Goal: Task Accomplishment & Management: Complete application form

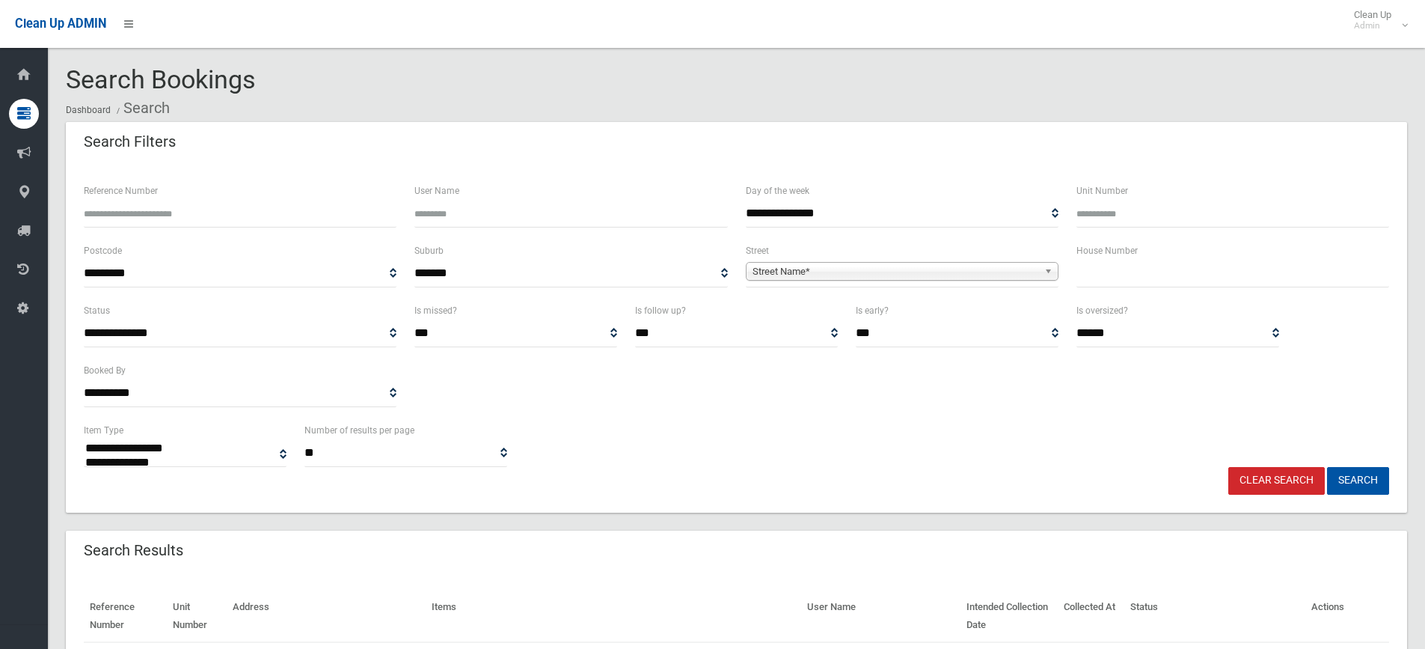
select select
click at [588, 604] on th "Items" at bounding box center [614, 616] width 376 height 52
click at [1139, 290] on div "House Number" at bounding box center [1233, 272] width 331 height 60
click at [1139, 268] on input "text" at bounding box center [1233, 274] width 313 height 28
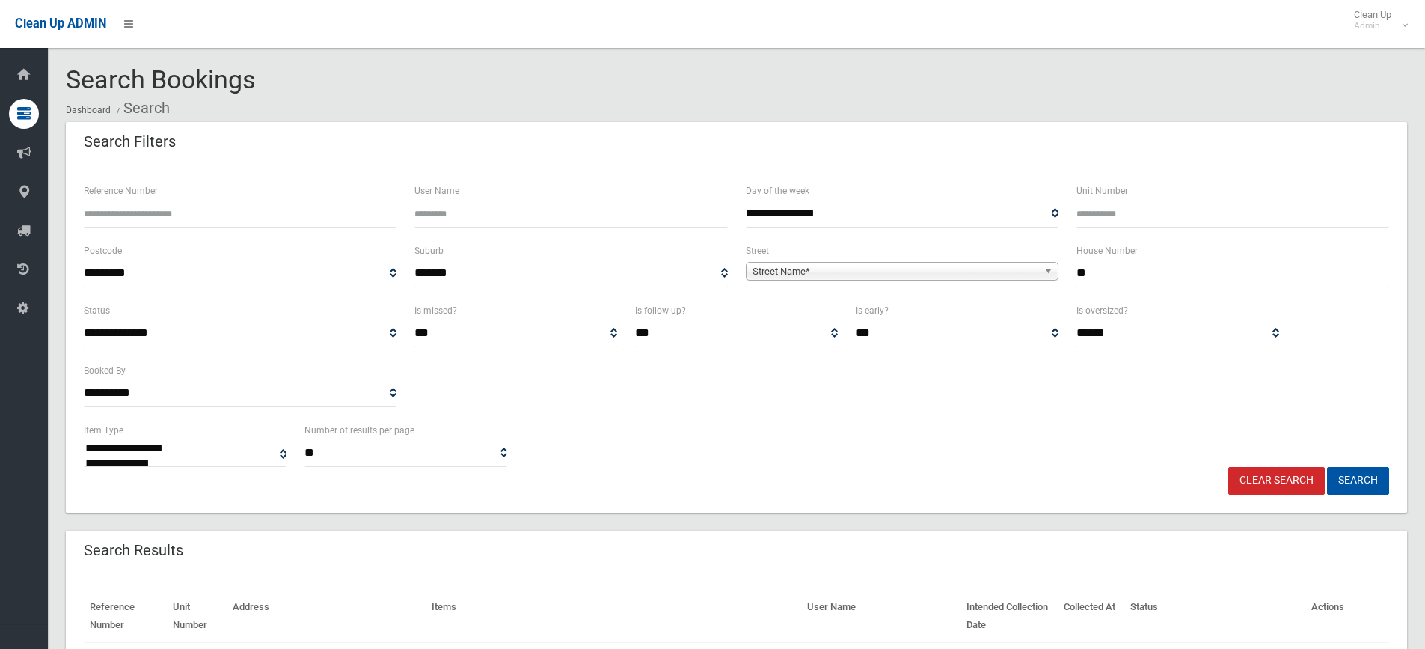
type input "**"
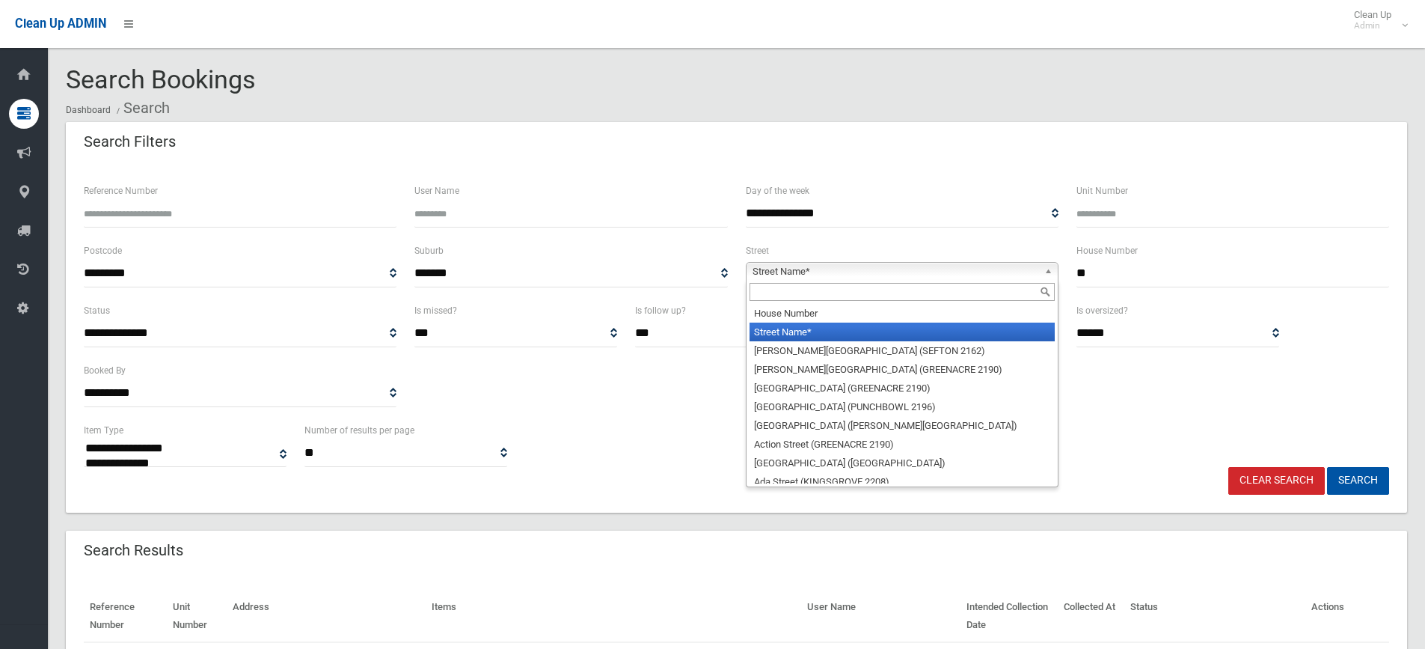
click at [848, 266] on span "Street Name*" at bounding box center [896, 272] width 286 height 18
click at [776, 291] on input "text" at bounding box center [902, 292] width 305 height 18
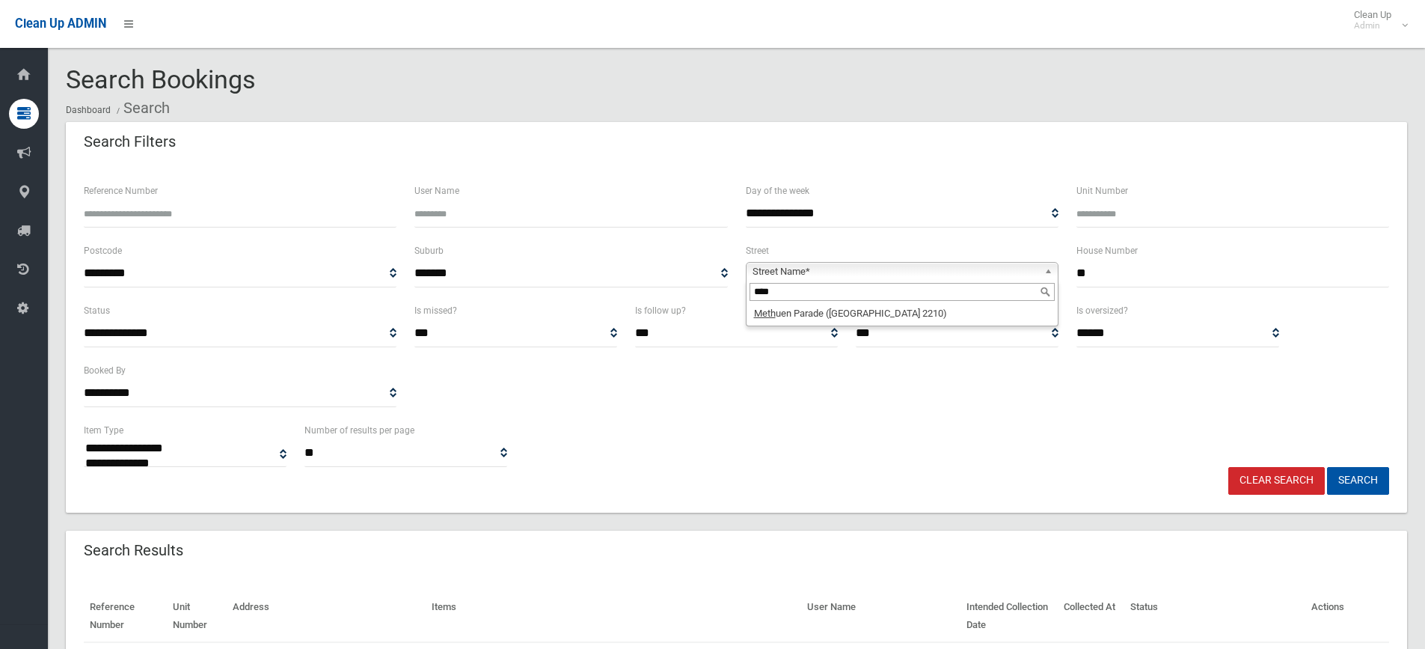
type input "****"
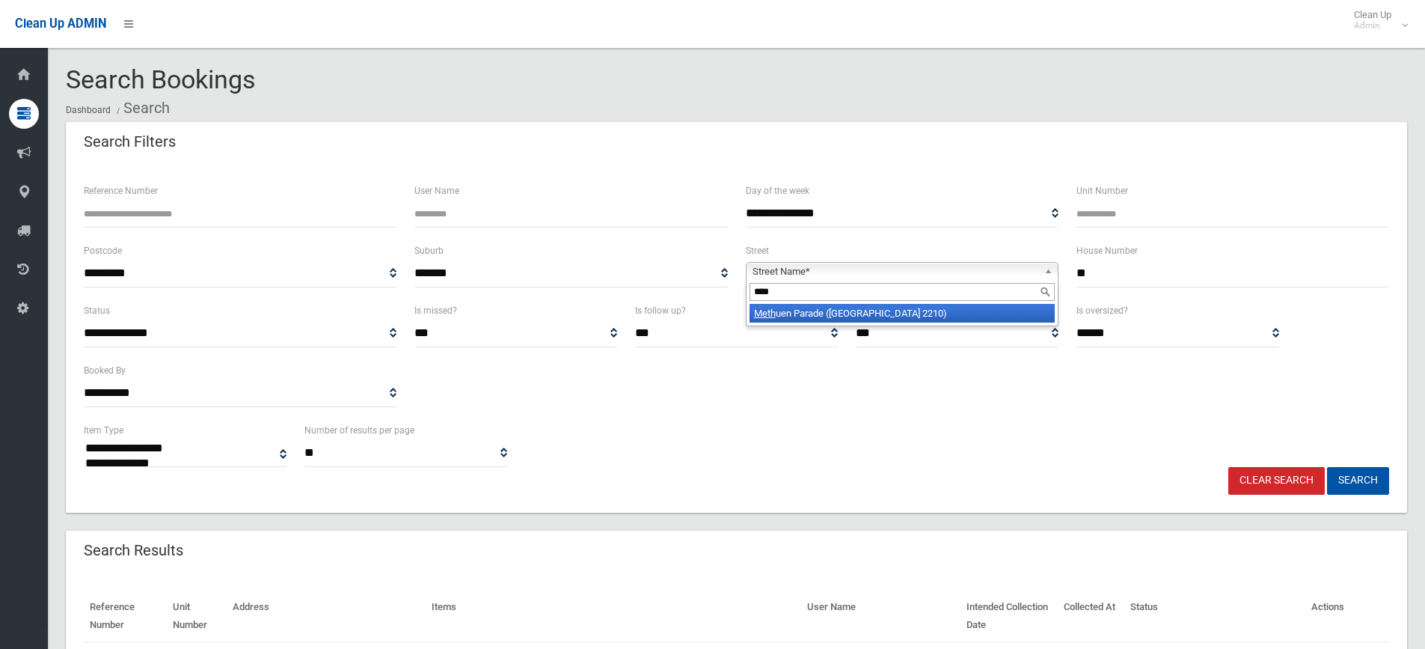
click at [788, 319] on li "Meth uen Parade (RIVERWOOD 2210)" at bounding box center [902, 313] width 305 height 19
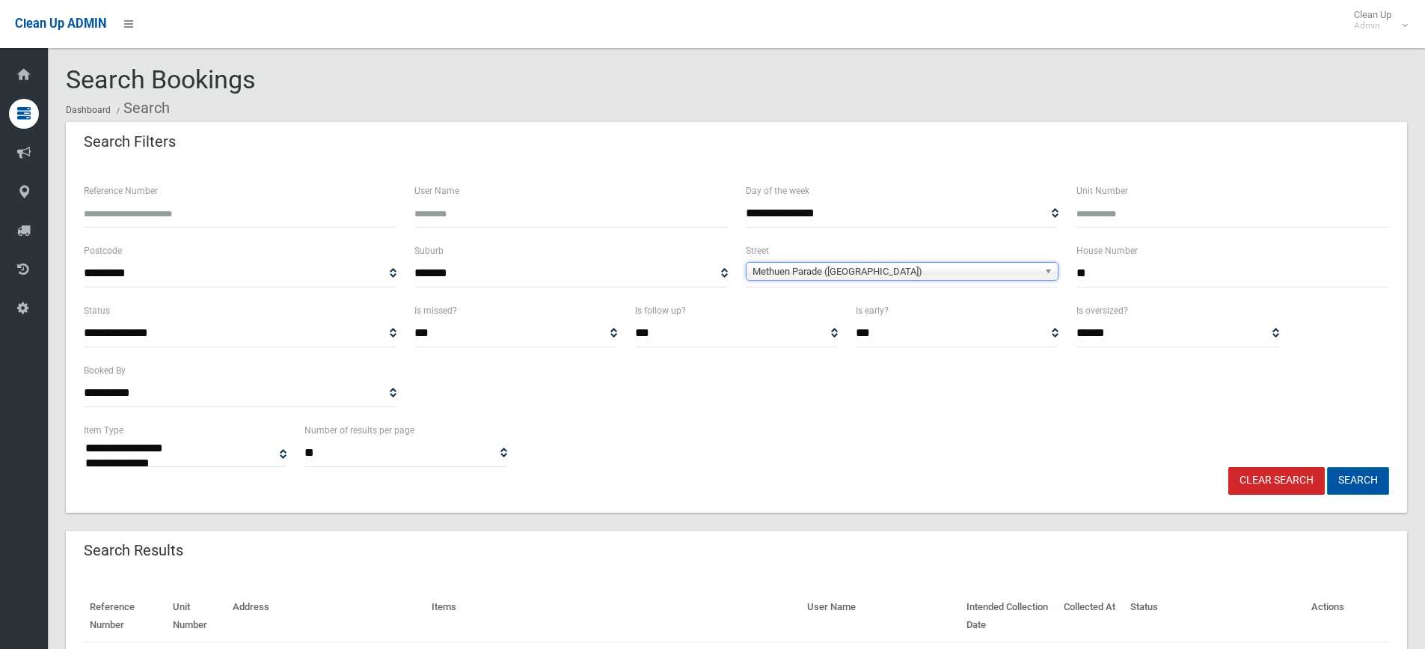
click at [1372, 472] on button "Search" at bounding box center [1358, 481] width 62 height 28
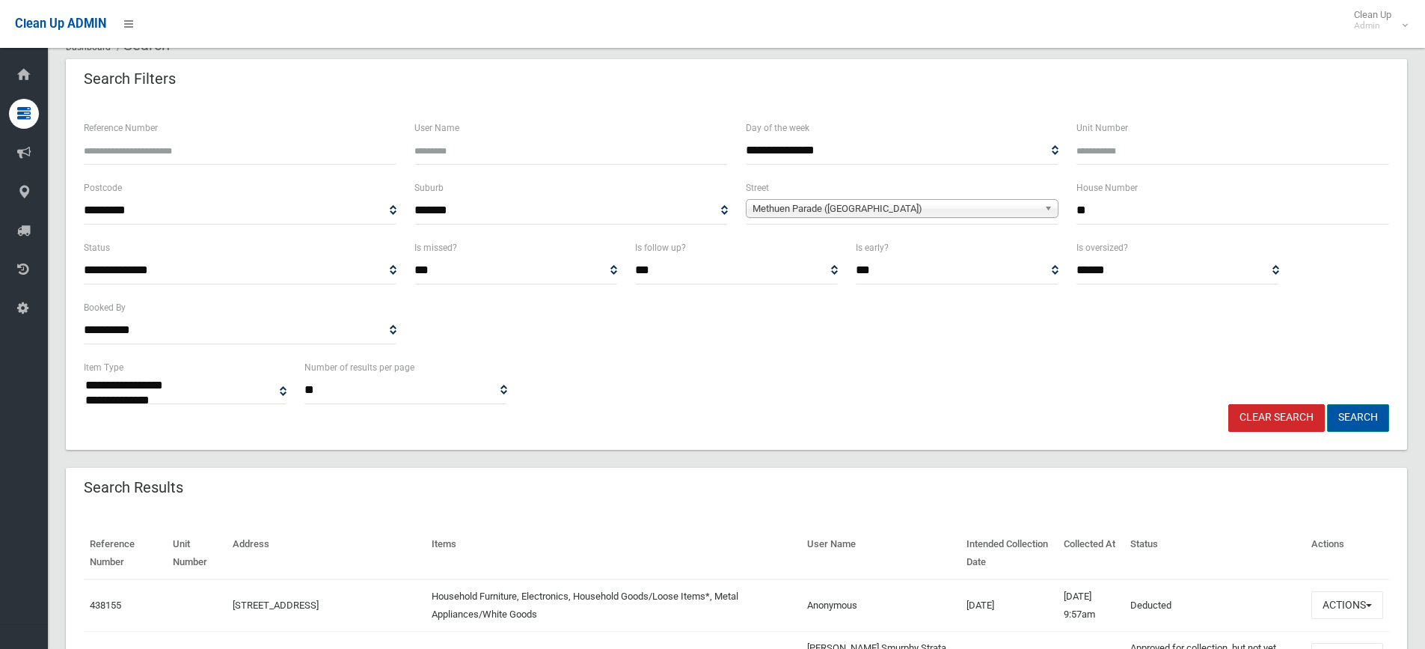
scroll to position [150, 0]
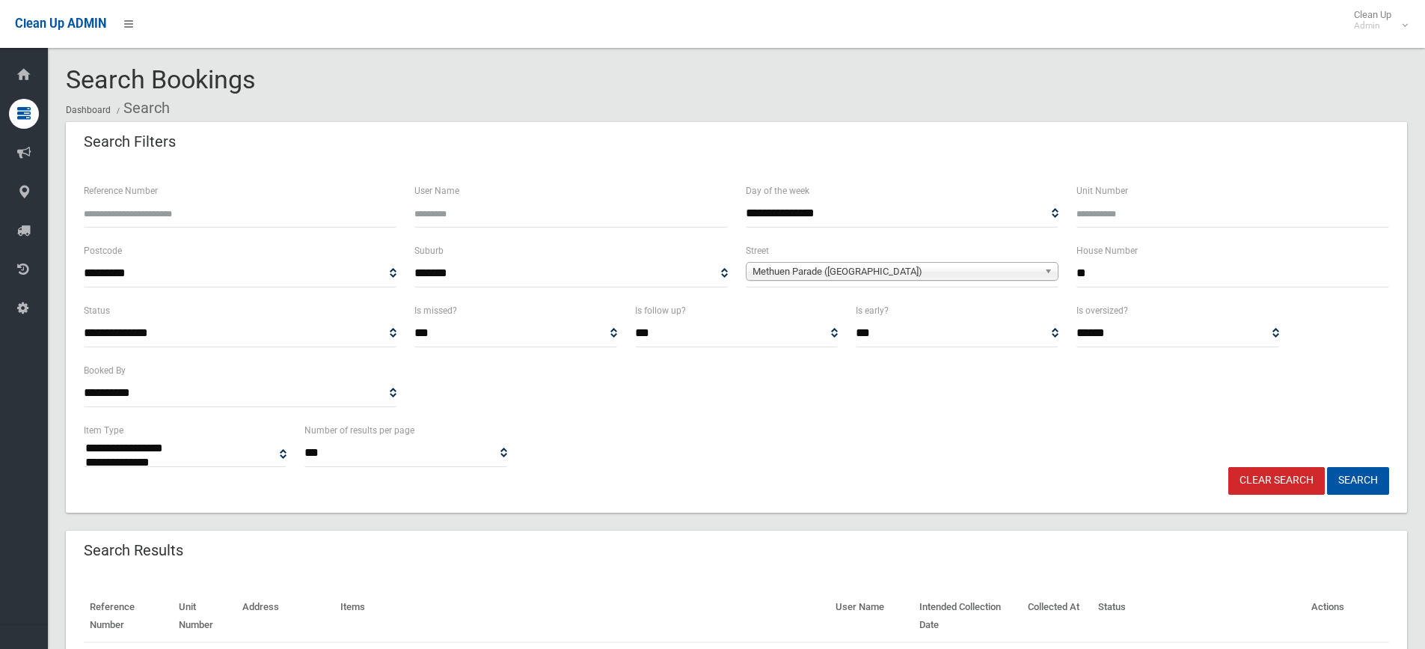
select select
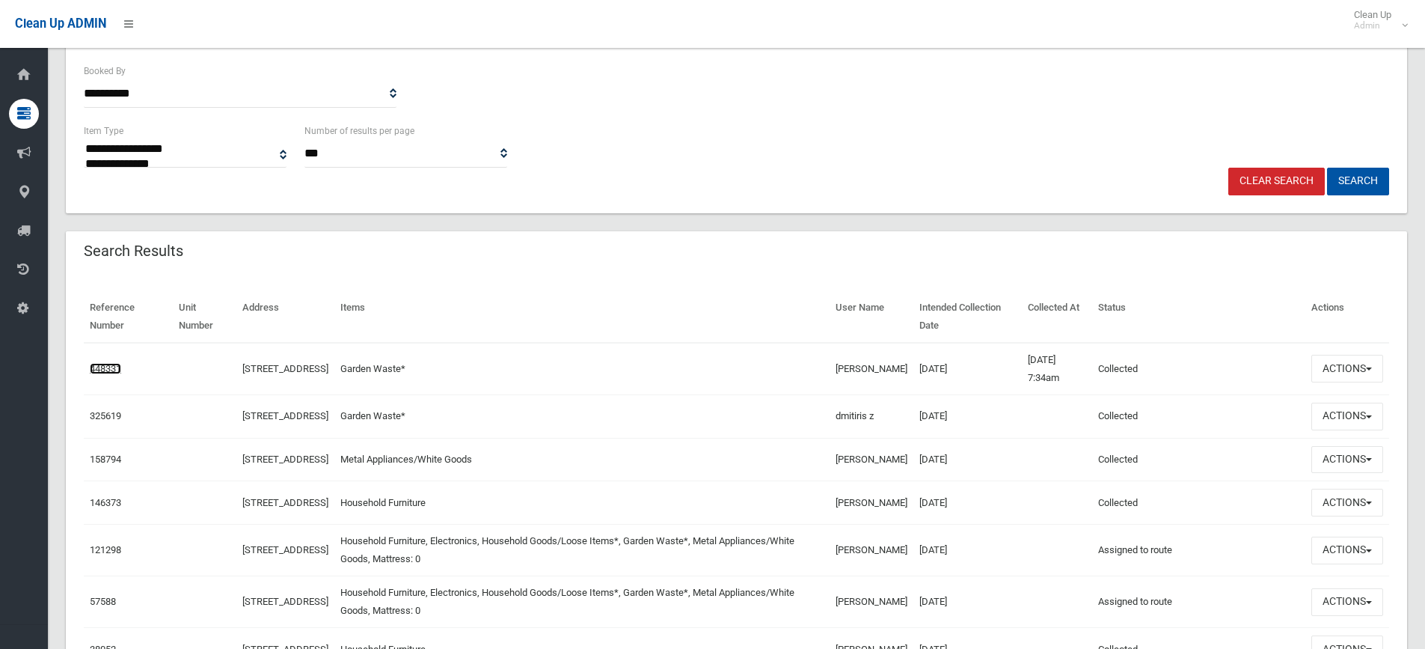
click at [108, 367] on link "448331" at bounding box center [105, 368] width 31 height 11
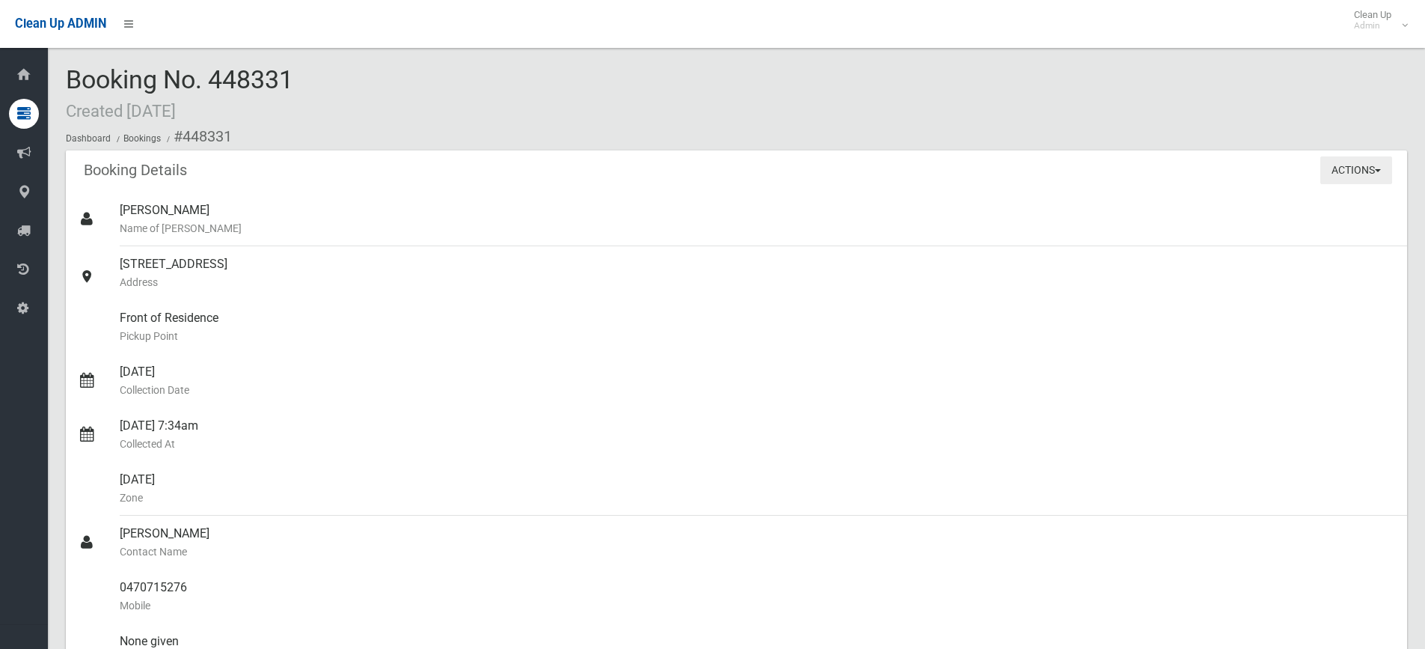
click at [1381, 167] on button "Actions" at bounding box center [1357, 170] width 72 height 28
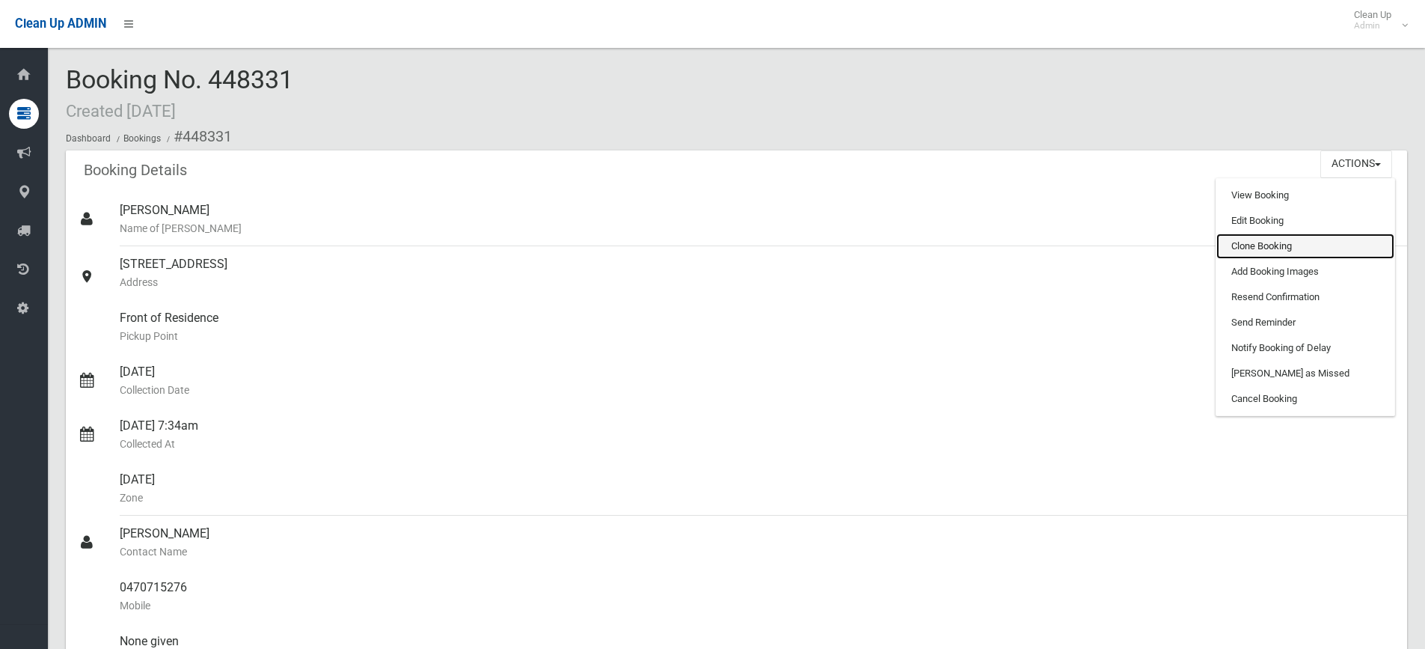
click at [1273, 248] on link "Clone Booking" at bounding box center [1306, 245] width 178 height 25
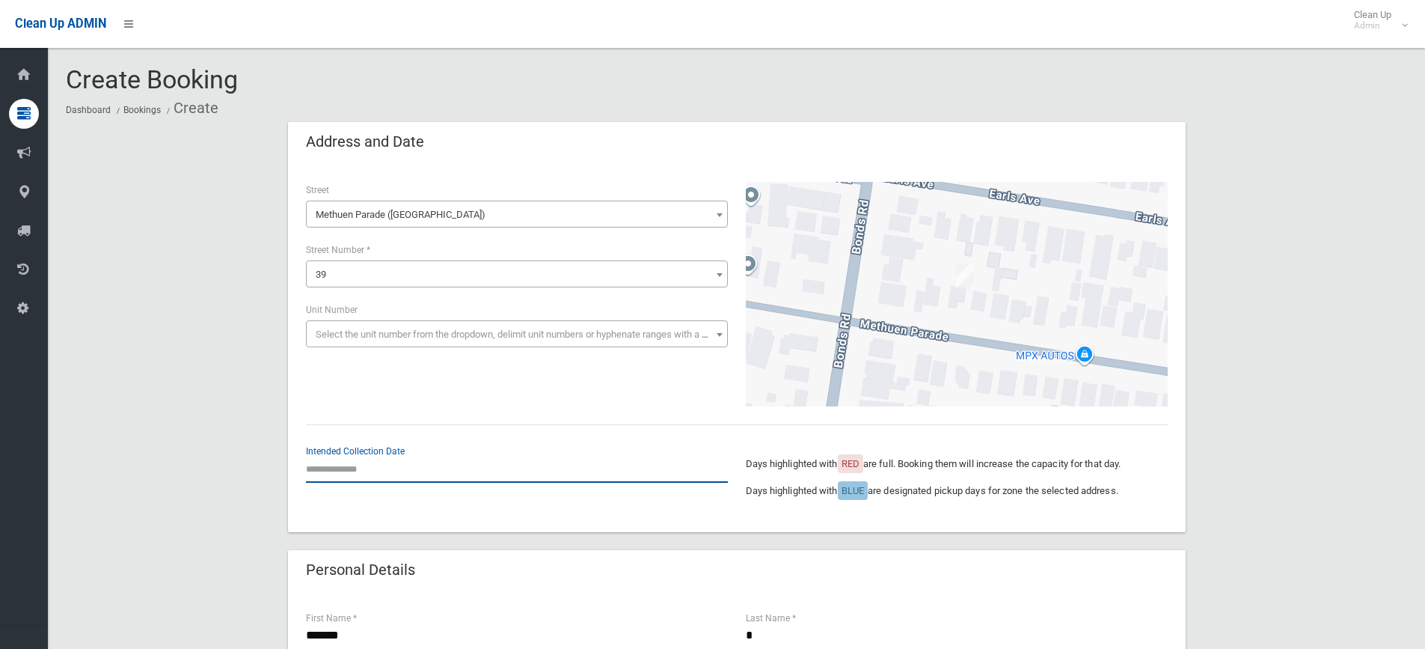
click at [361, 461] on input "text" at bounding box center [517, 469] width 422 height 28
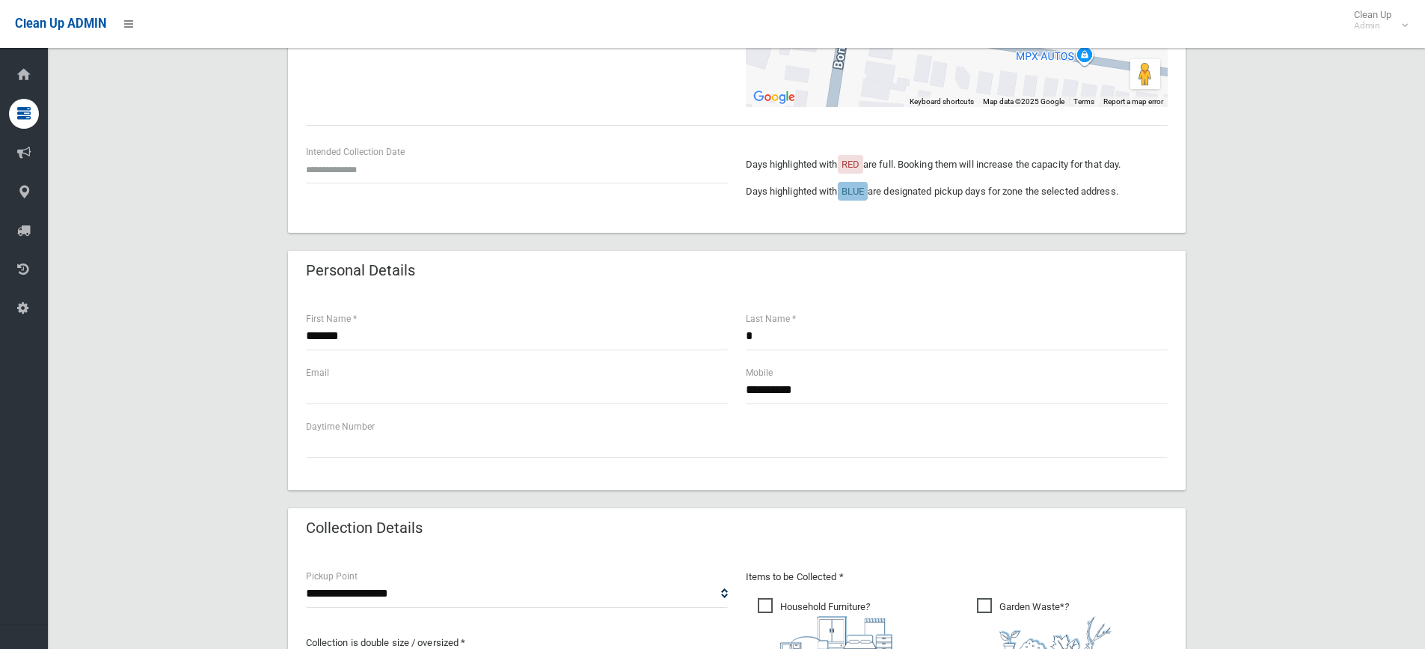
scroll to position [75, 0]
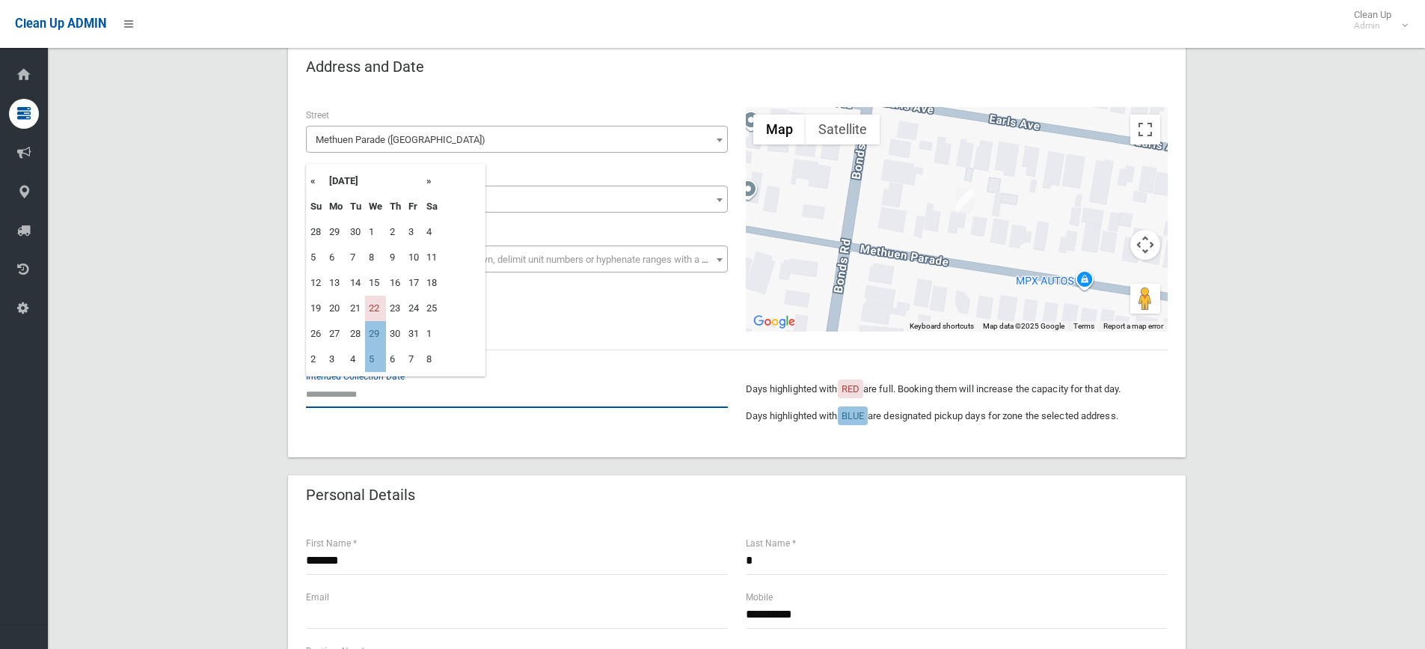
click at [358, 399] on input "text" at bounding box center [517, 394] width 422 height 28
click at [379, 333] on td "29" at bounding box center [375, 333] width 21 height 25
type input "**********"
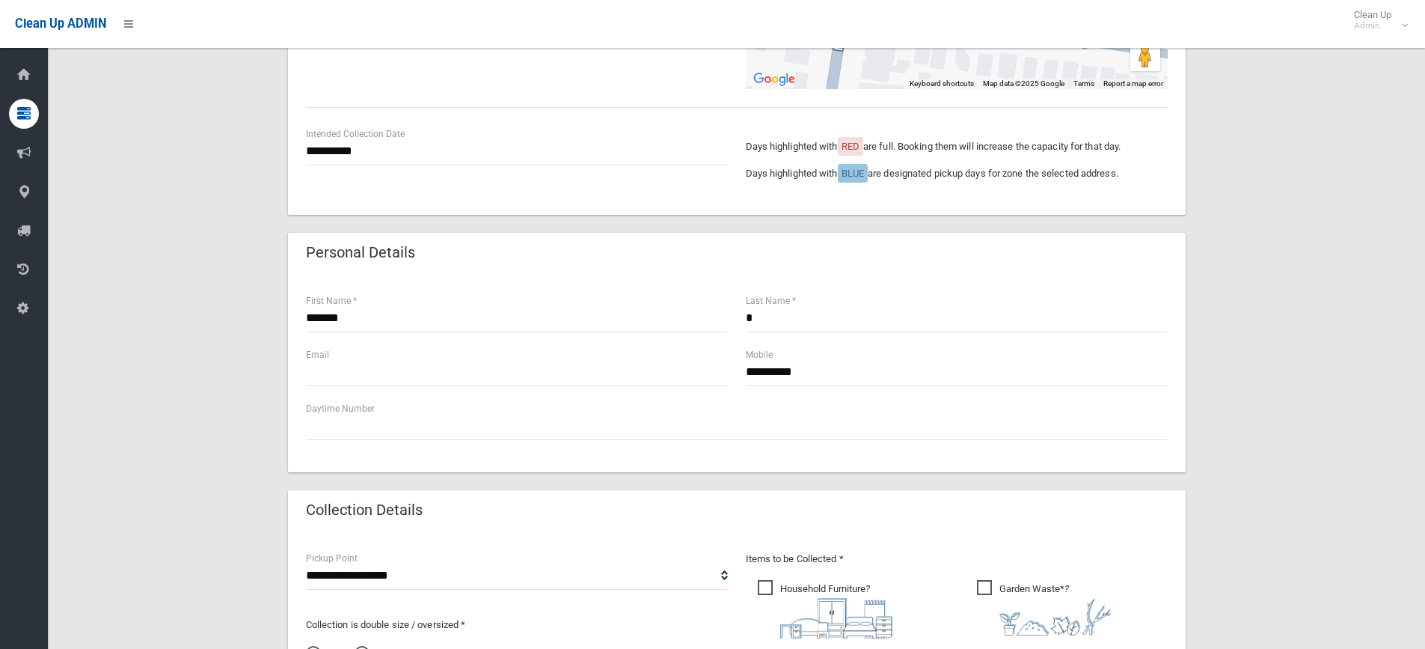
scroll to position [449, 0]
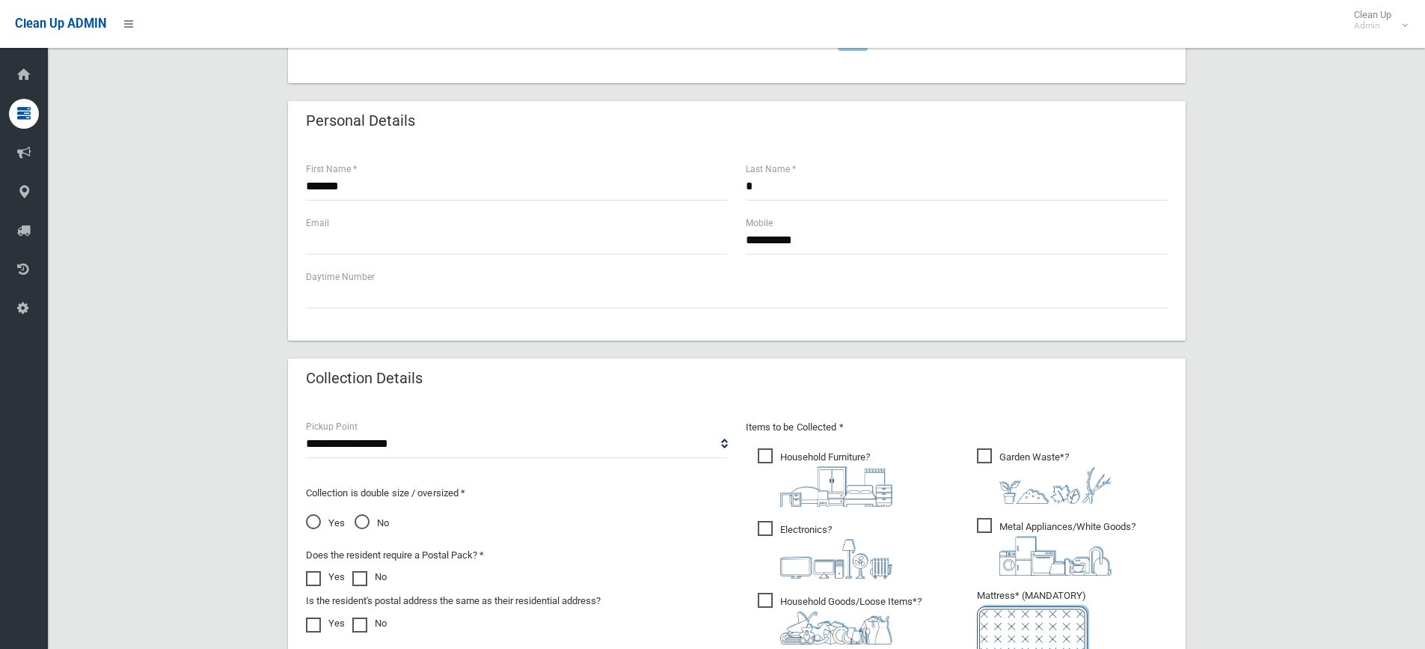
click at [796, 463] on span "Household Furniture ?" at bounding box center [825, 477] width 135 height 58
drag, startPoint x: 767, startPoint y: 523, endPoint x: 775, endPoint y: 593, distance: 70.8
click at [766, 523] on span "Electronics ?" at bounding box center [825, 550] width 135 height 58
click at [776, 596] on span "Household Goods/Loose Items* ?" at bounding box center [840, 619] width 164 height 52
click at [1013, 510] on ul "Garden Waste* ?" at bounding box center [1066, 577] width 203 height 265
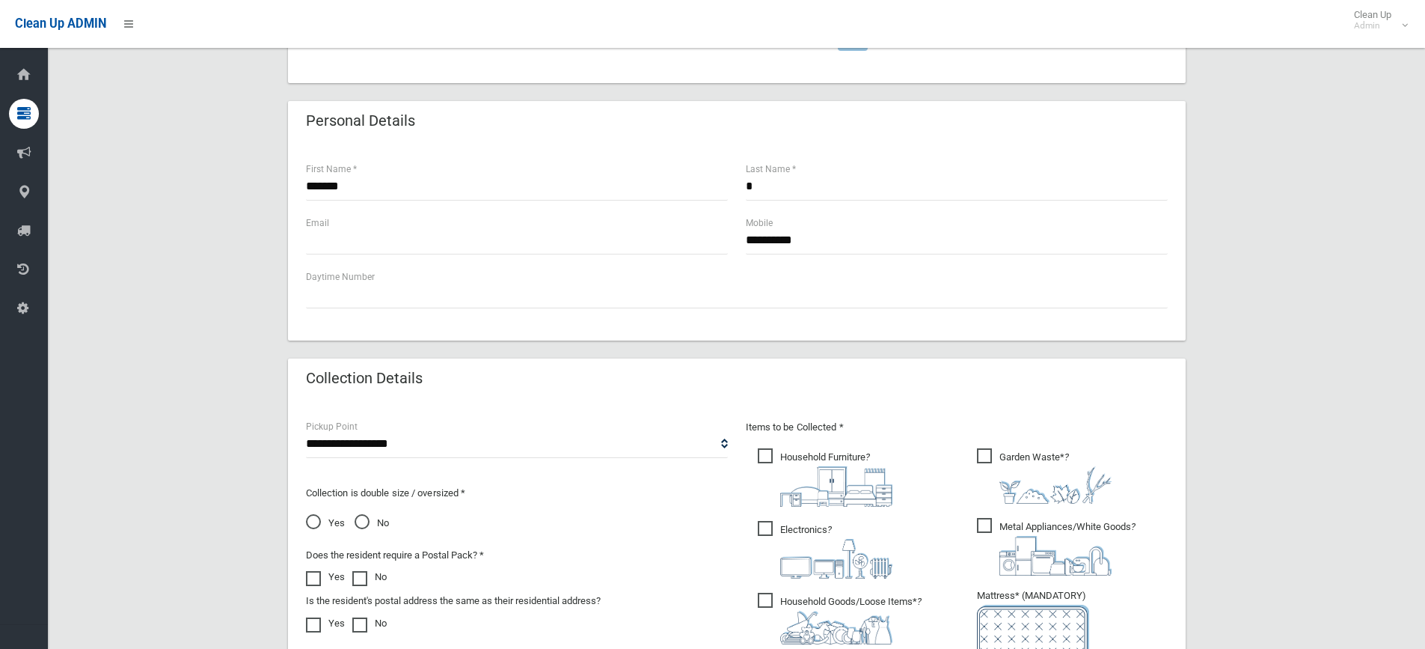
click at [1005, 533] on span "Metal Appliances/White Goods ?" at bounding box center [1056, 547] width 159 height 58
click at [1333, 289] on div "**********" at bounding box center [737, 325] width 1342 height 1305
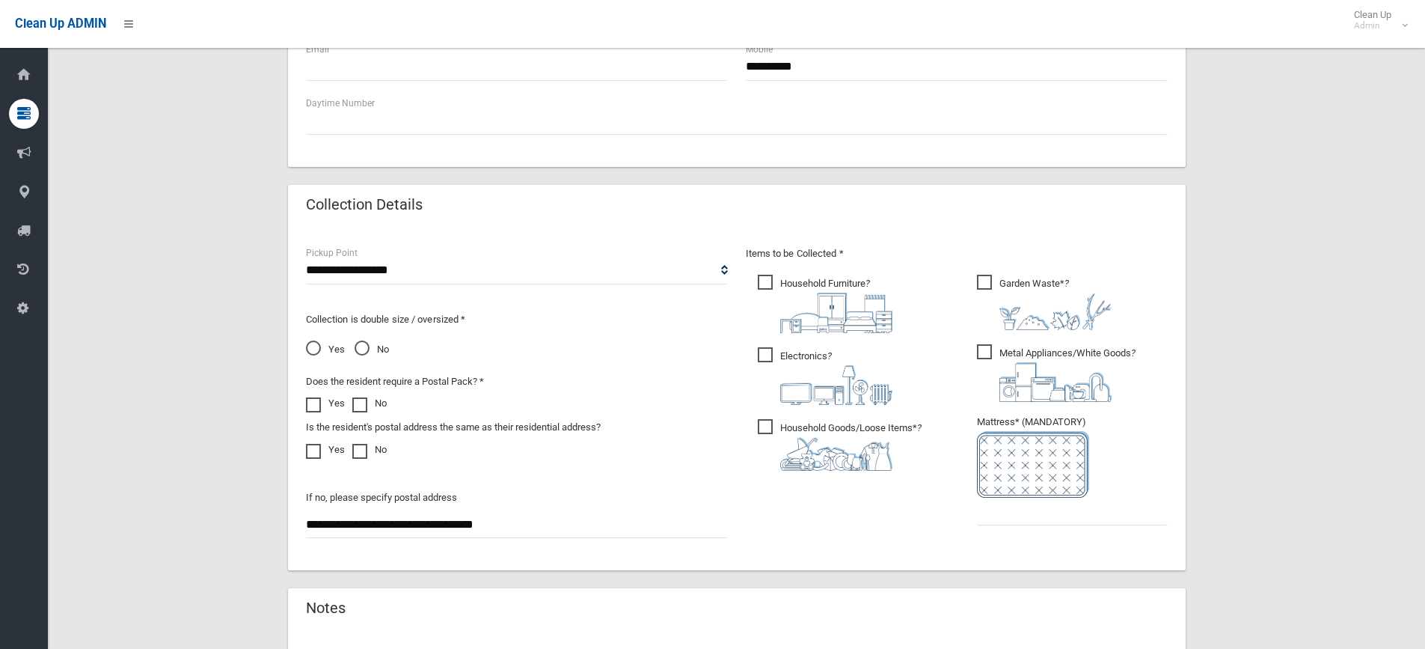
scroll to position [832, 0]
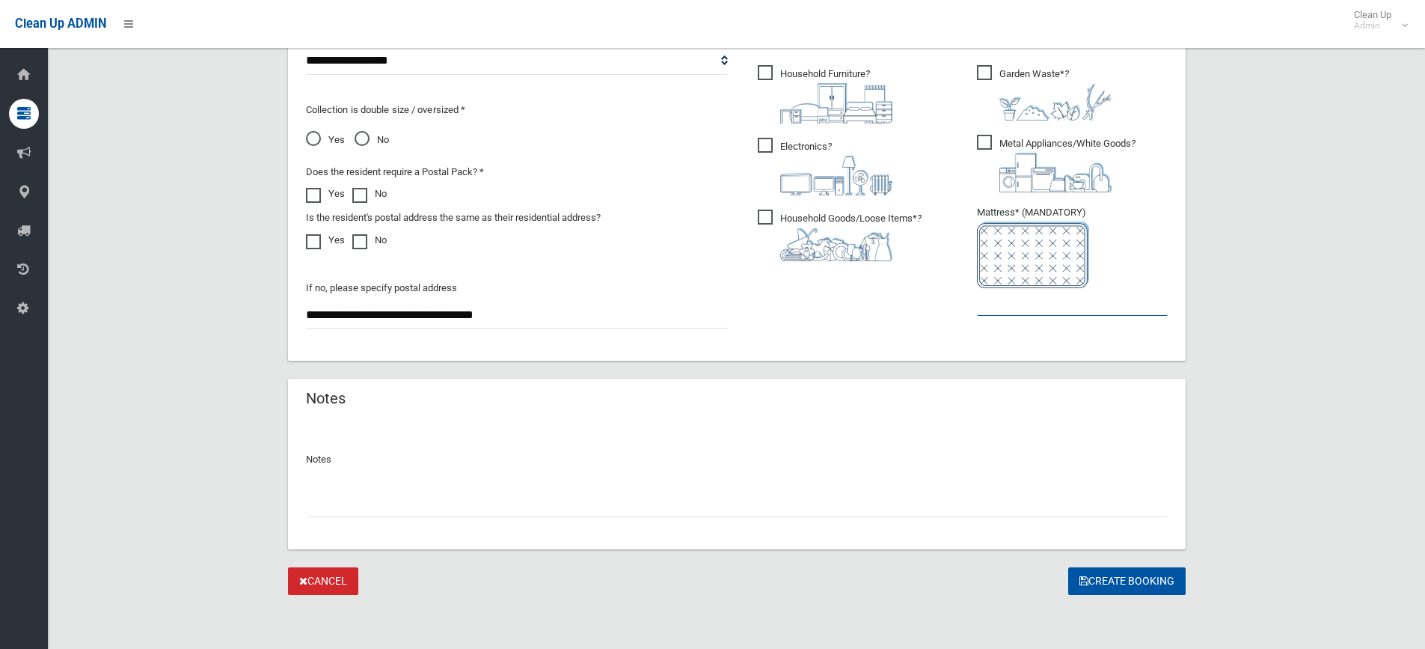
click at [1071, 314] on input "text" at bounding box center [1072, 302] width 191 height 28
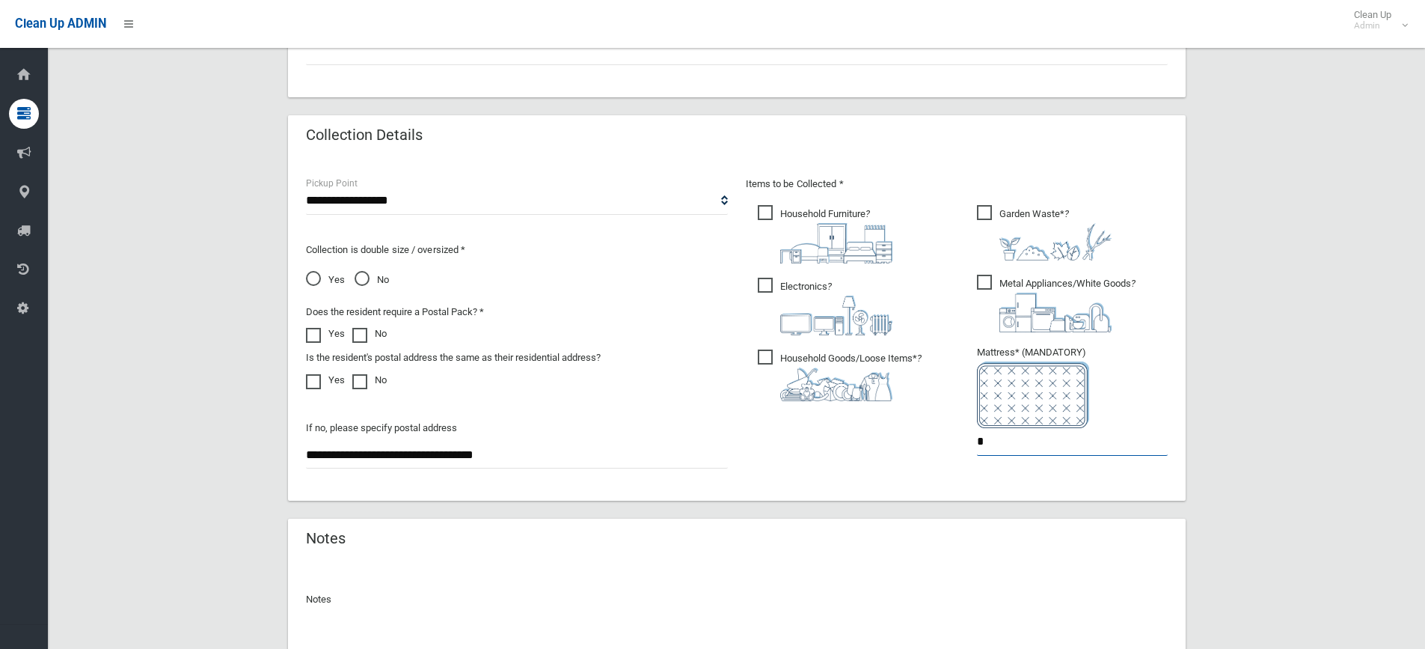
scroll to position [533, 0]
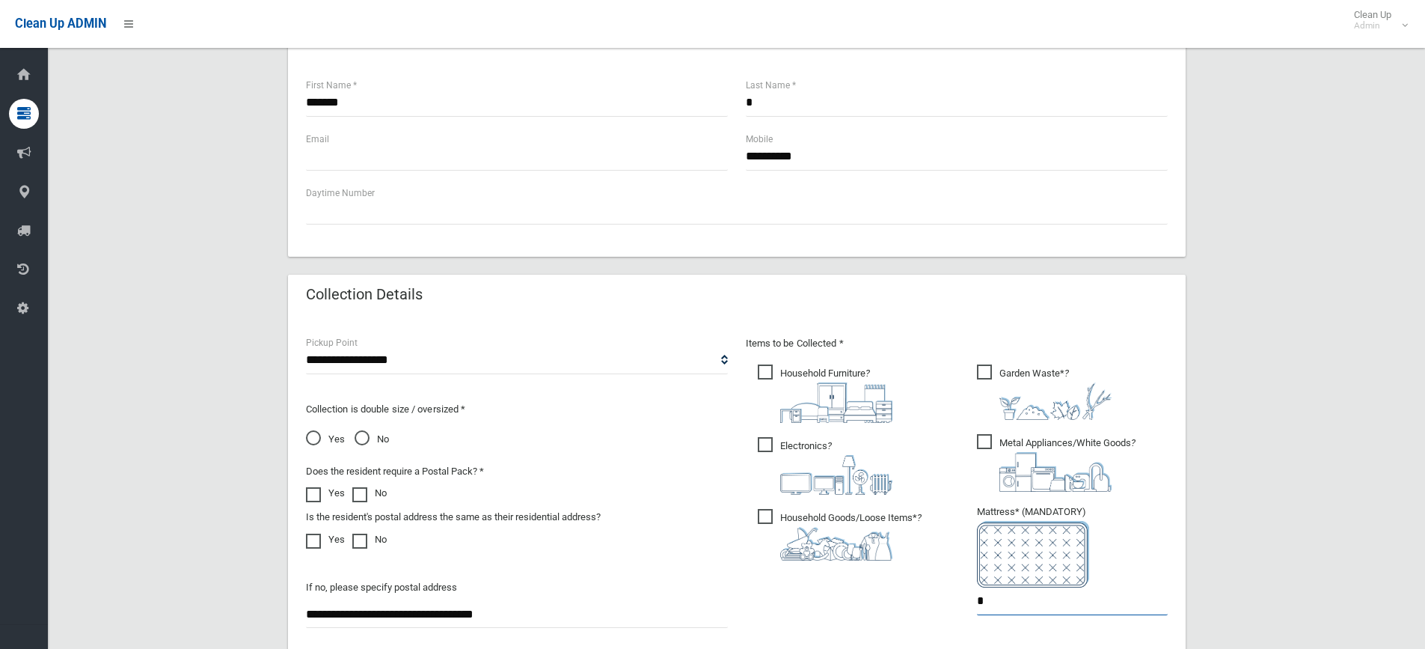
type input "*"
click at [823, 374] on span "Household Furniture ?" at bounding box center [825, 393] width 135 height 58
click at [810, 419] on img at bounding box center [836, 402] width 112 height 40
click at [783, 450] on span "Electronics ?" at bounding box center [825, 466] width 135 height 58
click at [810, 537] on img at bounding box center [836, 544] width 112 height 34
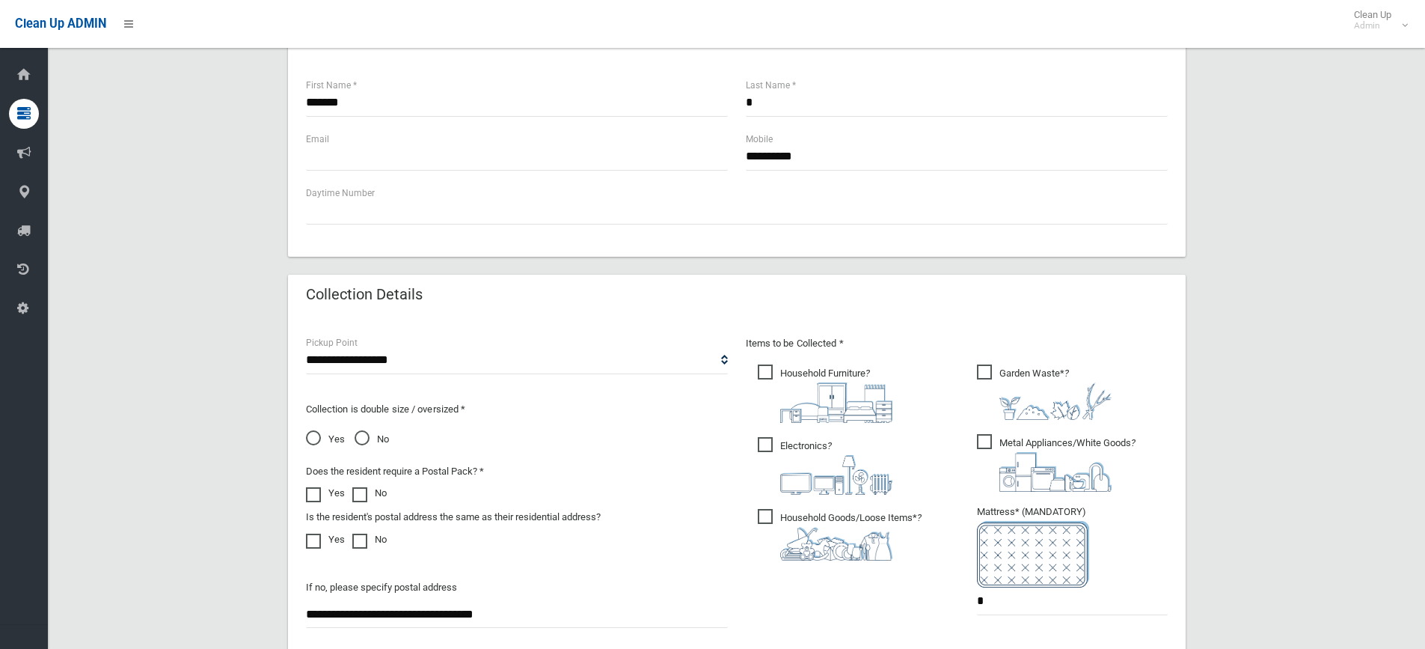
click at [813, 385] on img at bounding box center [836, 402] width 112 height 40
click at [800, 435] on label "Electronics ?" at bounding box center [825, 464] width 135 height 61
drag, startPoint x: 794, startPoint y: 528, endPoint x: 775, endPoint y: 436, distance: 93.2
click at [793, 528] on img at bounding box center [836, 544] width 112 height 34
click at [822, 357] on div "Items to be Collected * Household Furniture ? *" at bounding box center [957, 484] width 440 height 301
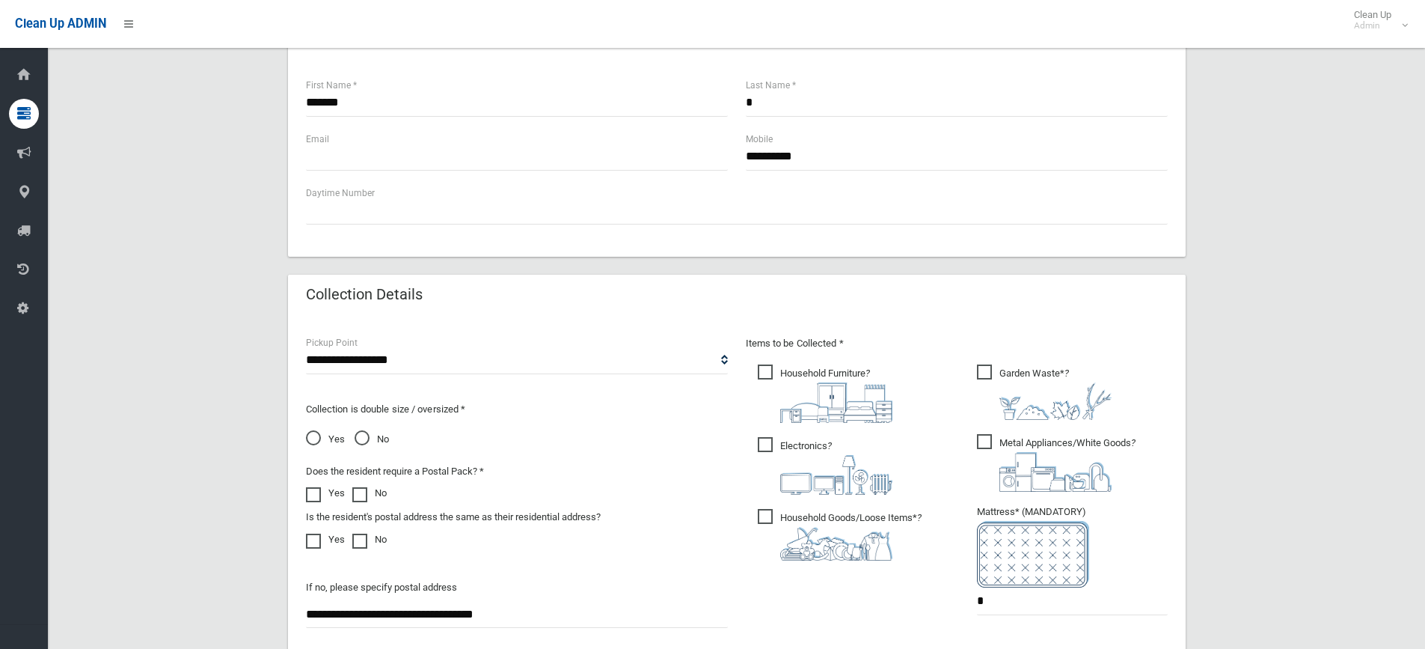
click at [839, 368] on span "Household Furniture ?" at bounding box center [825, 393] width 135 height 58
drag, startPoint x: 996, startPoint y: 588, endPoint x: 912, endPoint y: 584, distance: 83.9
click at [912, 585] on div "Items to be Collected * Household Furniture ? *" at bounding box center [957, 484] width 440 height 301
click at [989, 434] on span "Metal Appliances/White Goods ?" at bounding box center [1056, 463] width 159 height 58
click at [987, 442] on span "Metal Appliances/White Goods ?" at bounding box center [1056, 463] width 159 height 58
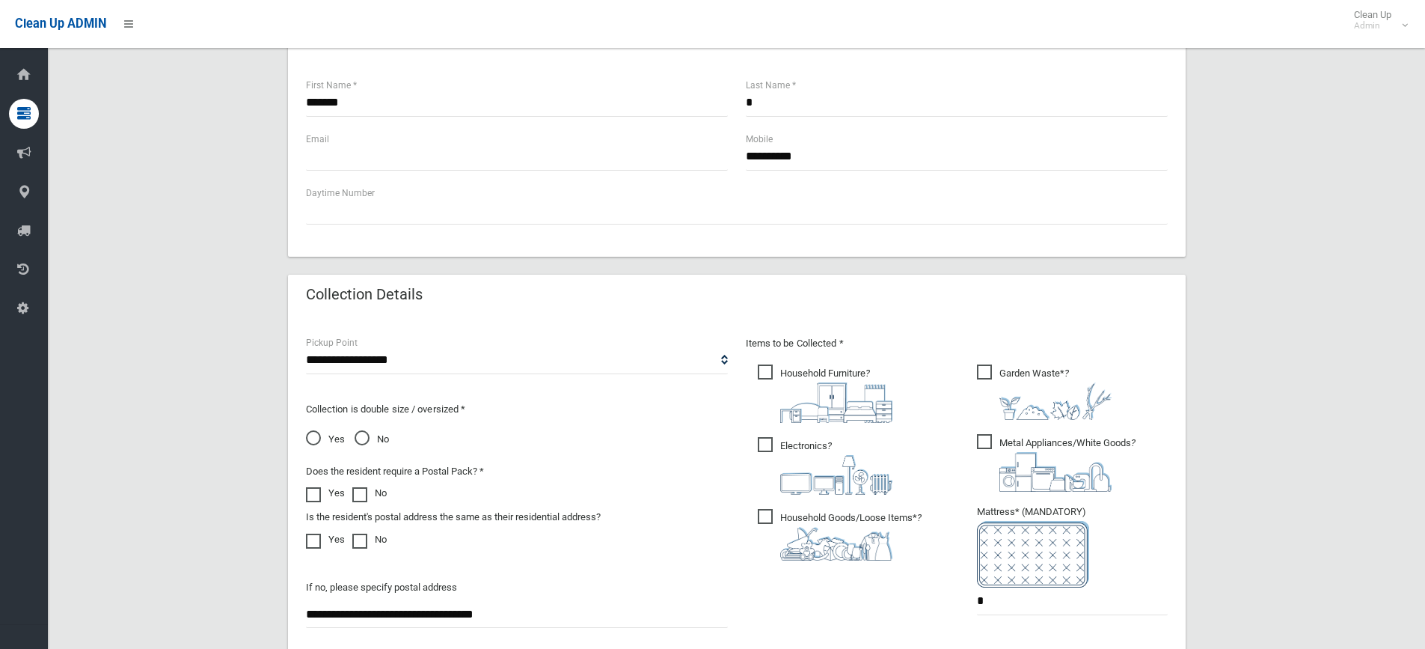
click at [991, 379] on span "Garden Waste* ?" at bounding box center [1044, 391] width 135 height 55
click at [1000, 443] on span "Metal Appliances/White Goods ?" at bounding box center [1056, 463] width 159 height 58
click at [804, 385] on img at bounding box center [836, 402] width 112 height 40
click at [765, 476] on span "Electronics ?" at bounding box center [825, 466] width 135 height 58
click at [789, 511] on span "Household Goods/Loose Items* ?" at bounding box center [840, 535] width 164 height 52
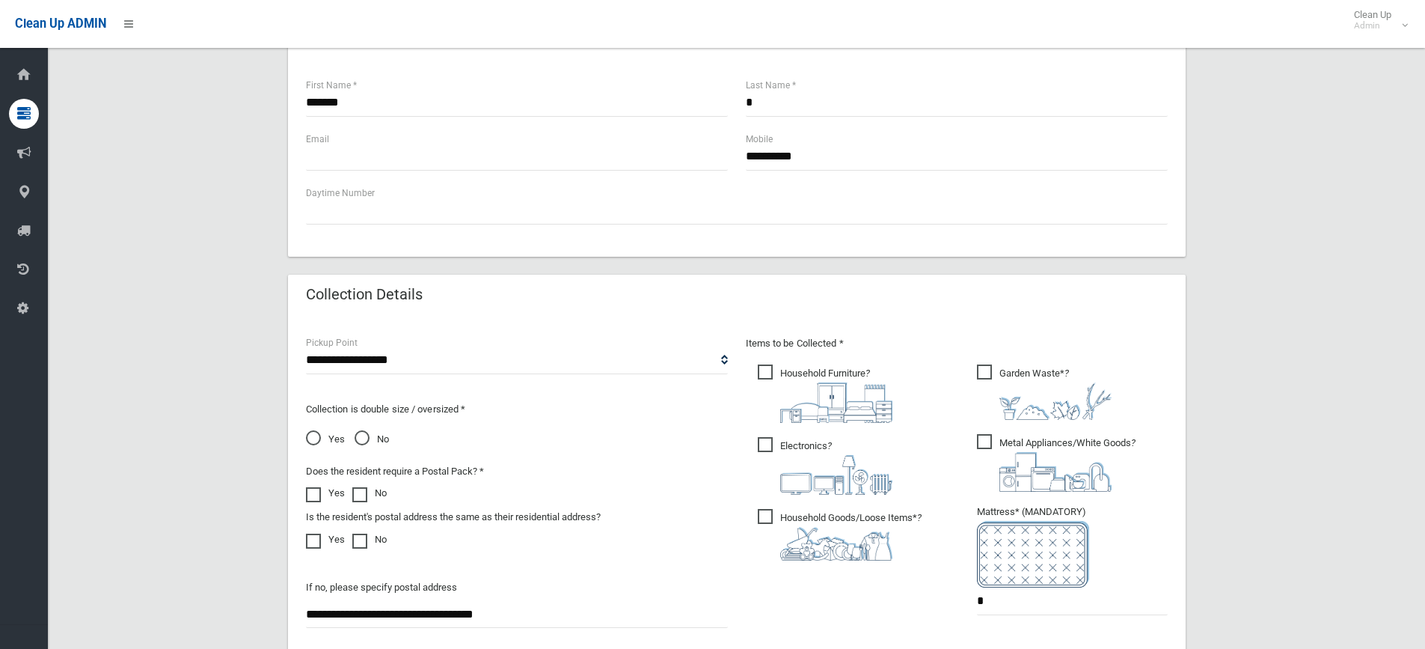
click at [1215, 427] on div "**********" at bounding box center [737, 241] width 1342 height 1305
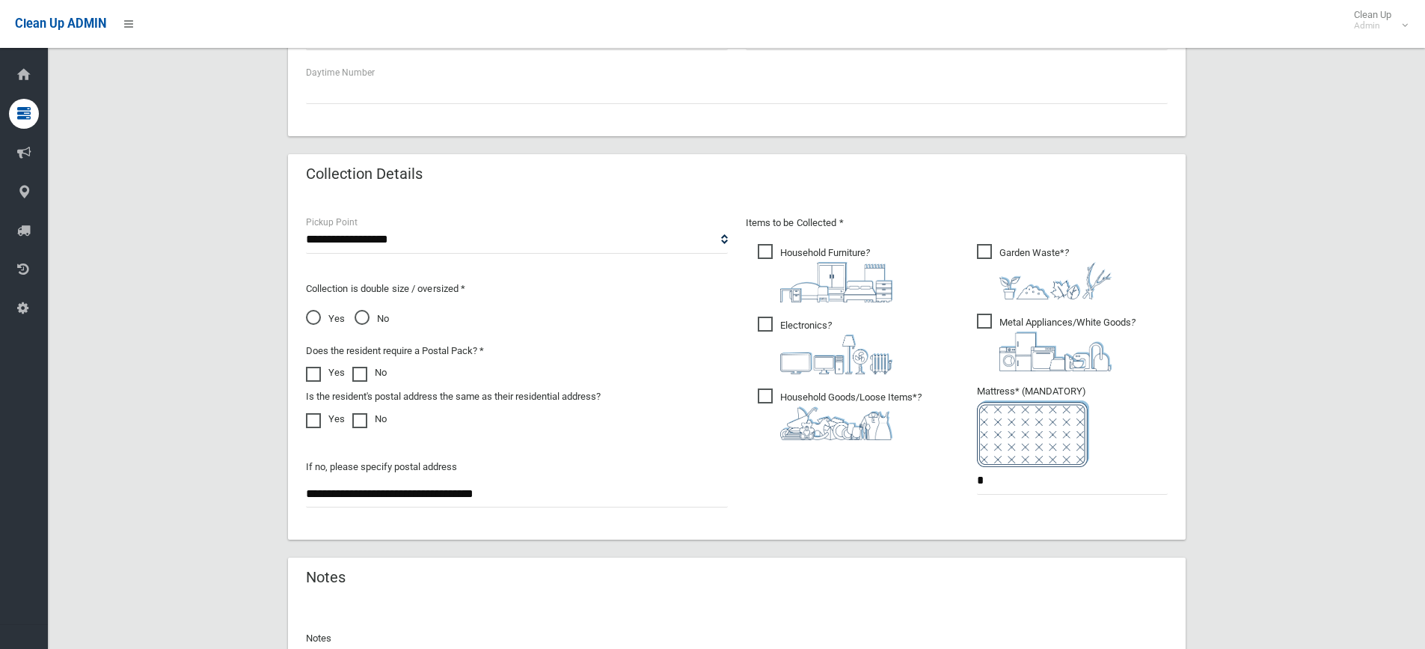
scroll to position [458, 0]
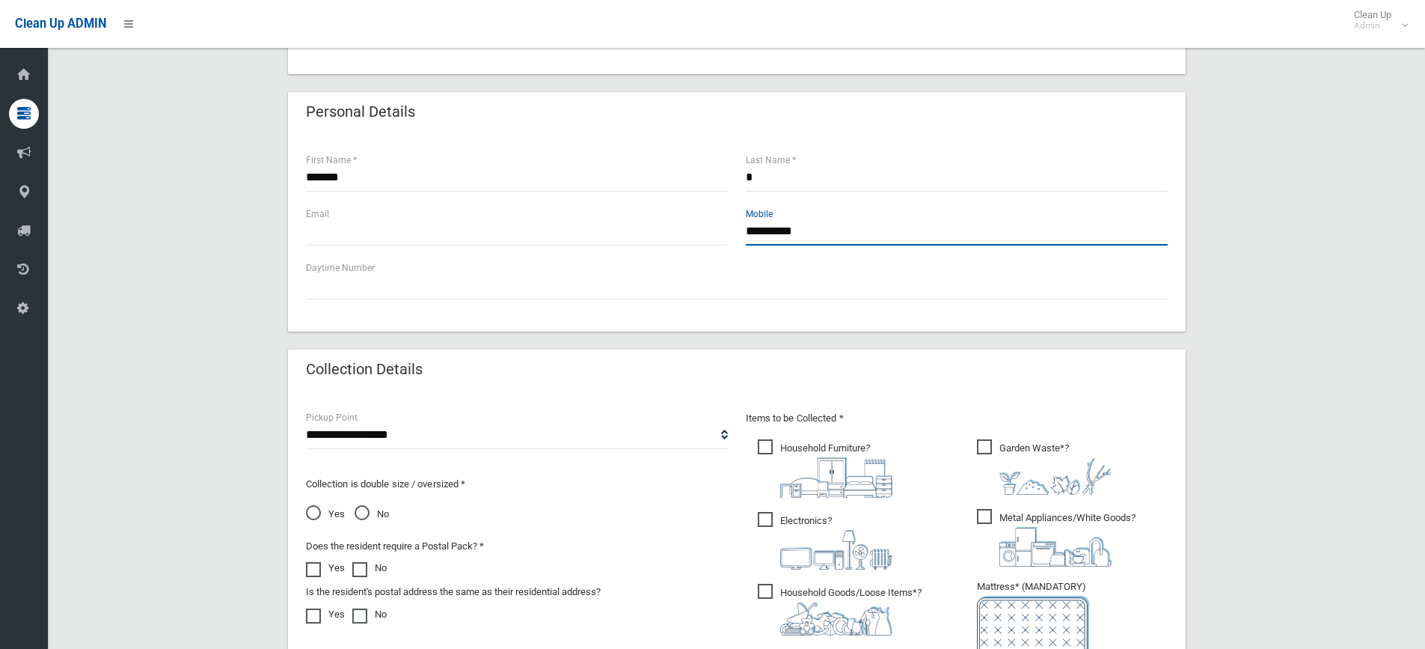
click at [829, 244] on input "**********" at bounding box center [957, 232] width 422 height 28
drag, startPoint x: 834, startPoint y: 236, endPoint x: 662, endPoint y: 213, distance: 172.8
click at [663, 213] on div "**********" at bounding box center [737, 233] width 880 height 54
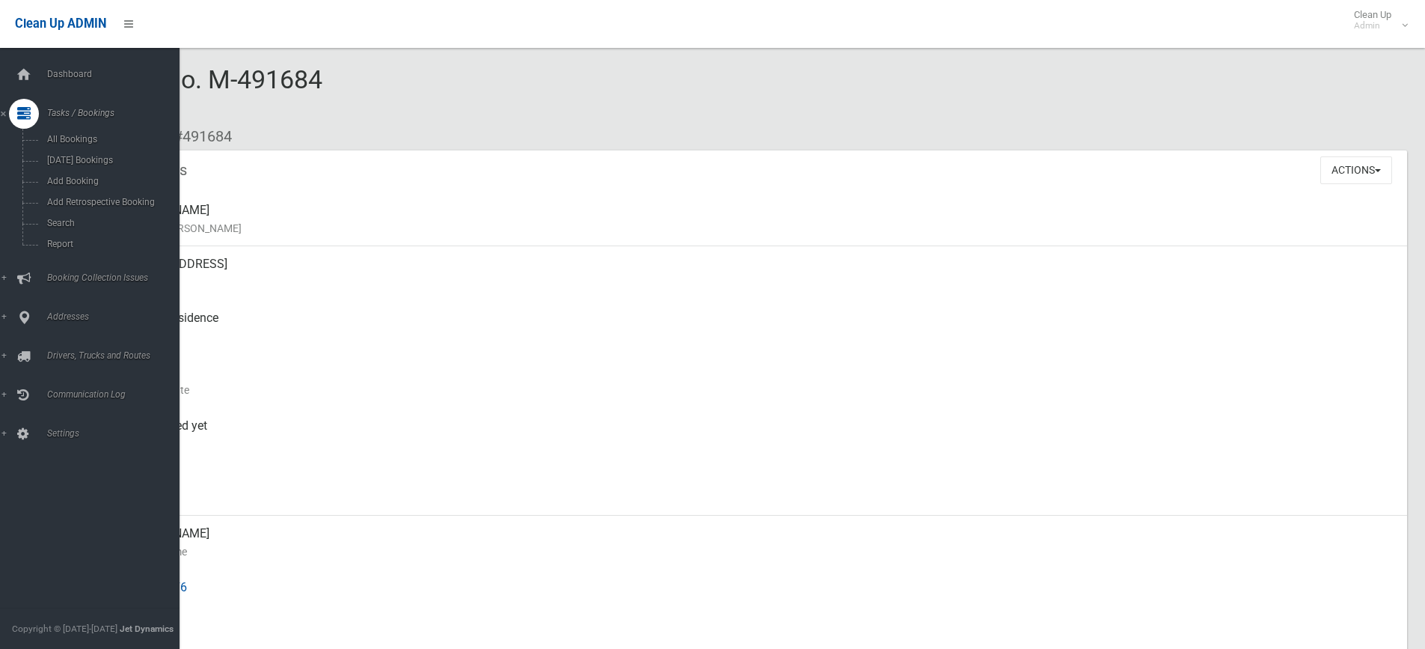
drag, startPoint x: 62, startPoint y: 517, endPoint x: 219, endPoint y: 591, distance: 173.7
click at [62, 517] on div "Dashboard Tasks / Bookings All Bookings [DATE] Bookings Add Booking Add Retrosp…" at bounding box center [95, 348] width 191 height 601
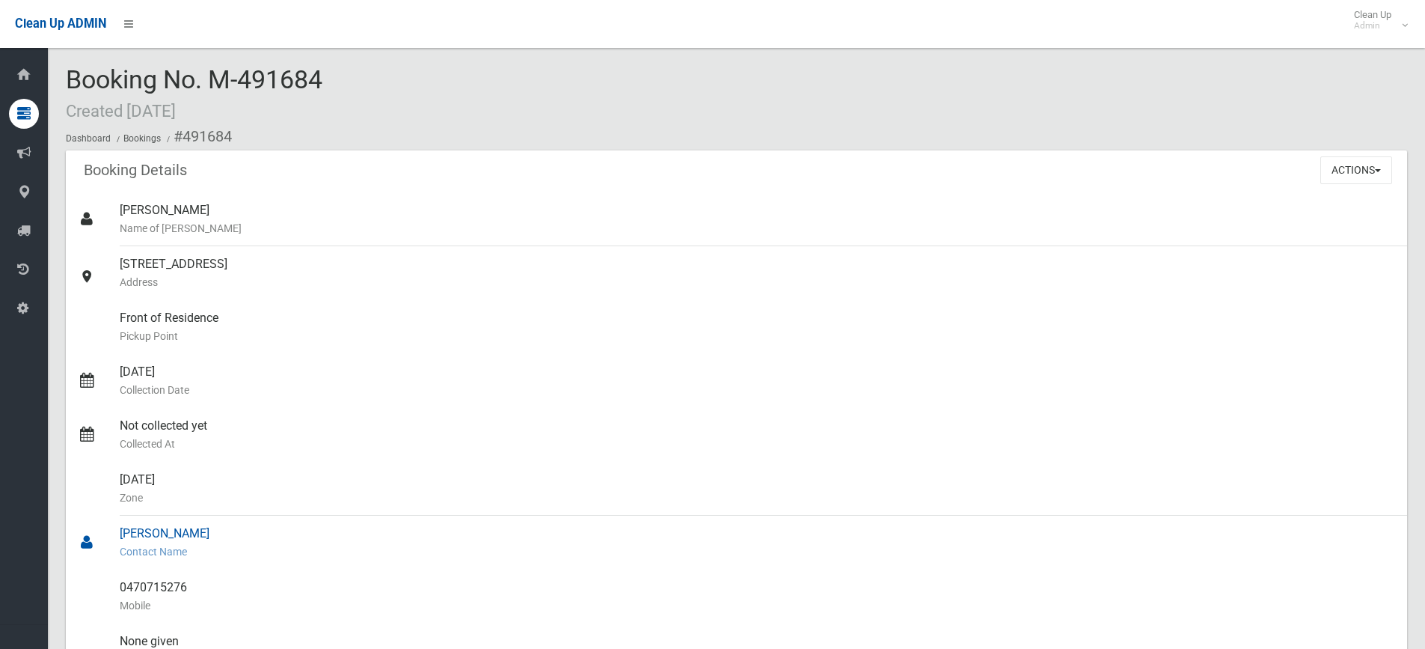
drag, startPoint x: 481, startPoint y: 605, endPoint x: 444, endPoint y: 553, distance: 63.8
click at [480, 605] on small "Mobile" at bounding box center [758, 605] width 1276 height 18
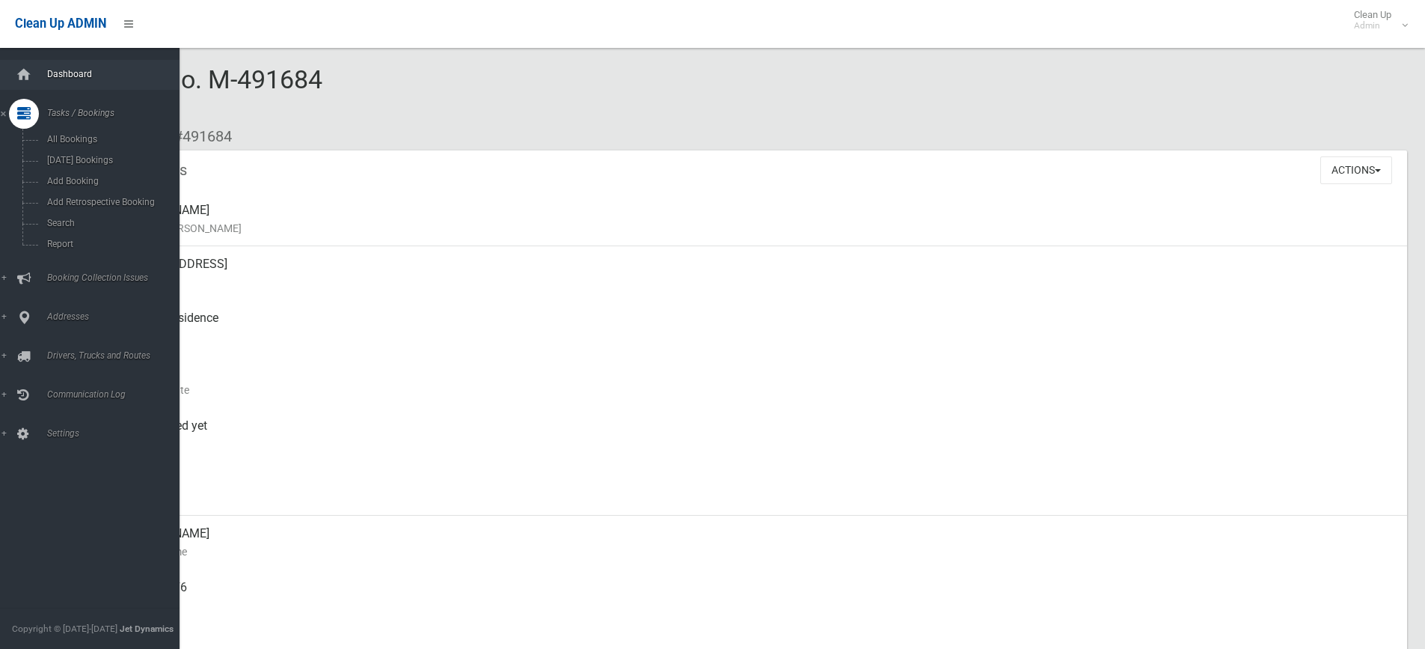
click at [46, 68] on link "Dashboard" at bounding box center [95, 75] width 191 height 30
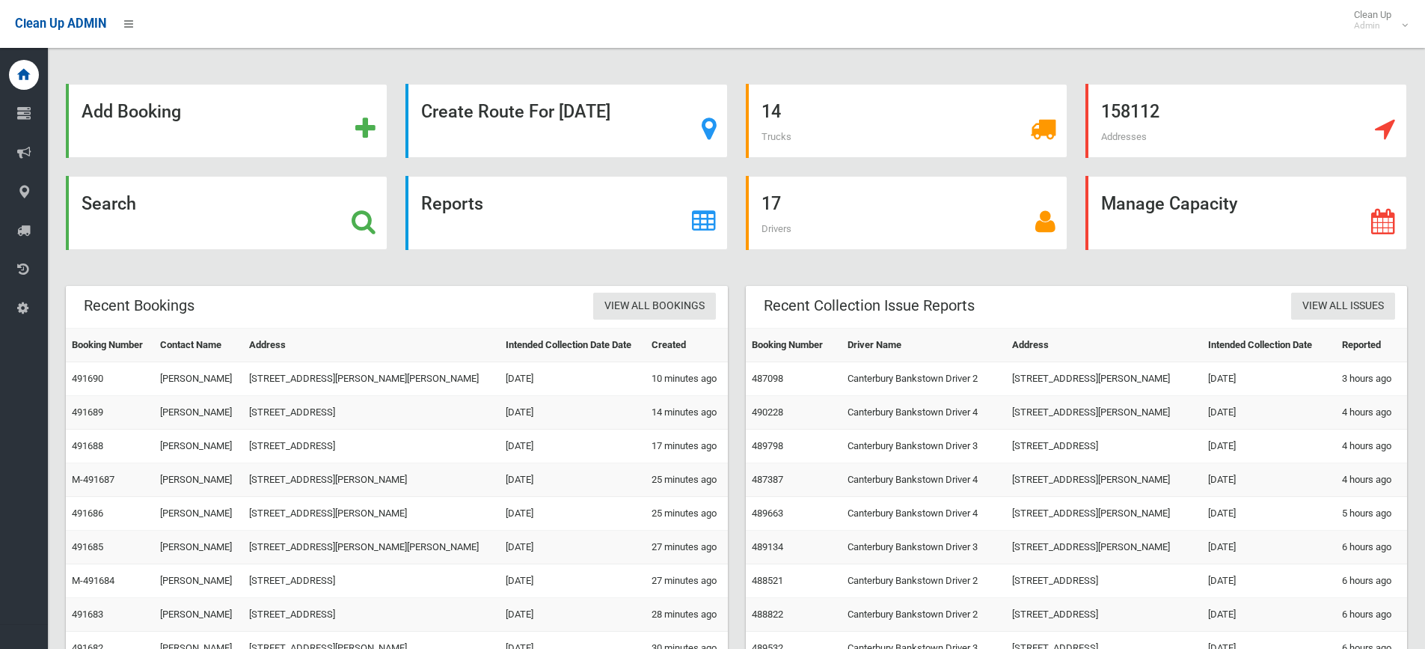
click at [285, 171] on div "Add Booking" at bounding box center [227, 130] width 340 height 92
click at [281, 208] on div "Search" at bounding box center [227, 213] width 322 height 74
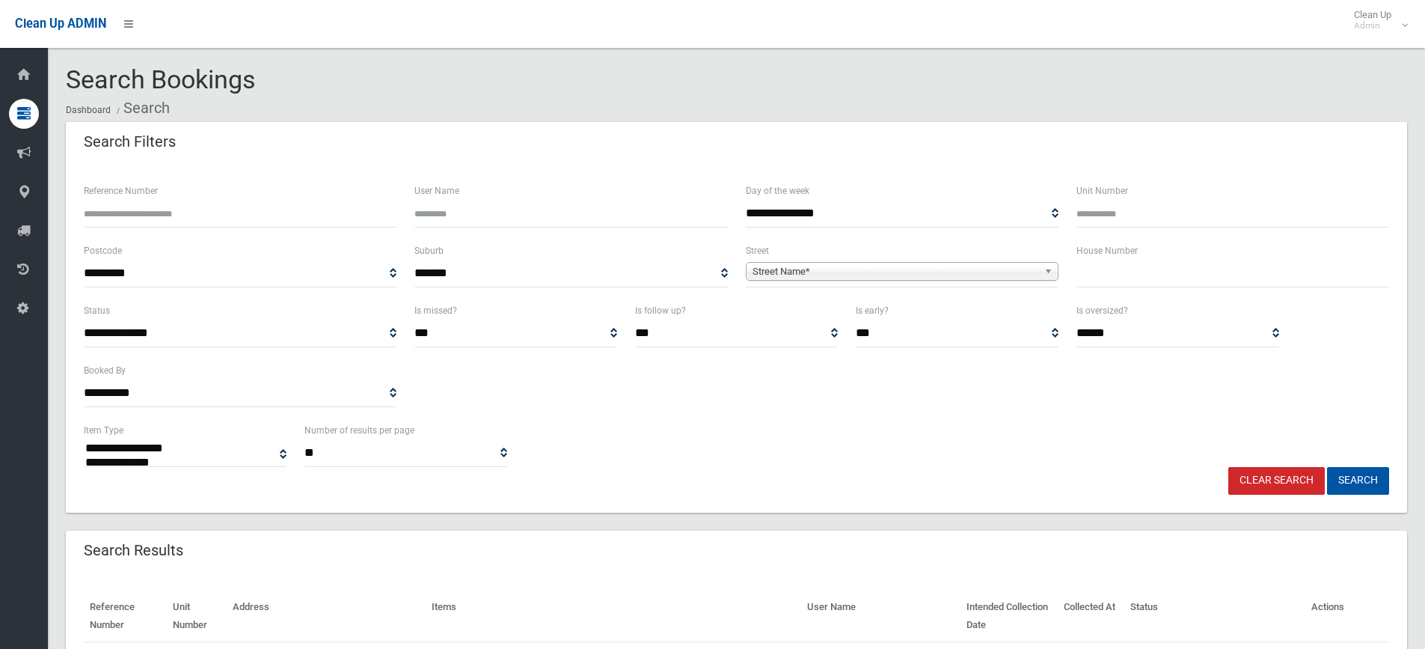
select select
click at [1107, 269] on input "text" at bounding box center [1233, 274] width 313 height 28
type input "****"
click at [901, 269] on span "Street Name*" at bounding box center [896, 272] width 286 height 18
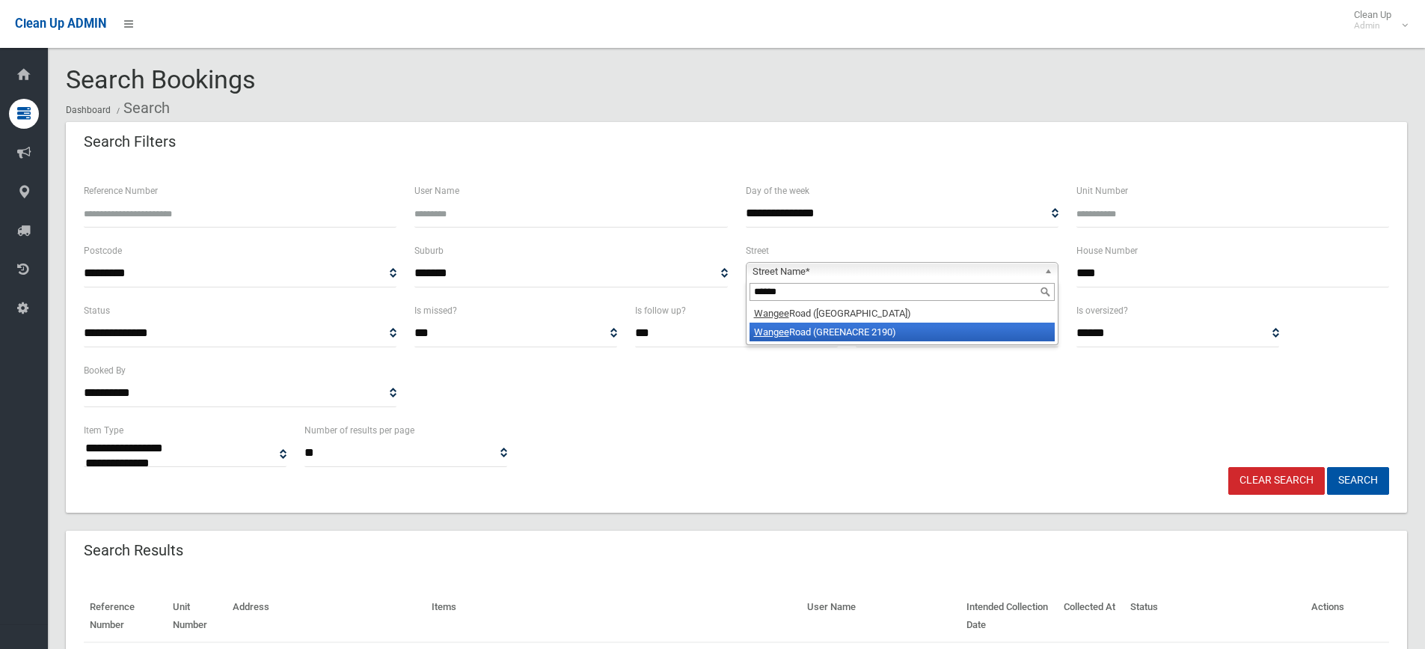
type input "******"
click at [864, 333] on li "Wangee Road (GREENACRE 2190)" at bounding box center [902, 331] width 305 height 19
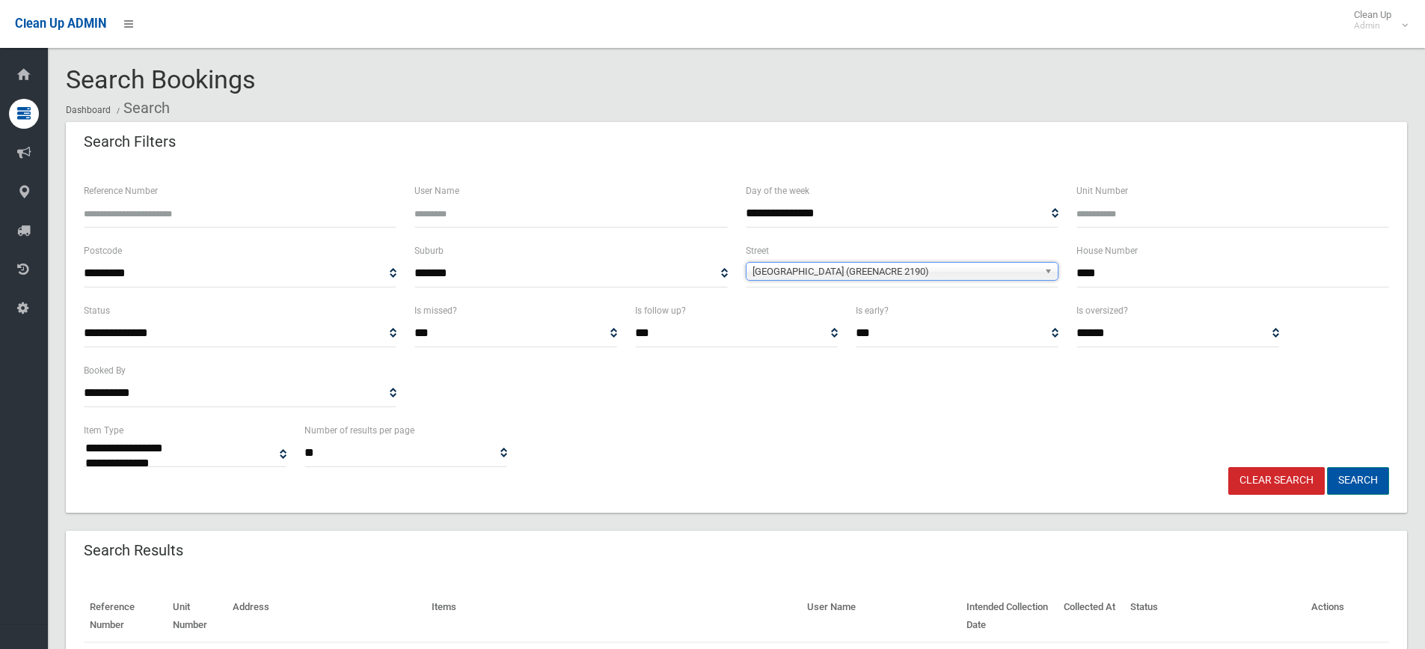
click at [1351, 480] on button "Search" at bounding box center [1358, 481] width 62 height 28
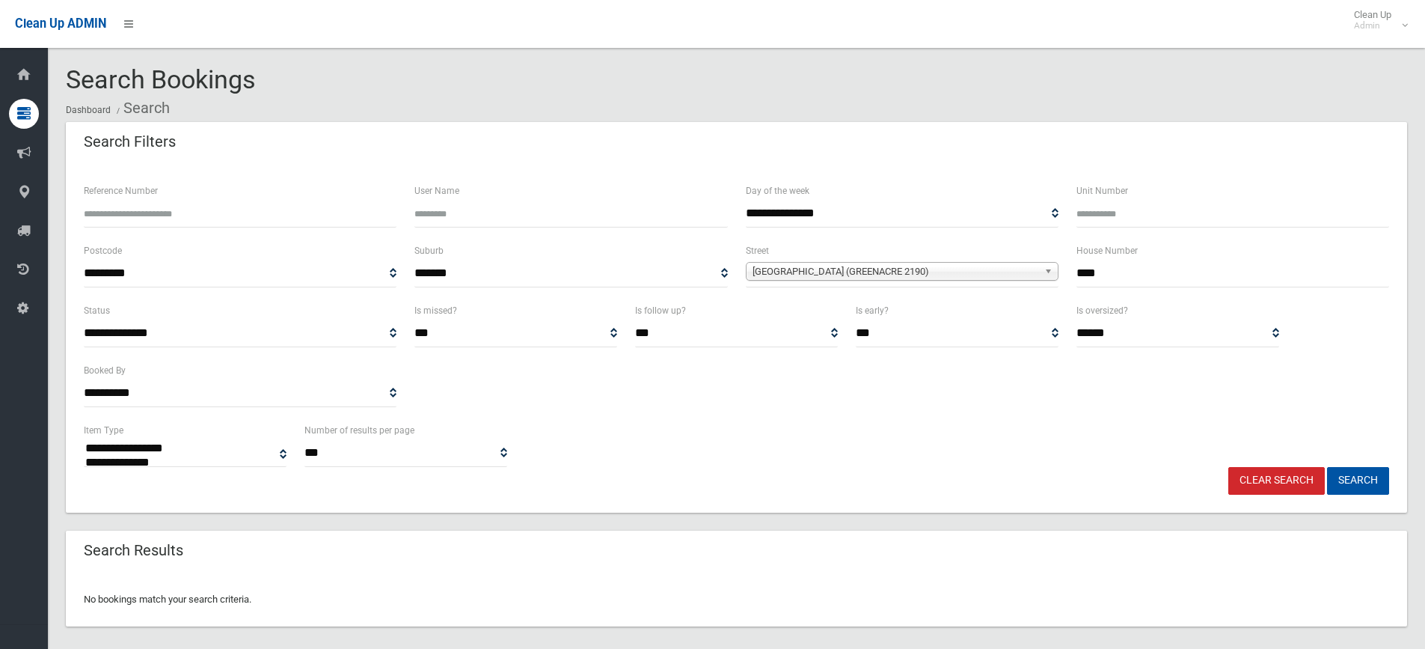
select select
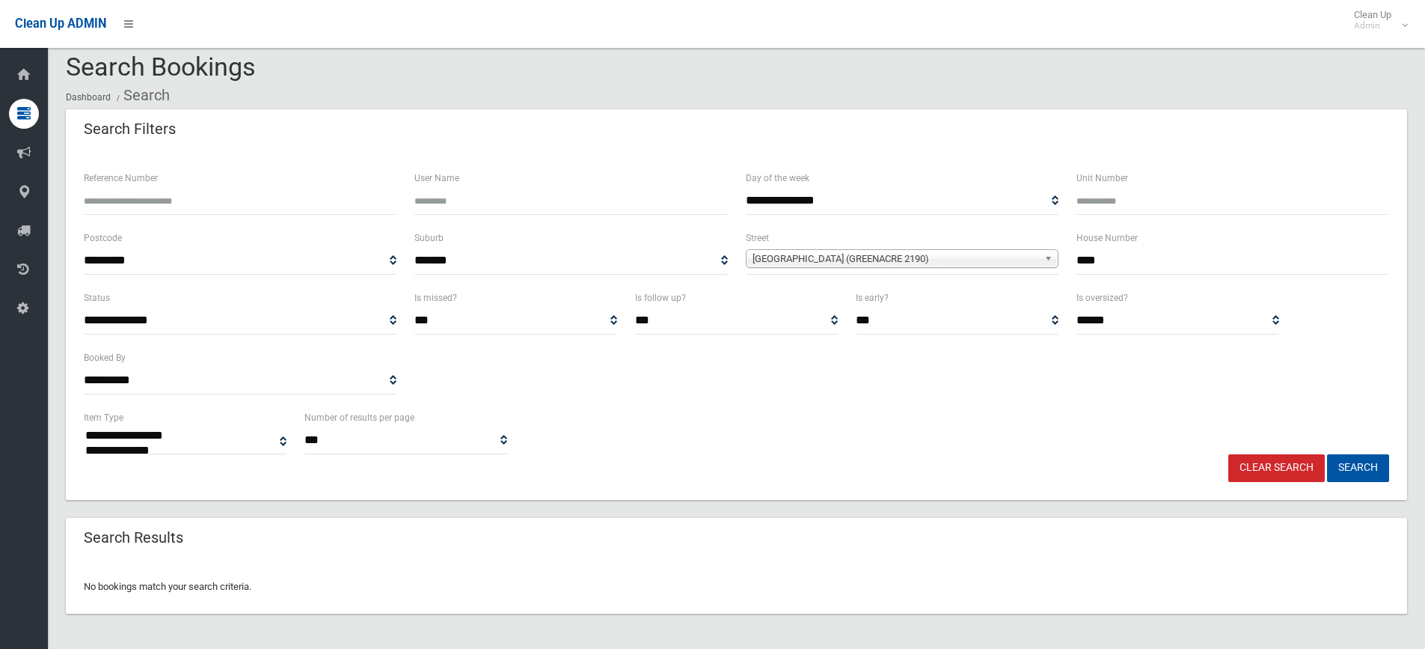
scroll to position [18, 0]
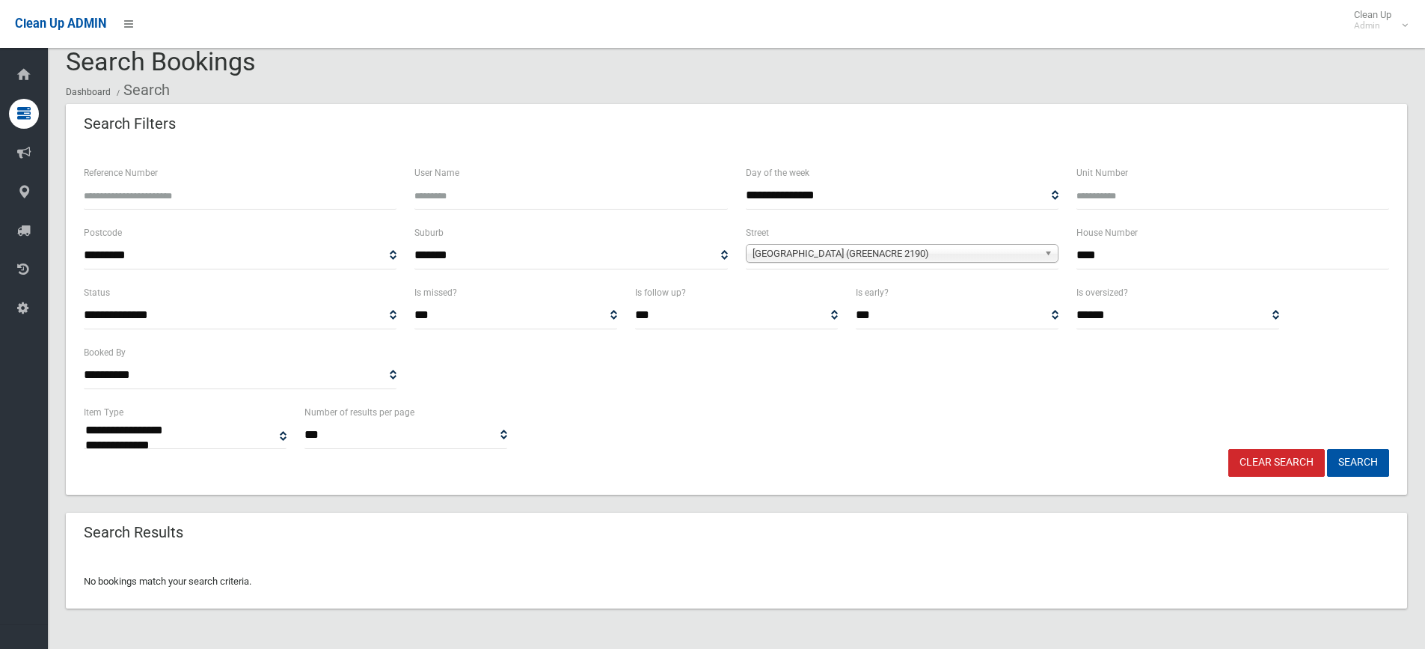
click at [1175, 249] on input "****" at bounding box center [1233, 256] width 313 height 28
type input "***"
click at [1327, 449] on button "Search" at bounding box center [1358, 463] width 62 height 28
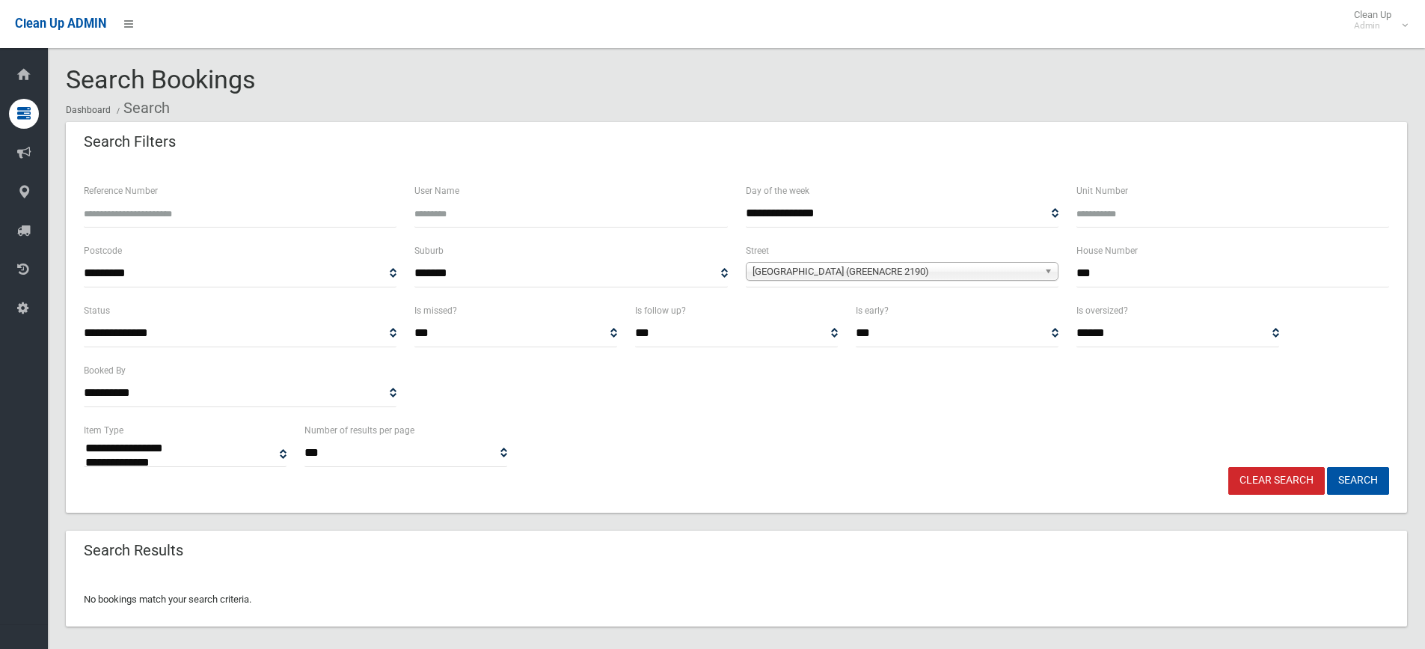
select select
drag, startPoint x: 1125, startPoint y: 269, endPoint x: 1101, endPoint y: 276, distance: 25.8
click at [1101, 276] on input "***" at bounding box center [1233, 274] width 313 height 28
drag, startPoint x: 1084, startPoint y: 275, endPoint x: 1126, endPoint y: 266, distance: 42.9
click at [1125, 266] on input "***" at bounding box center [1233, 274] width 313 height 28
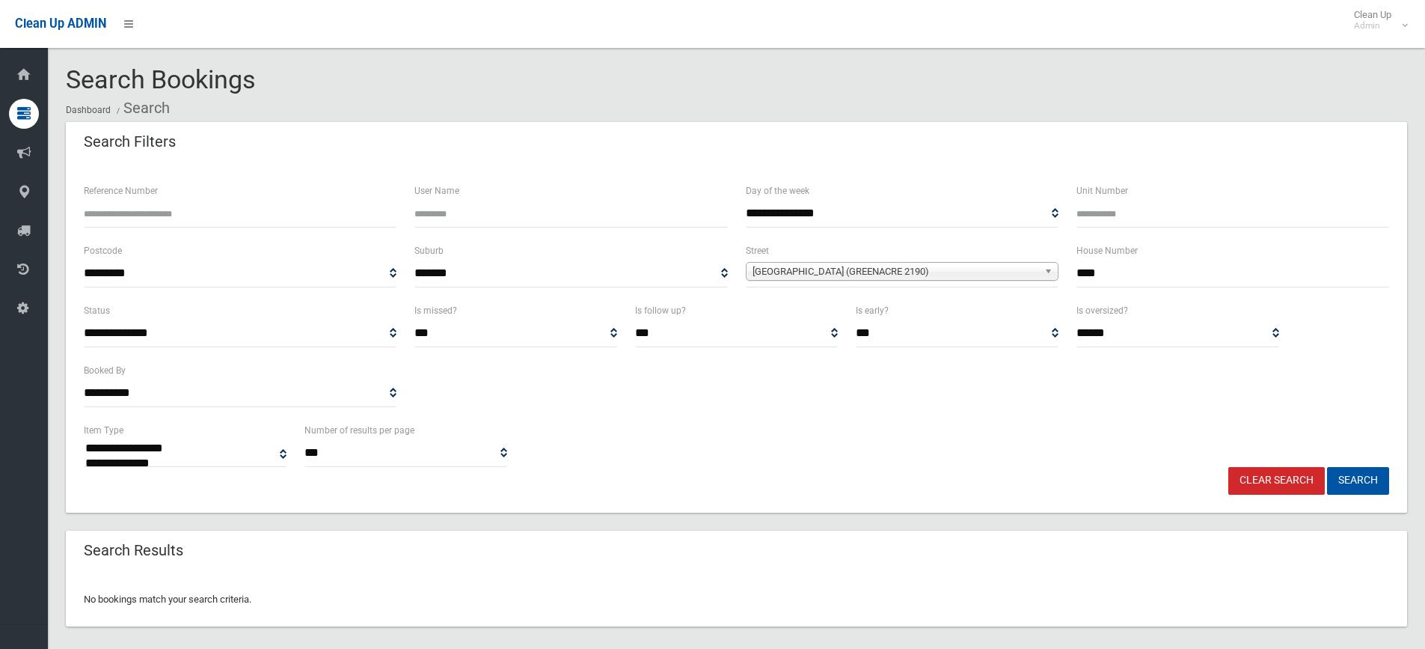
type input "****"
click at [1327, 467] on button "Search" at bounding box center [1358, 481] width 62 height 28
click at [1372, 487] on button "Search" at bounding box center [1358, 481] width 62 height 28
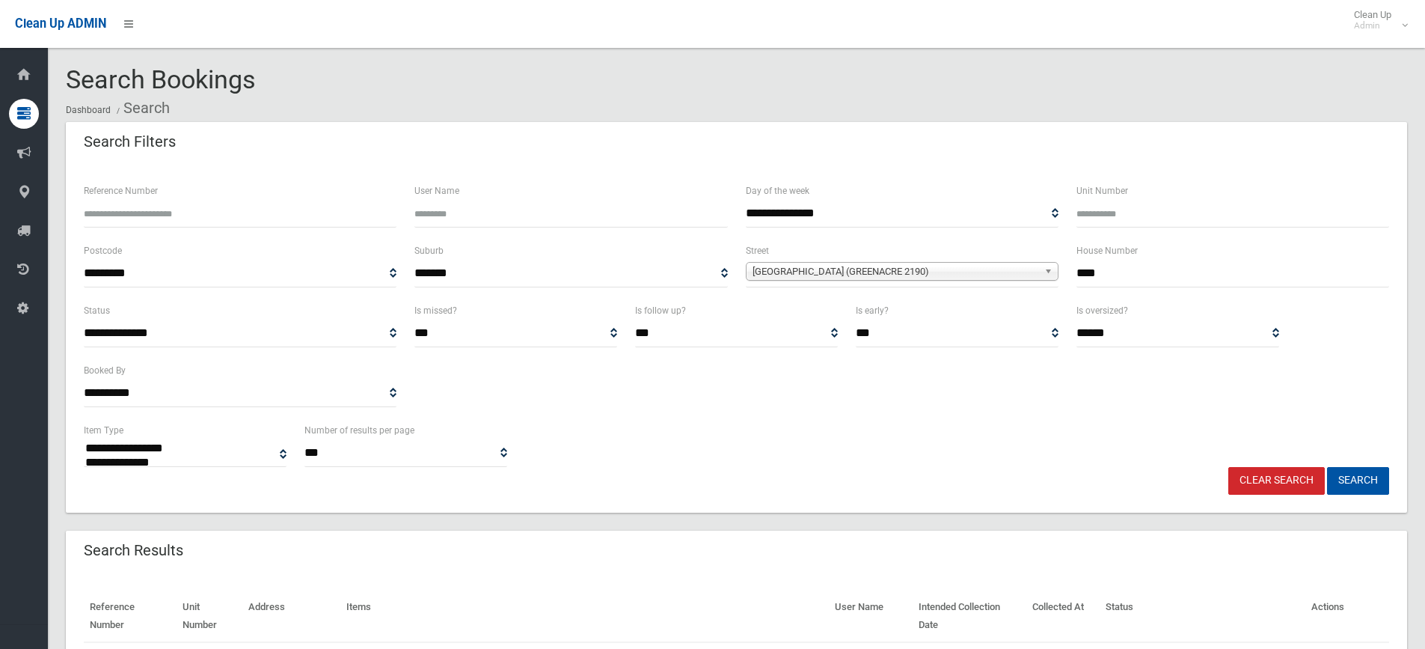
select select
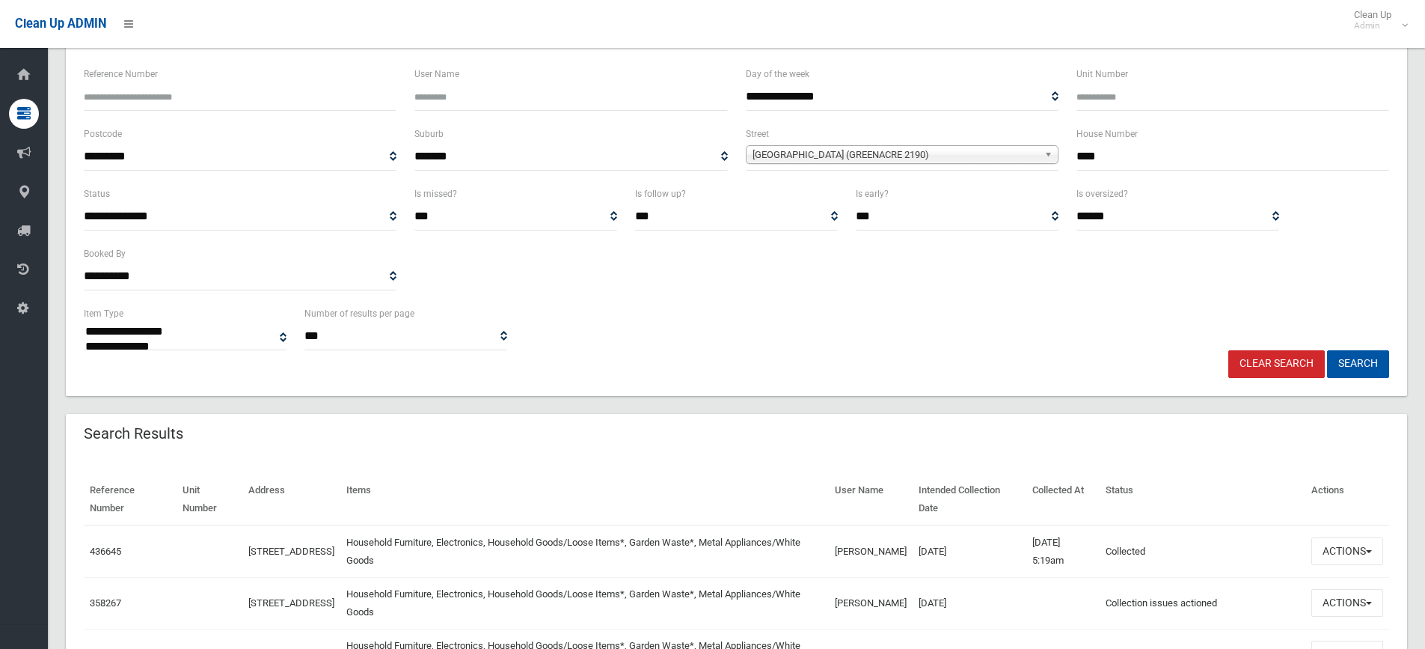
scroll to position [224, 0]
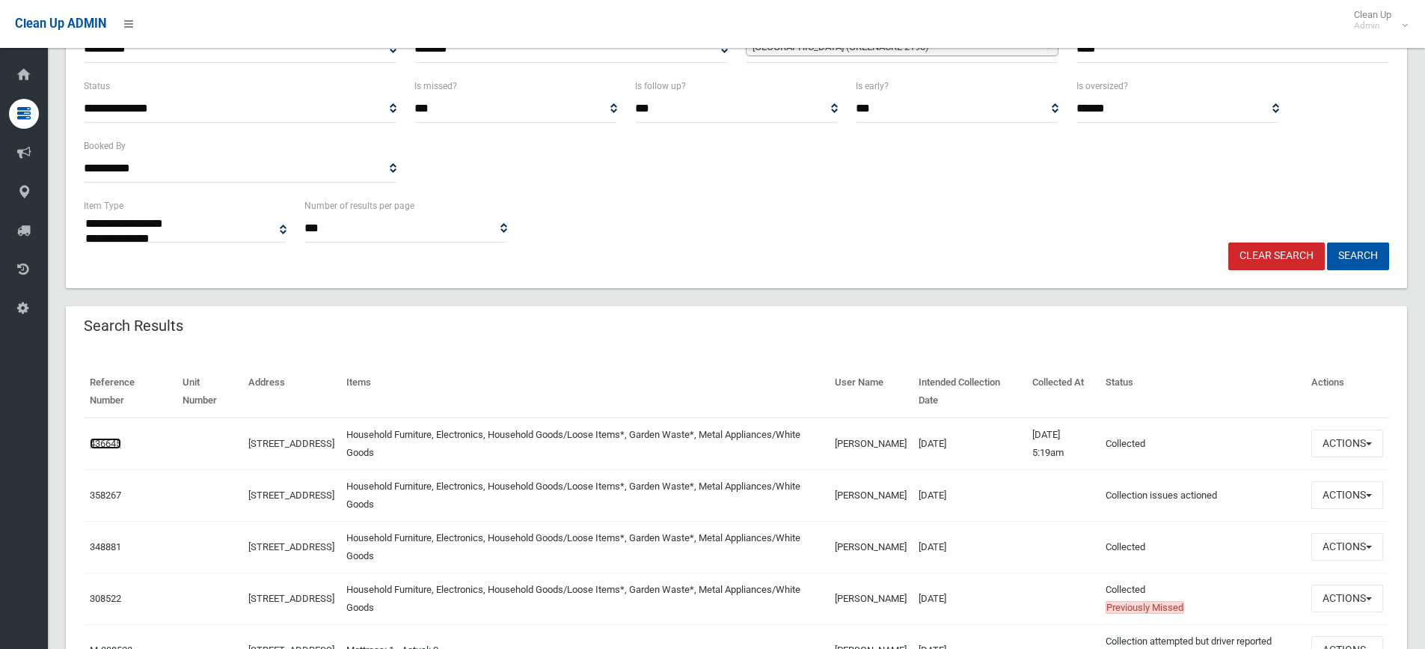
click at [117, 441] on link "436645" at bounding box center [105, 443] width 31 height 11
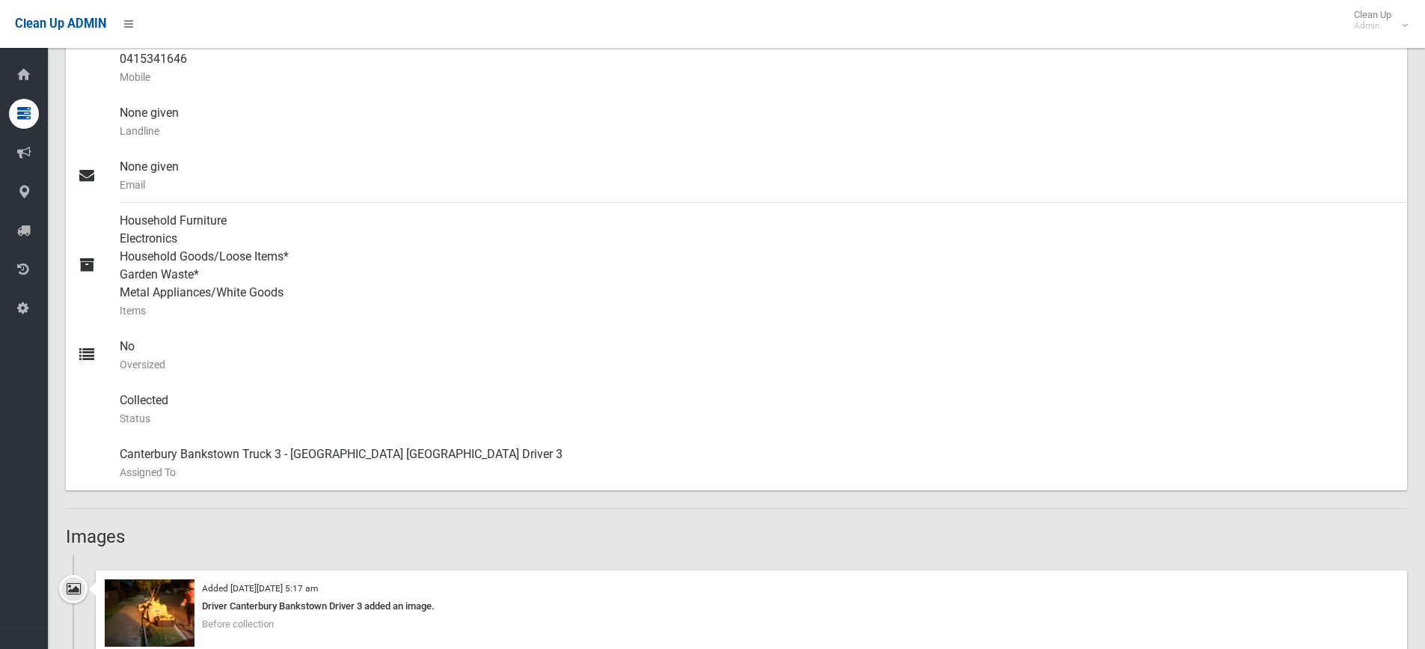
scroll to position [604, 0]
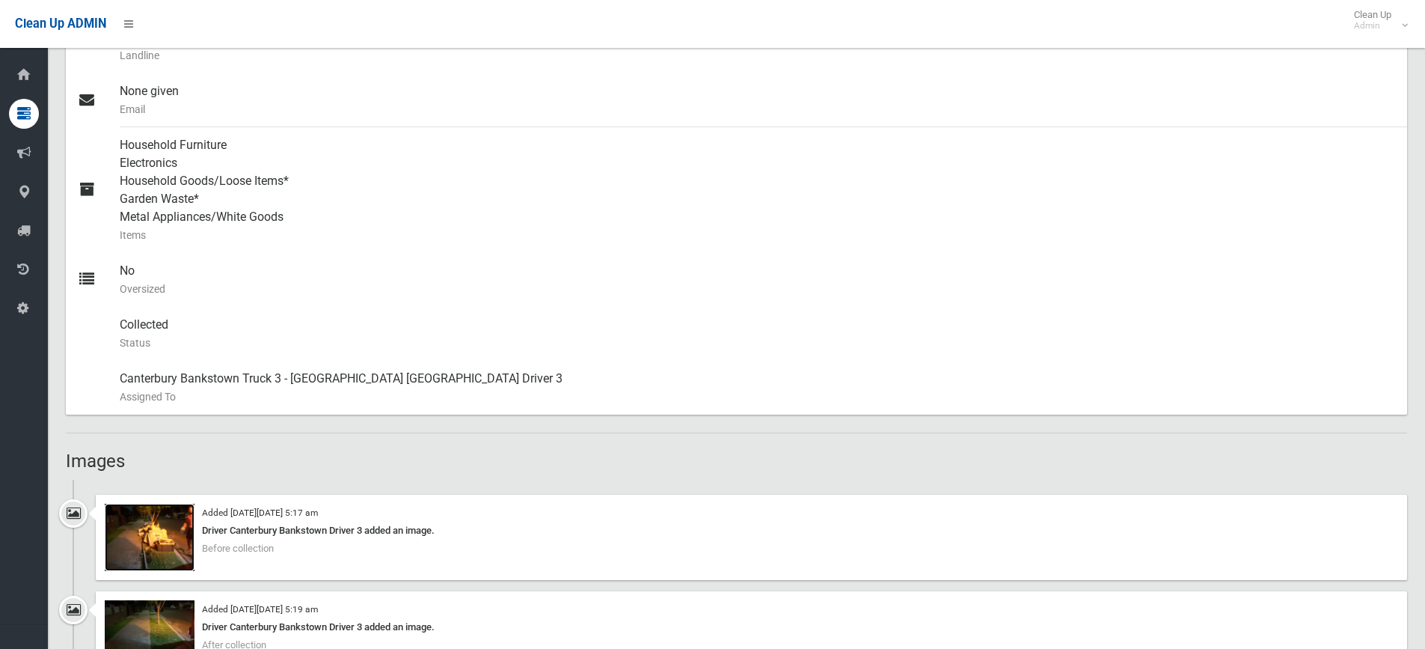
click at [120, 567] on img at bounding box center [150, 537] width 90 height 67
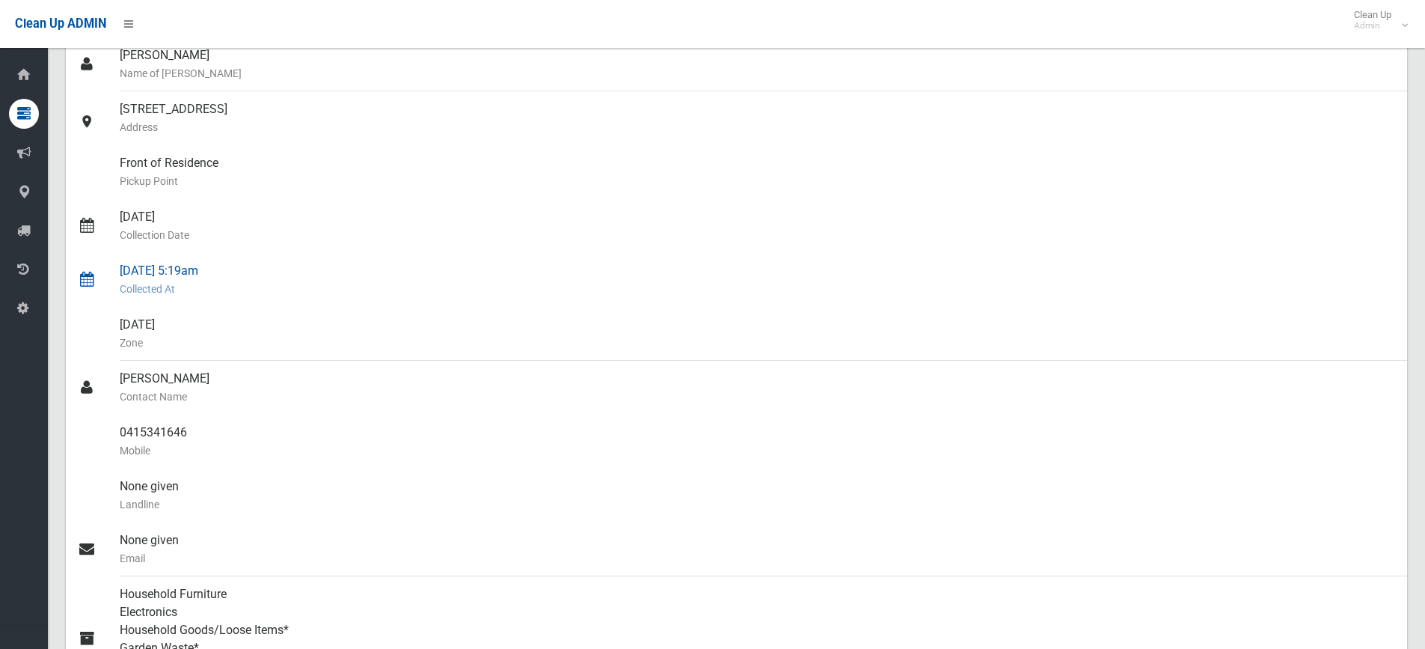
scroll to position [0, 0]
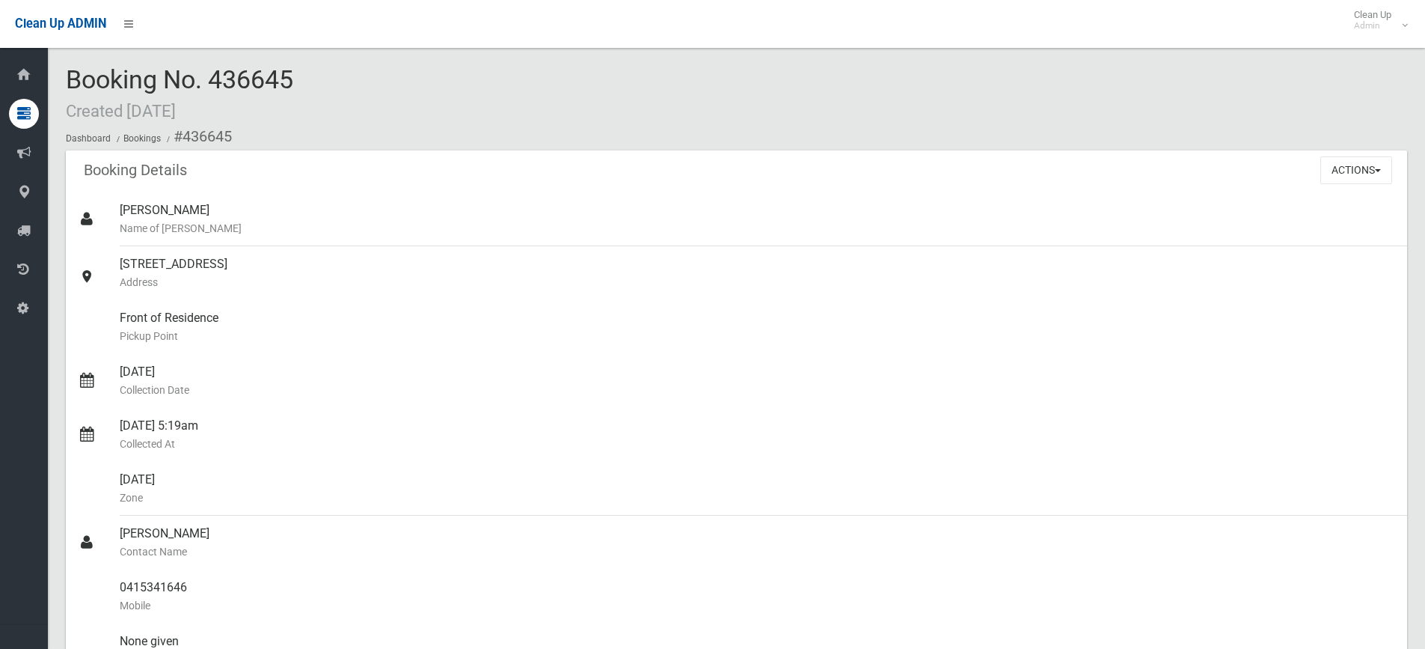
click at [1401, 168] on div "Actions View Booking Edit Booking Clone Booking Add Booking Images Resend Confi…" at bounding box center [1364, 169] width 87 height 39
click at [1375, 170] on button "Actions" at bounding box center [1357, 170] width 72 height 28
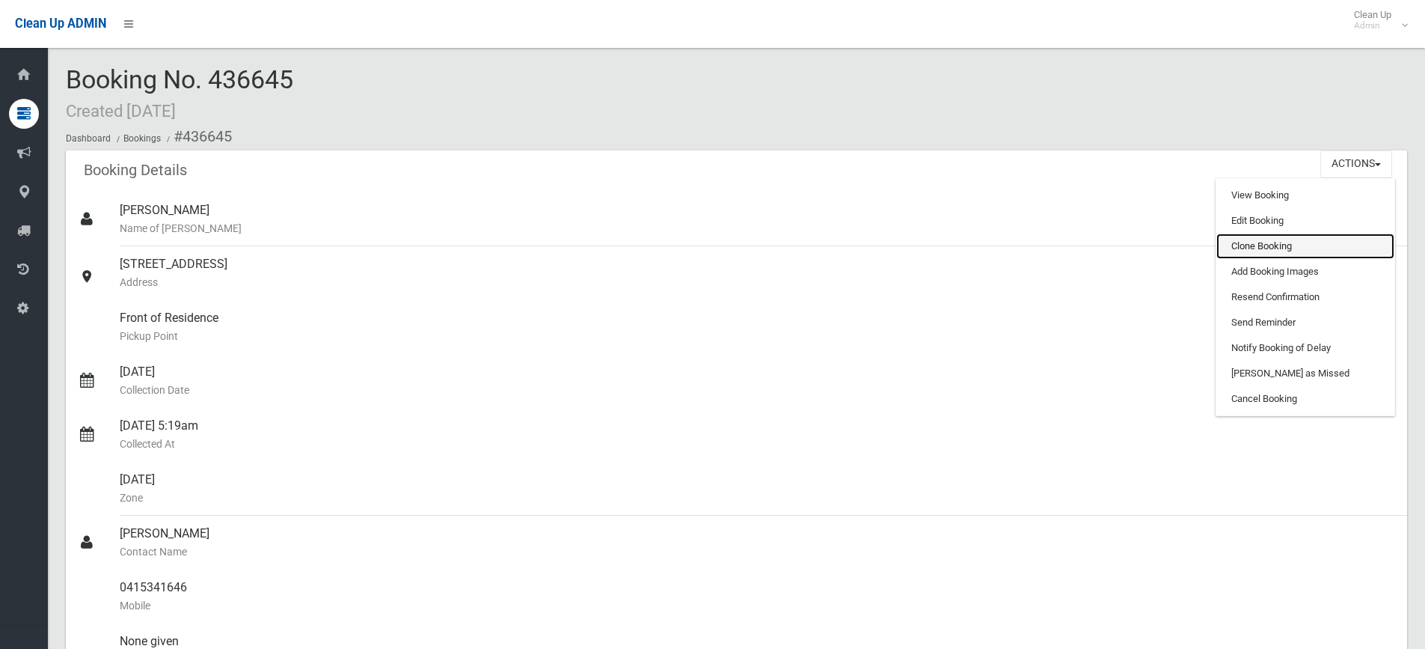
click at [1282, 249] on link "Clone Booking" at bounding box center [1306, 245] width 178 height 25
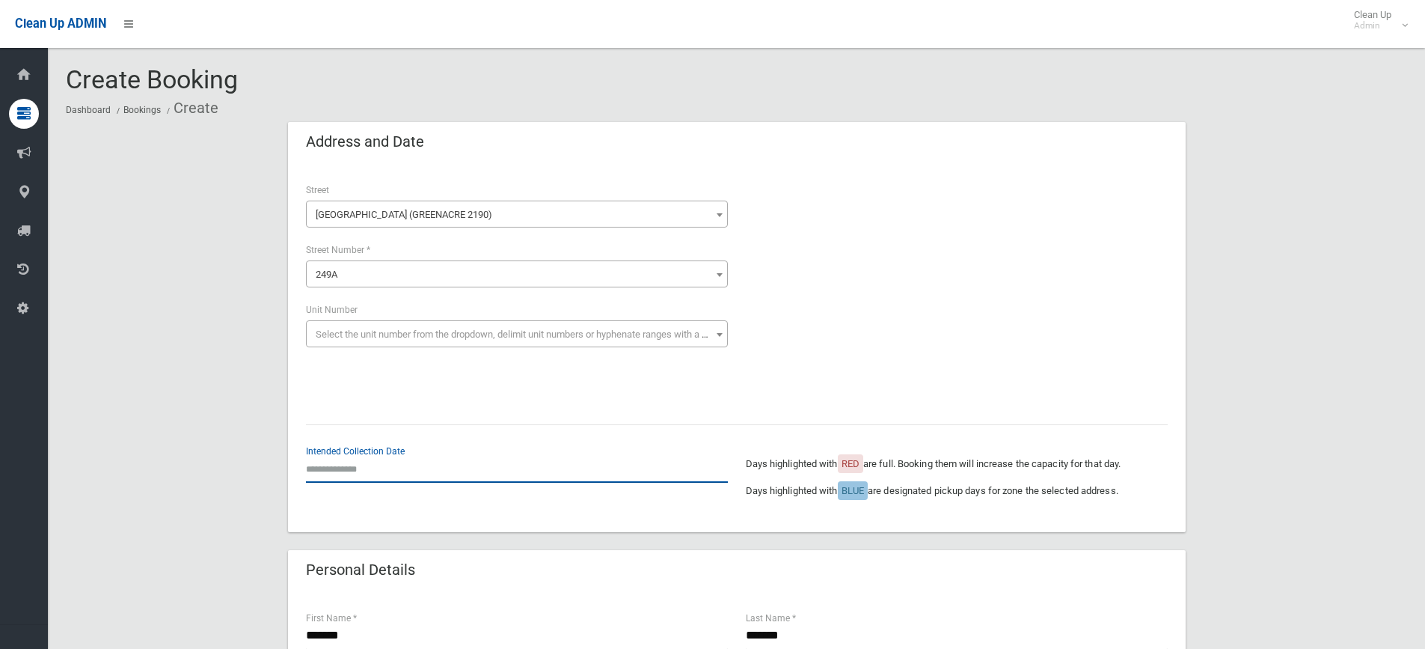
click at [330, 469] on input "text" at bounding box center [517, 469] width 422 height 28
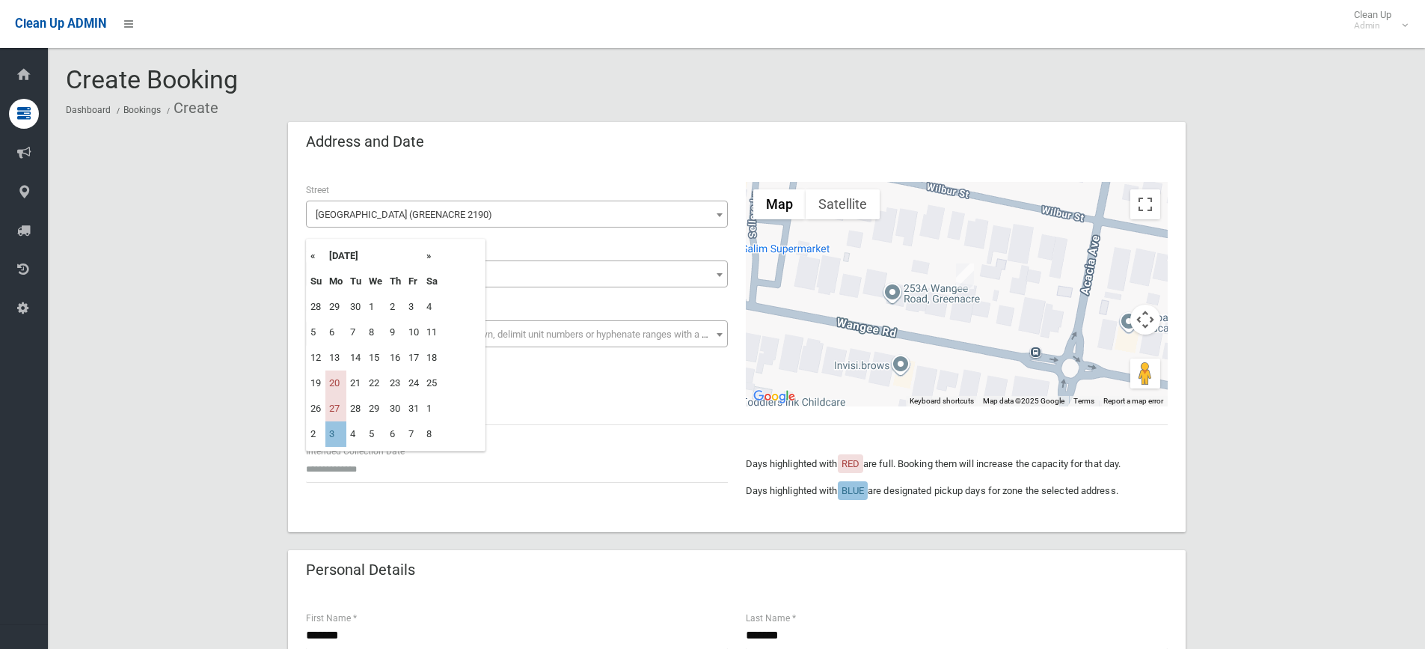
click at [432, 266] on th "»" at bounding box center [432, 255] width 19 height 25
click at [338, 335] on td "3" at bounding box center [335, 331] width 21 height 25
type input "**********"
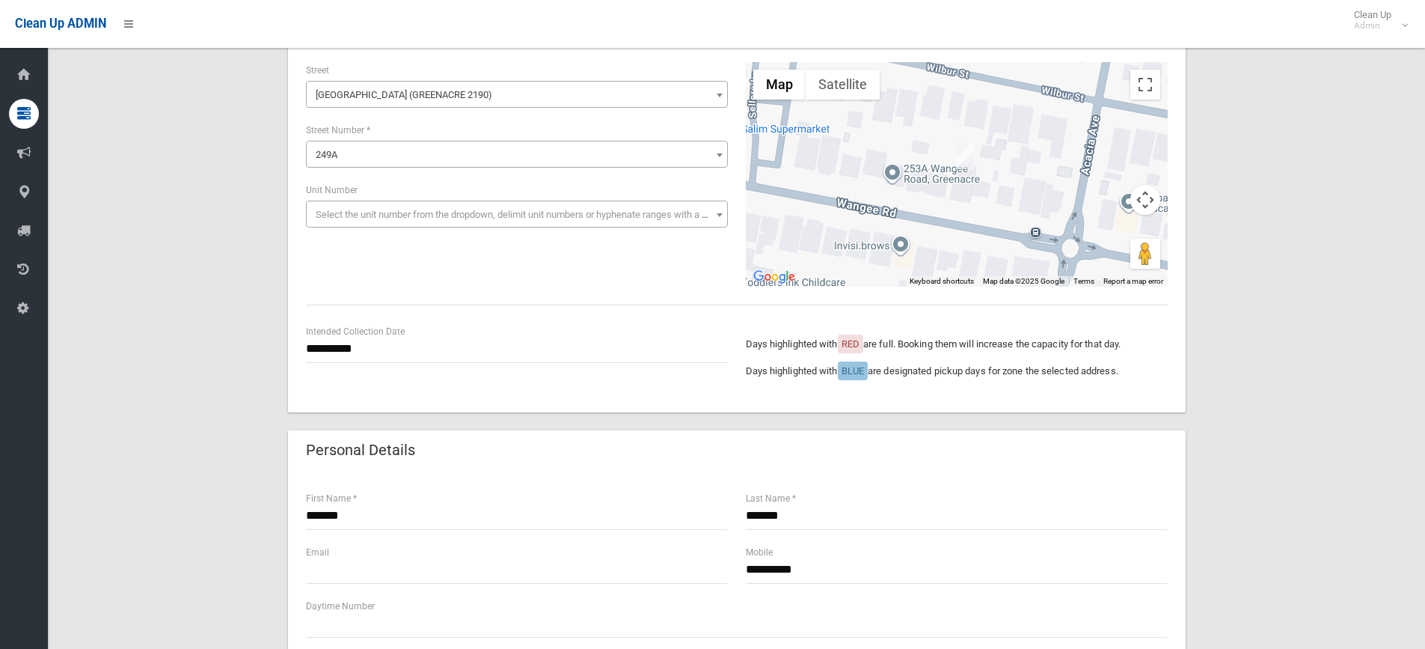
scroll to position [449, 0]
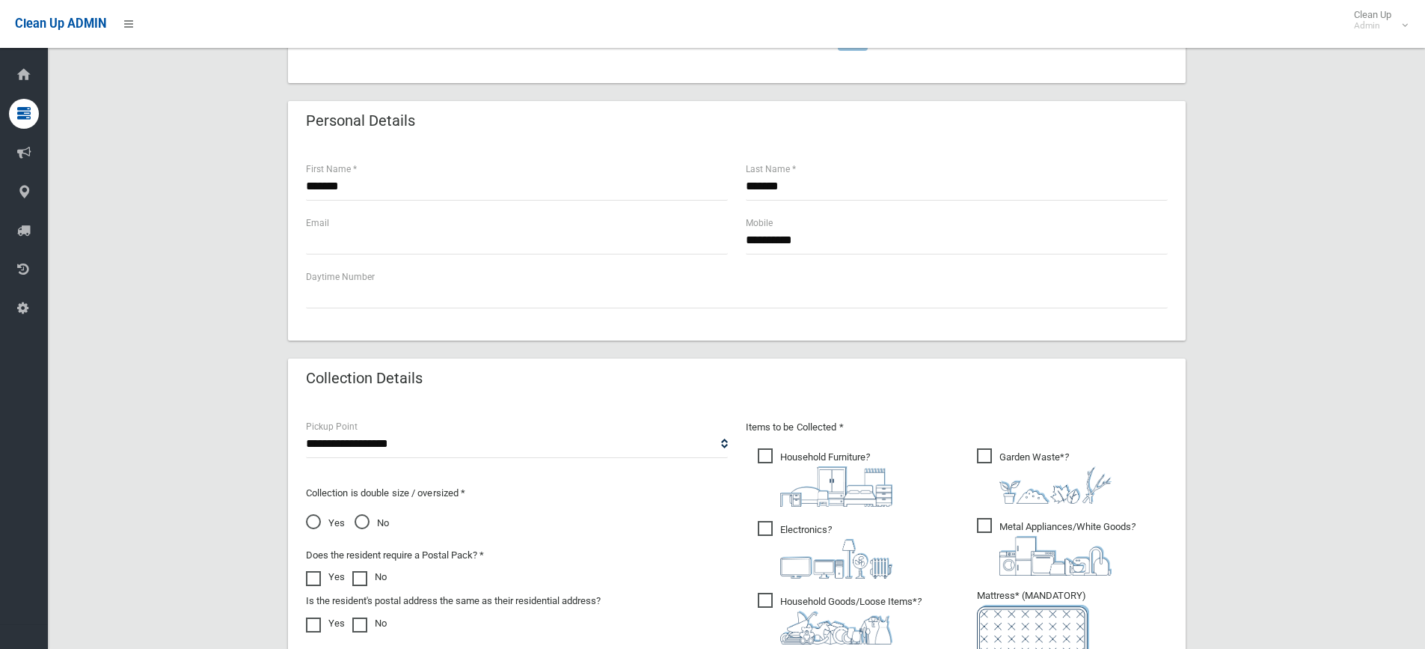
click at [391, 256] on div "Email" at bounding box center [517, 242] width 440 height 54
click at [397, 227] on input "text" at bounding box center [517, 241] width 422 height 28
click at [433, 198] on input "*******" at bounding box center [517, 187] width 422 height 28
click at [479, 261] on div "Email" at bounding box center [517, 242] width 440 height 54
click at [494, 248] on input "text" at bounding box center [517, 241] width 422 height 28
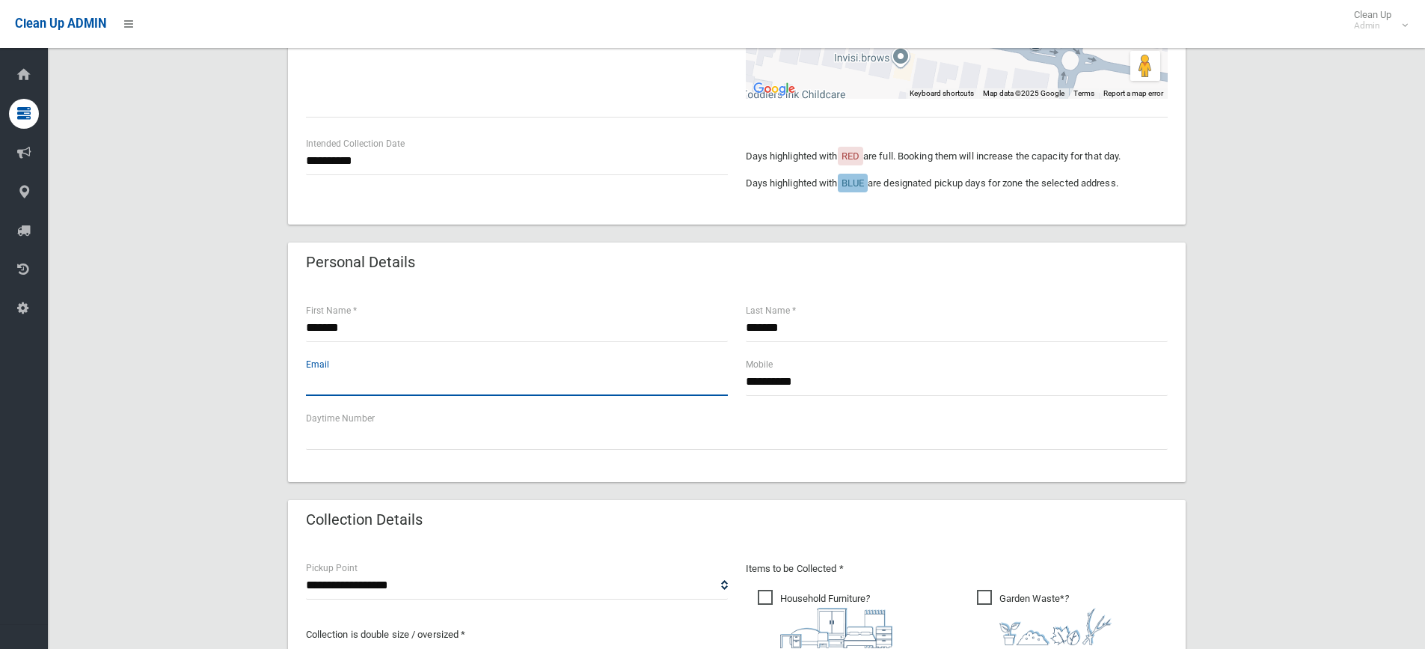
scroll to position [150, 0]
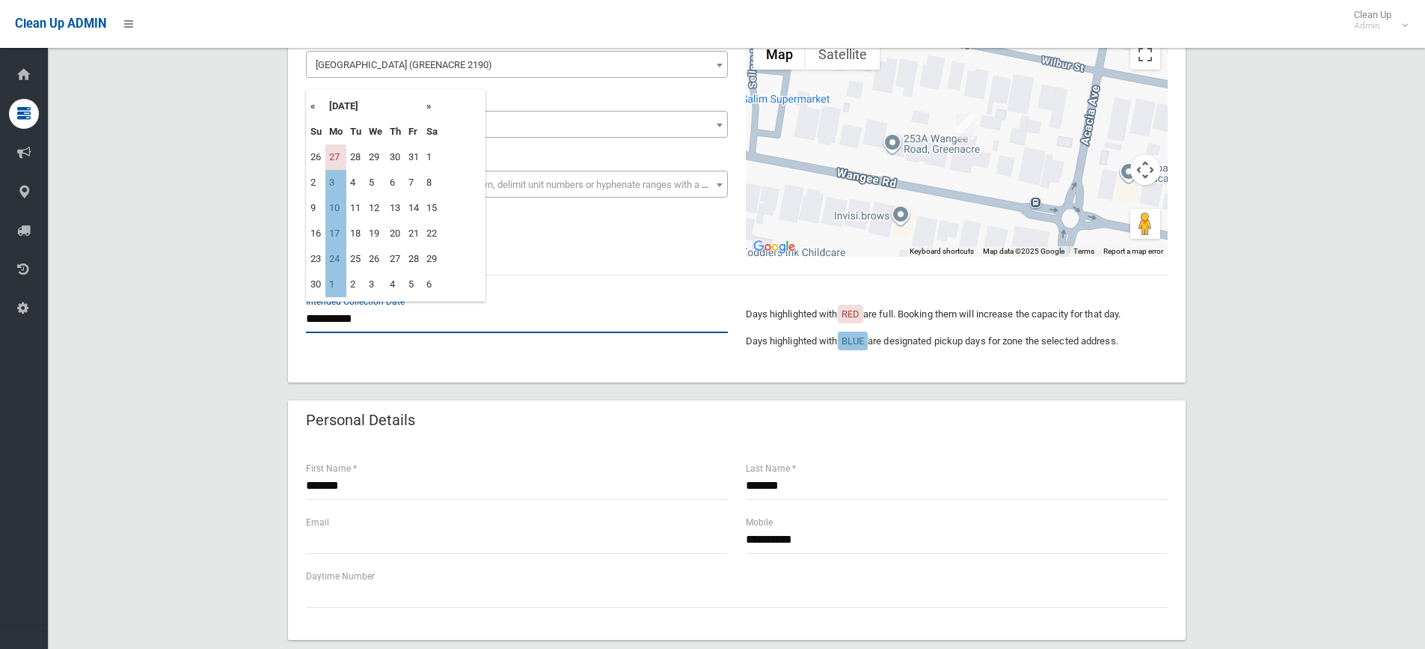
click at [322, 317] on input "**********" at bounding box center [517, 319] width 422 height 28
click at [325, 177] on td "3" at bounding box center [335, 182] width 21 height 25
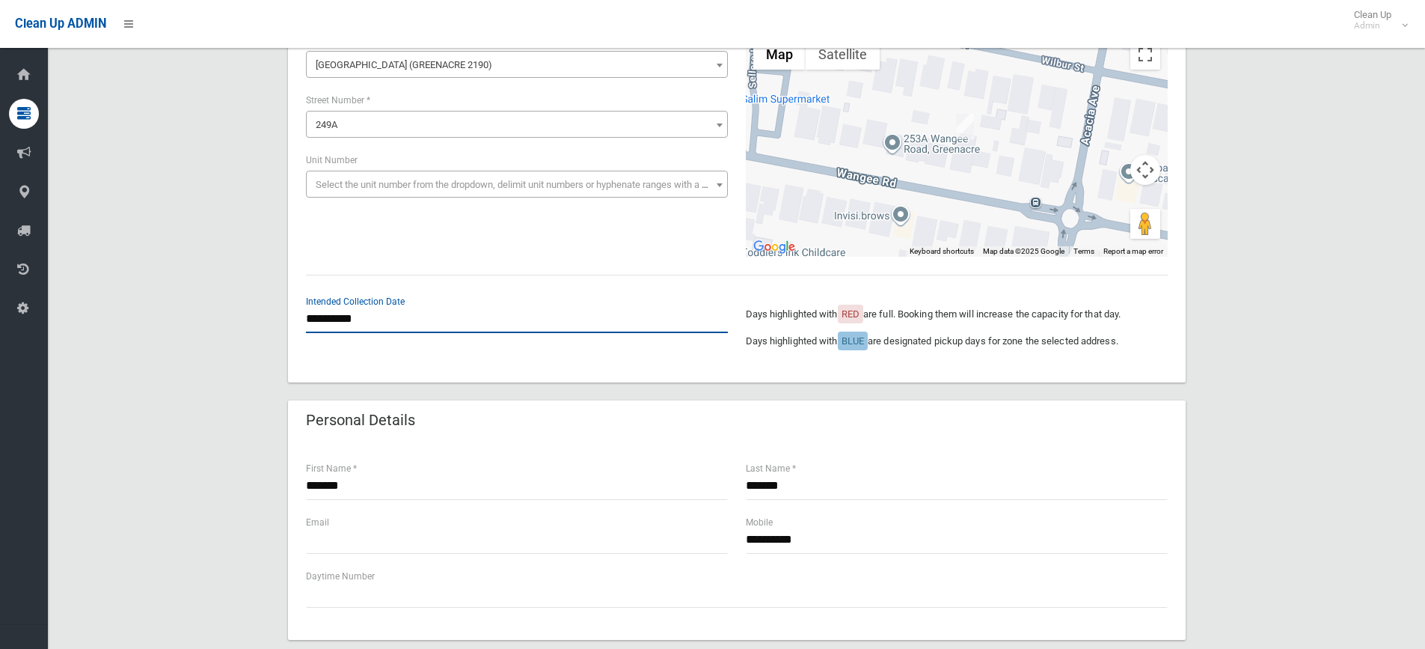
click at [393, 331] on input "**********" at bounding box center [517, 319] width 422 height 28
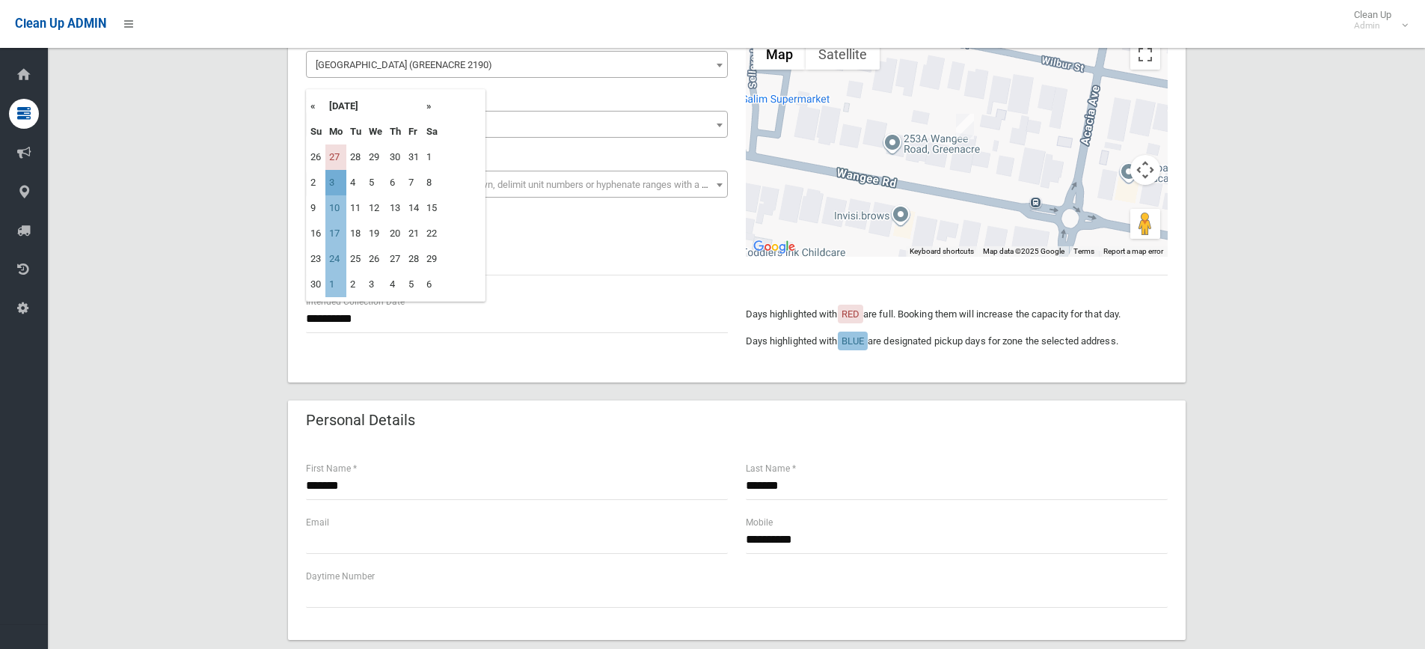
click at [333, 177] on td "3" at bounding box center [335, 182] width 21 height 25
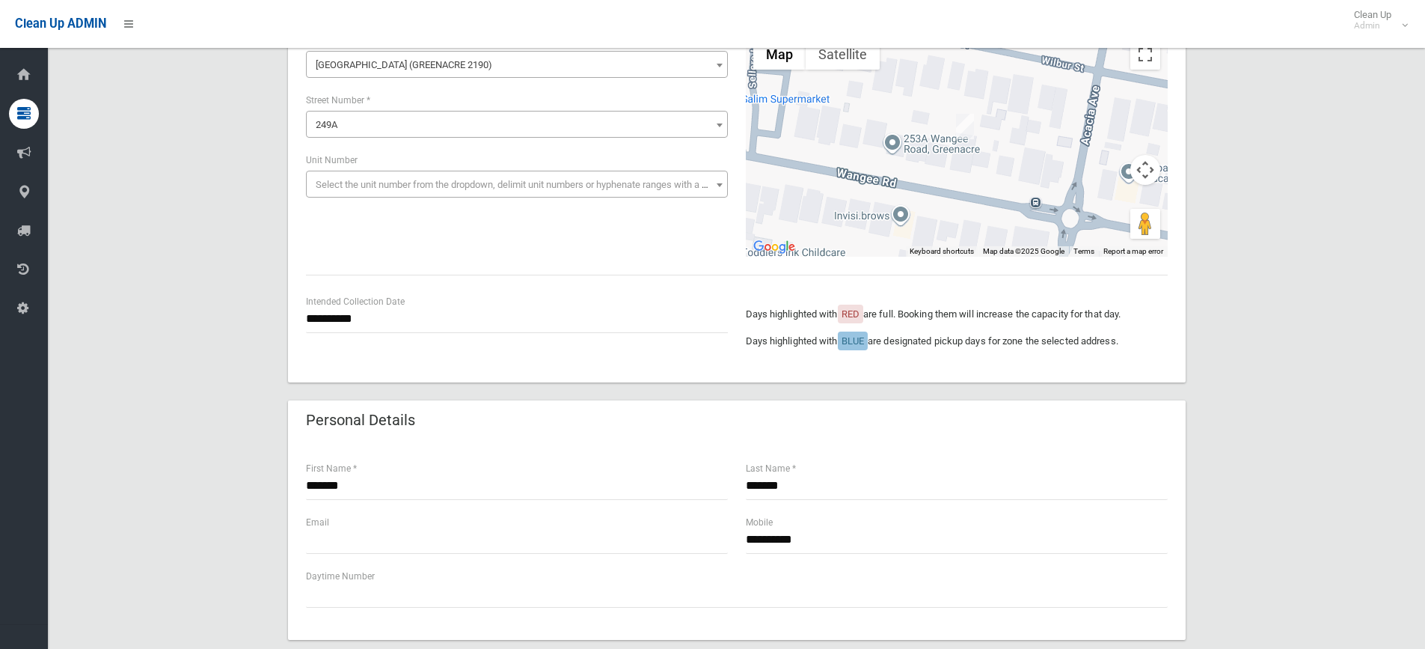
click at [1262, 251] on div "**********" at bounding box center [737, 624] width 1342 height 1305
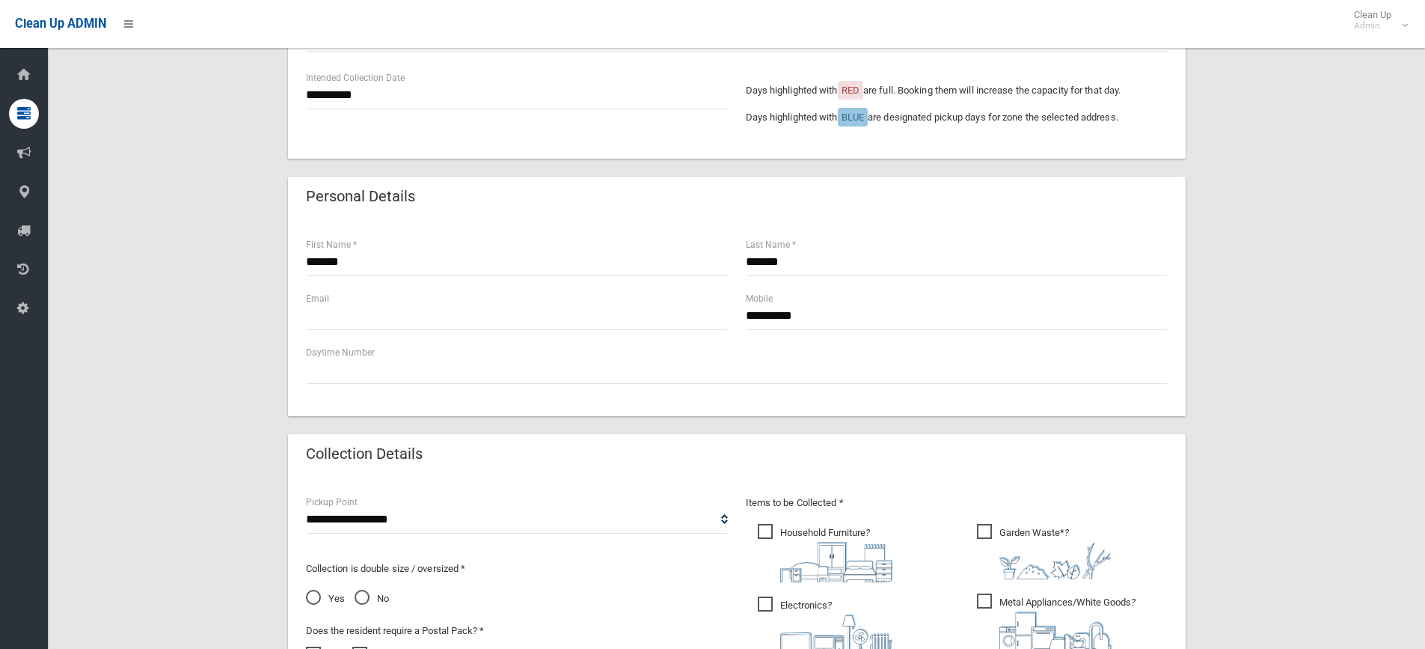
scroll to position [374, 0]
click at [459, 317] on input "text" at bounding box center [517, 316] width 422 height 28
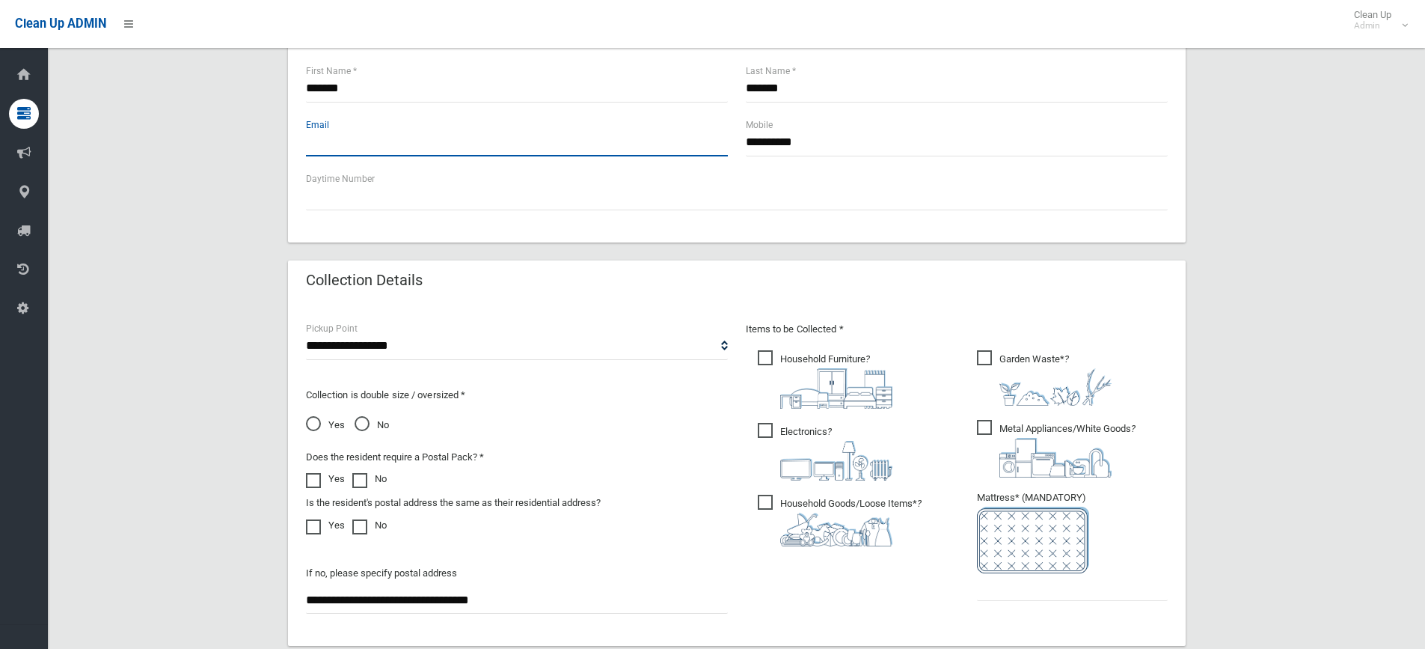
scroll to position [599, 0]
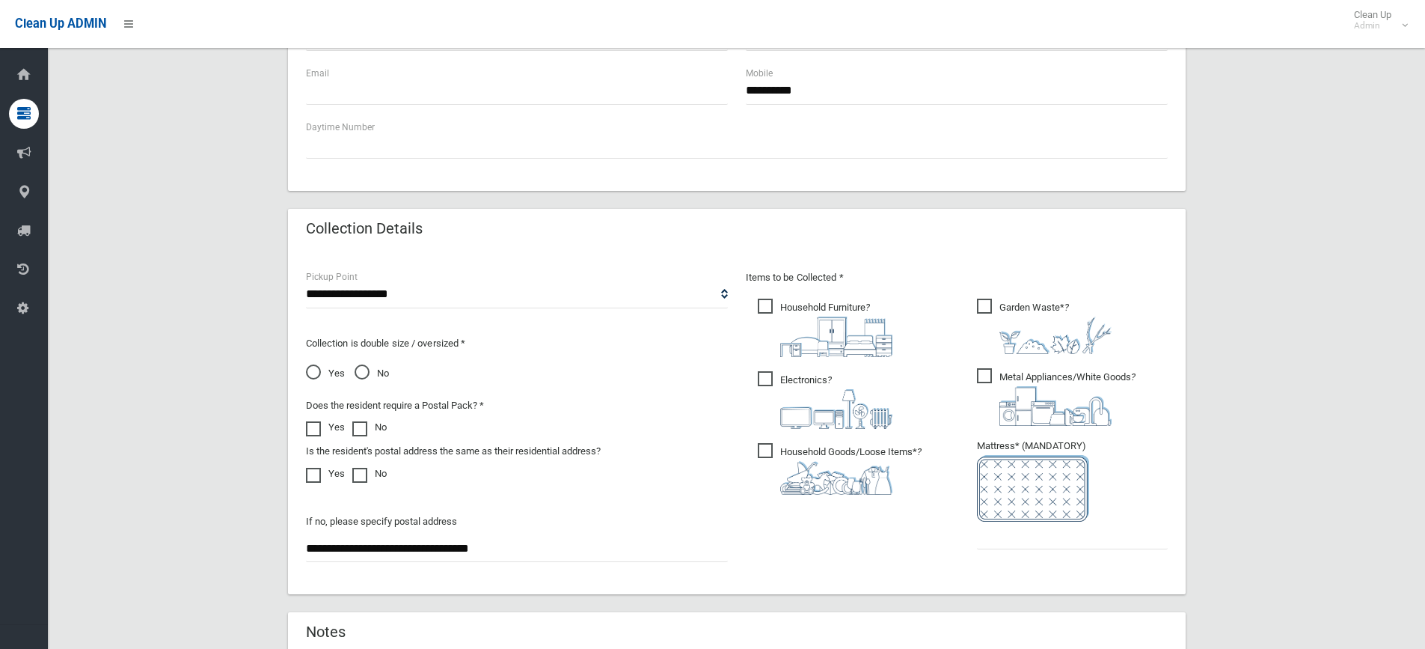
click at [982, 570] on div "**********" at bounding box center [737, 423] width 880 height 308
click at [998, 543] on input "text" at bounding box center [1072, 536] width 191 height 28
drag, startPoint x: 1094, startPoint y: 529, endPoint x: 943, endPoint y: 501, distance: 153.8
click at [943, 501] on div "Items to be Collected * Household Furniture ? *" at bounding box center [957, 419] width 440 height 301
type input "*"
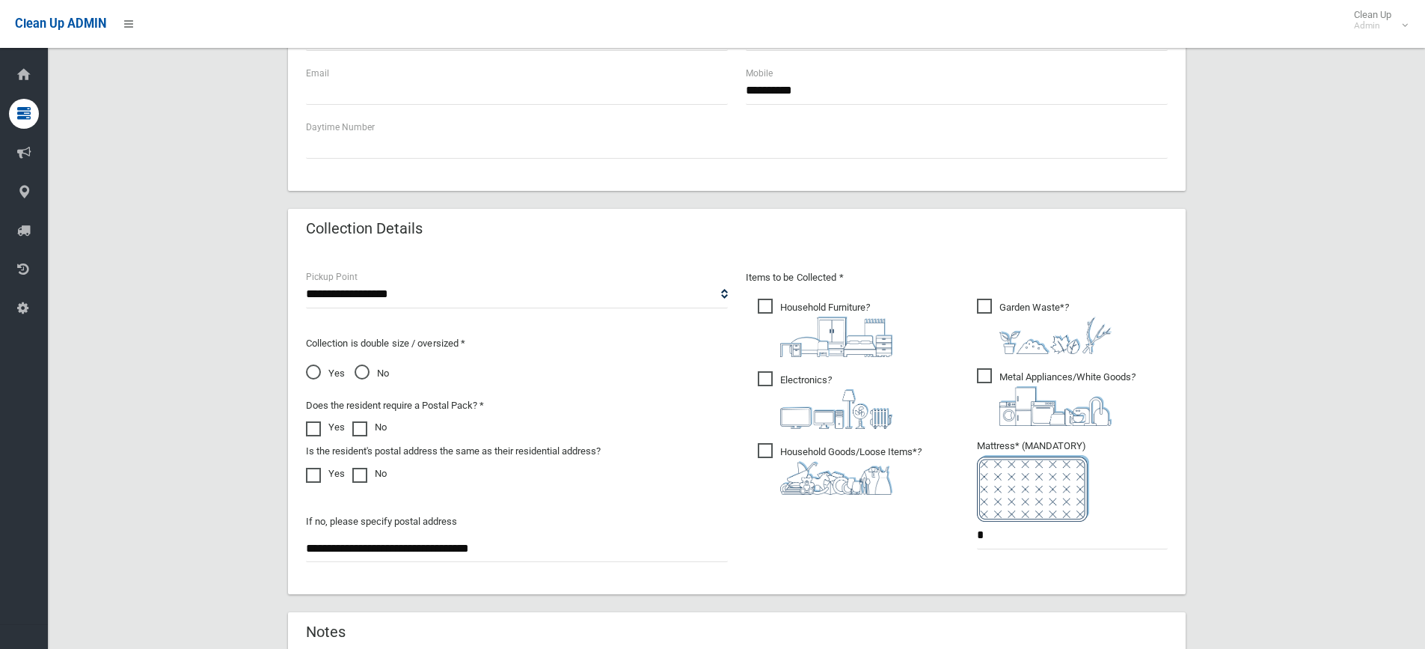
click at [1217, 468] on div "**********" at bounding box center [737, 175] width 1342 height 1305
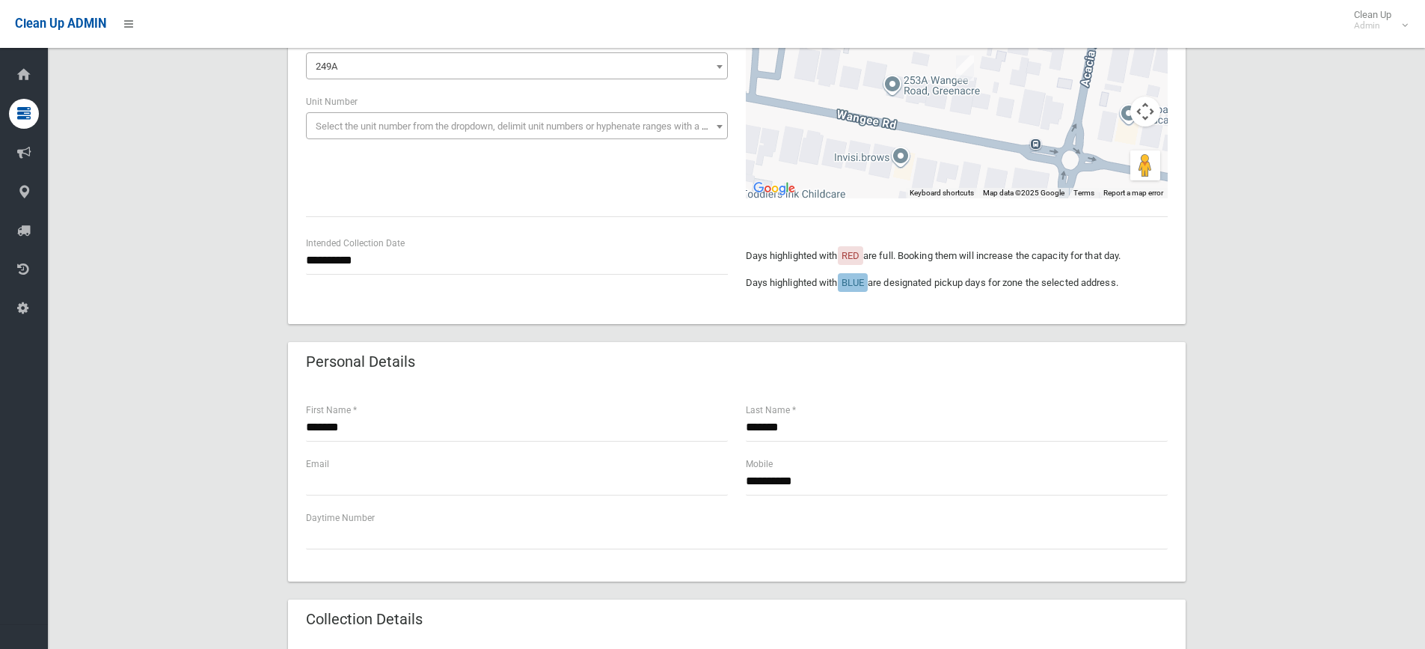
scroll to position [299, 0]
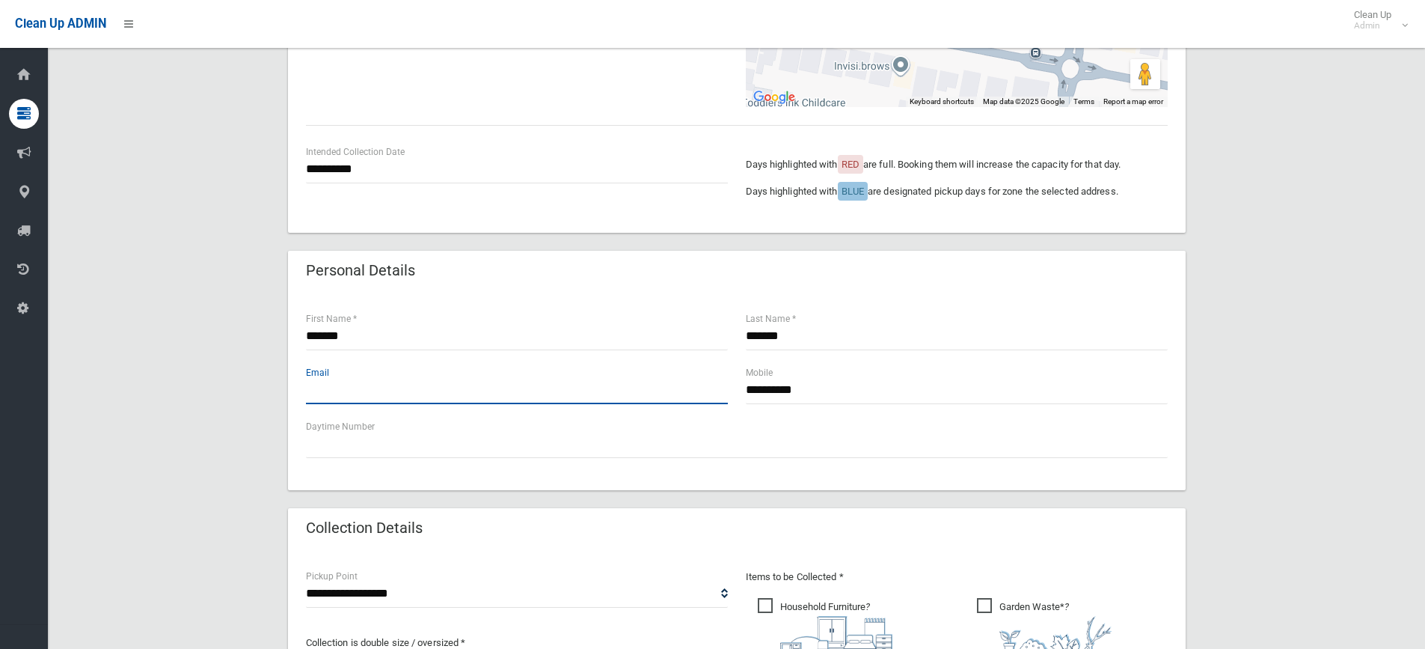
click at [343, 389] on input "text" at bounding box center [517, 390] width 422 height 28
type input "**********"
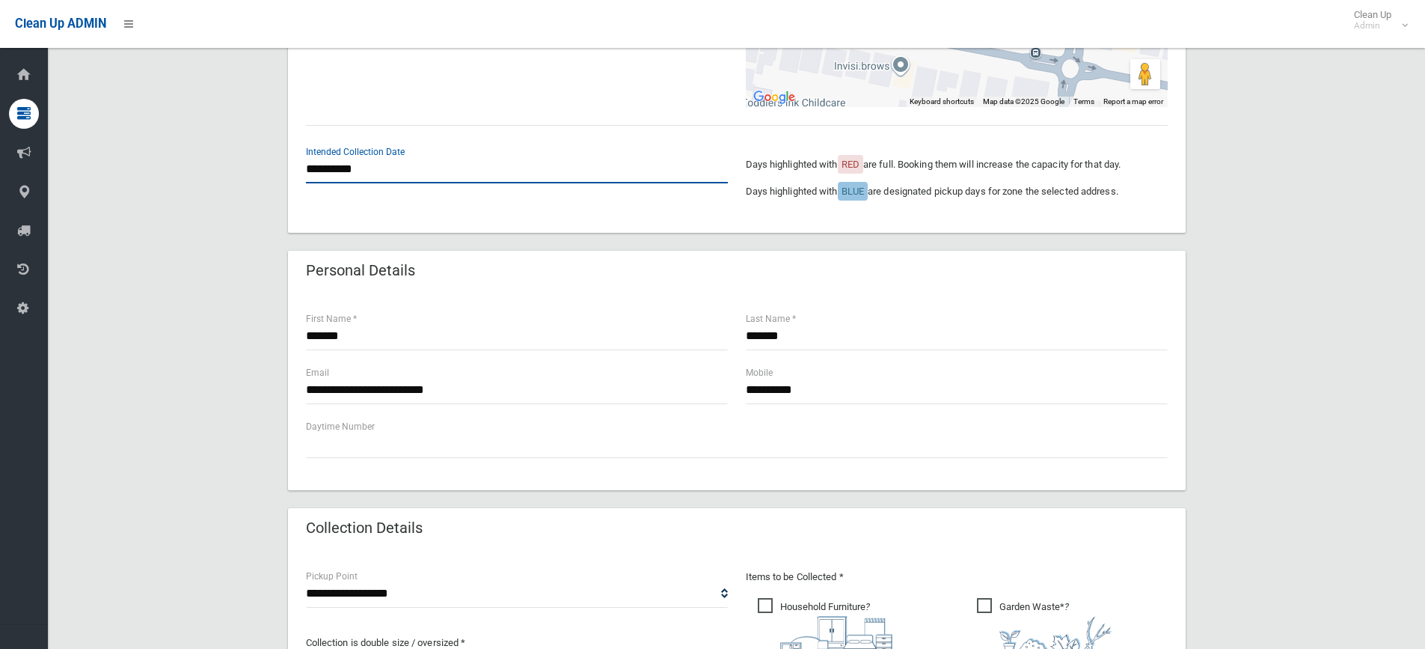
click at [360, 176] on input "**********" at bounding box center [517, 170] width 422 height 28
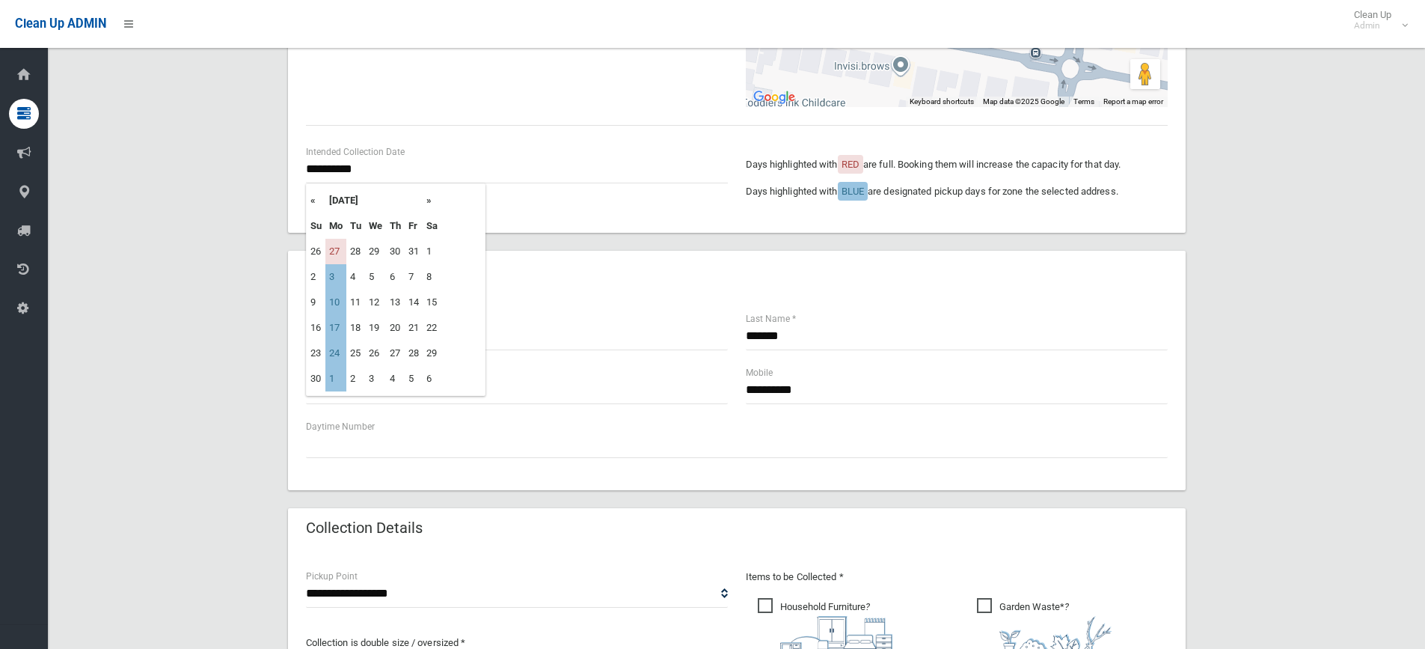
click at [308, 201] on th "«" at bounding box center [316, 200] width 19 height 25
click at [333, 379] on td "3" at bounding box center [335, 378] width 21 height 25
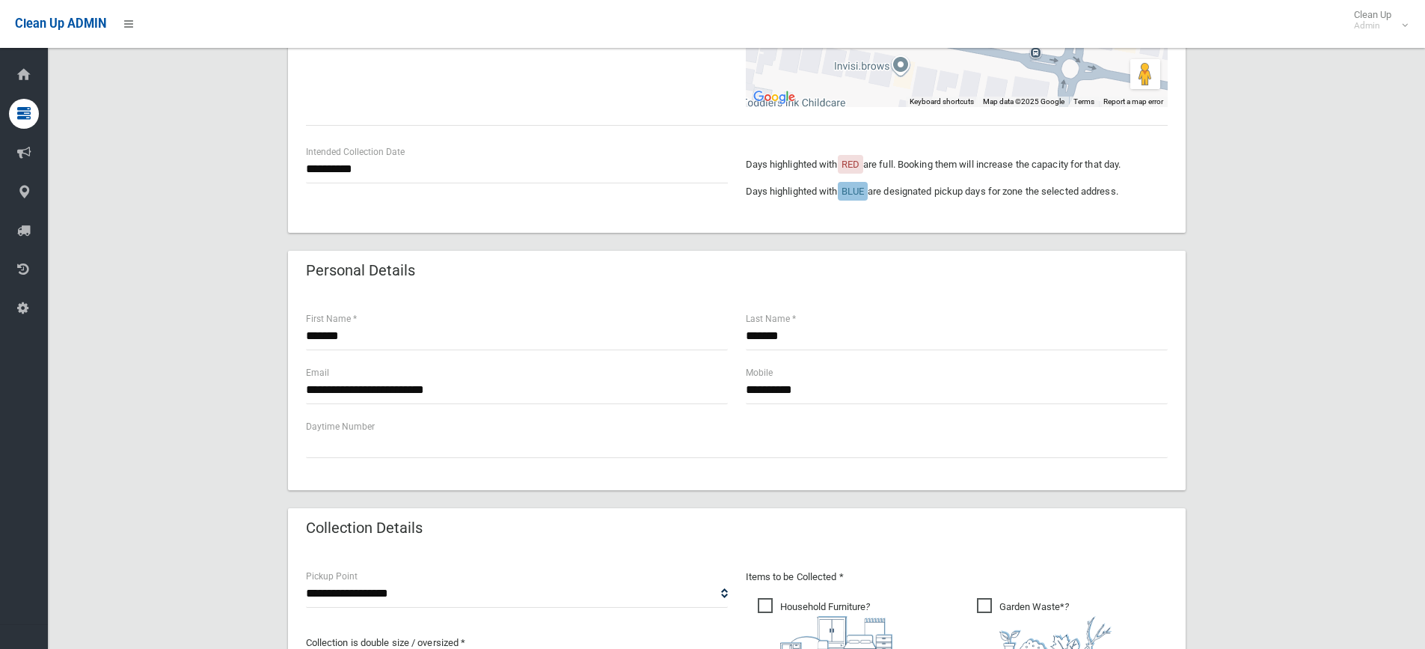
click at [1349, 323] on div "**********" at bounding box center [737, 475] width 1342 height 1305
click at [837, 390] on input "**********" at bounding box center [957, 390] width 422 height 28
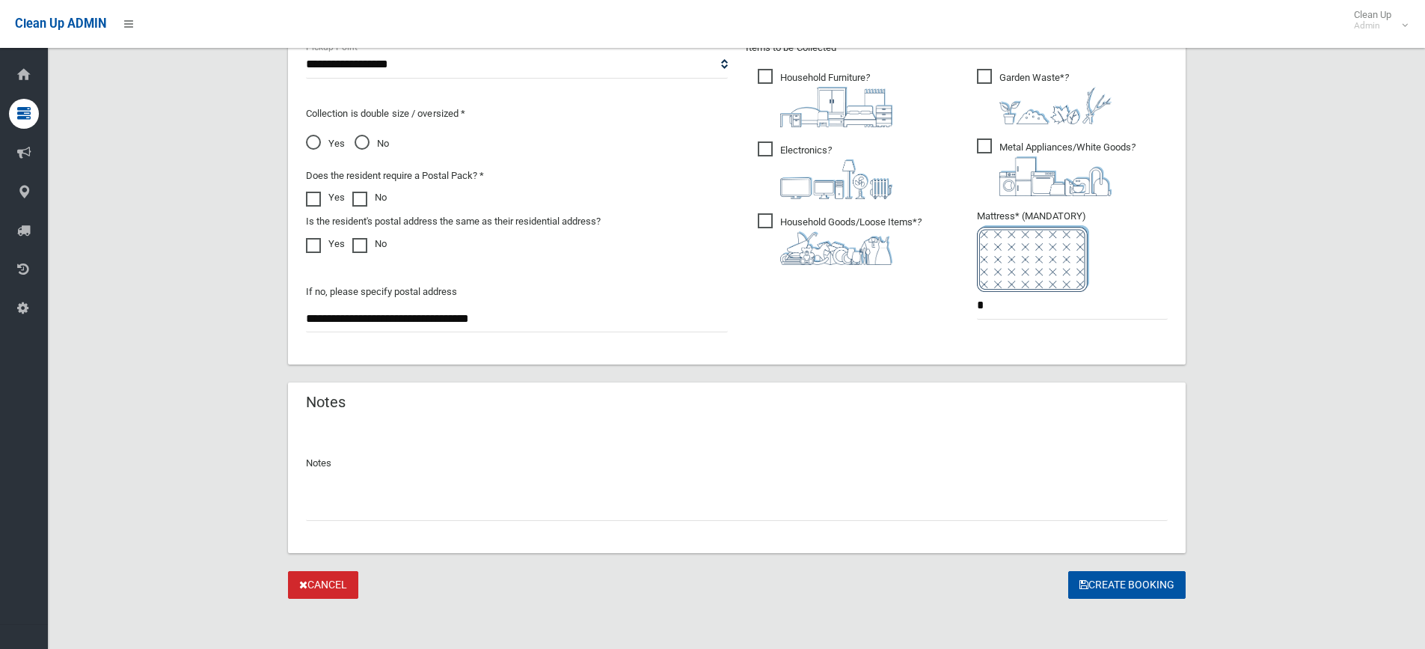
scroll to position [832, 0]
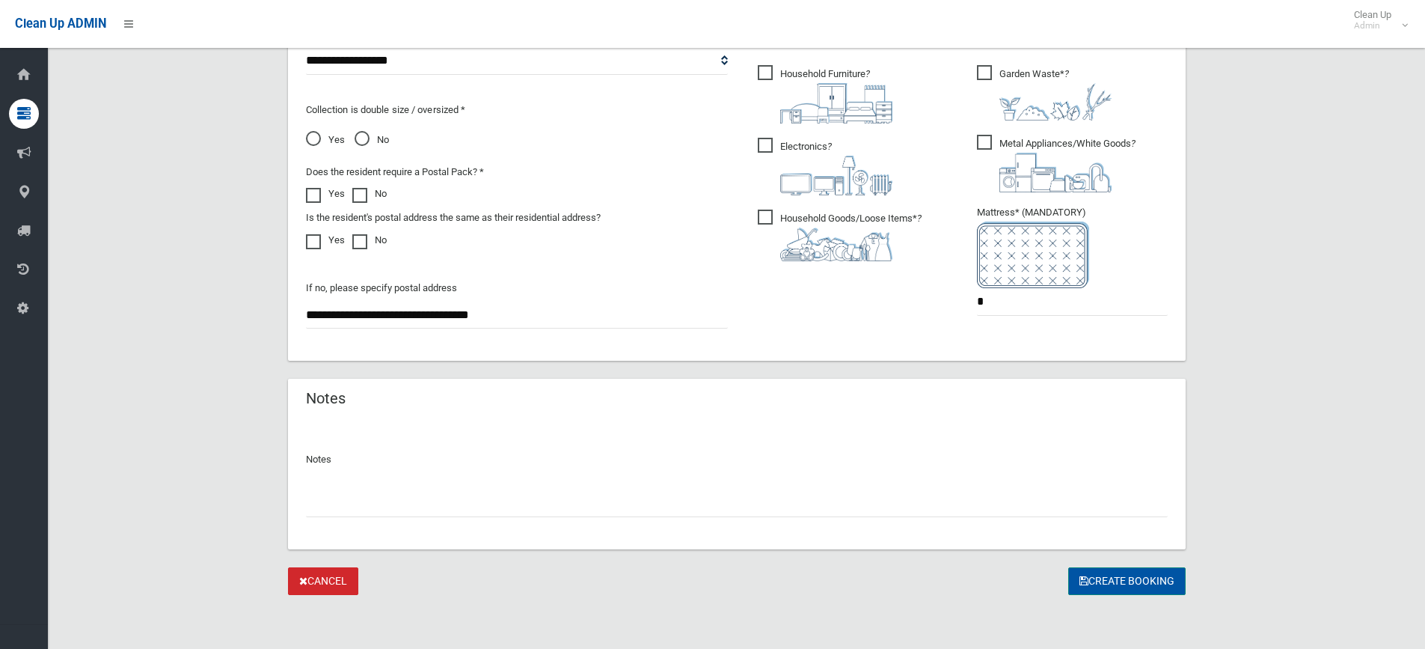
click at [1085, 572] on button "Create Booking" at bounding box center [1126, 581] width 117 height 28
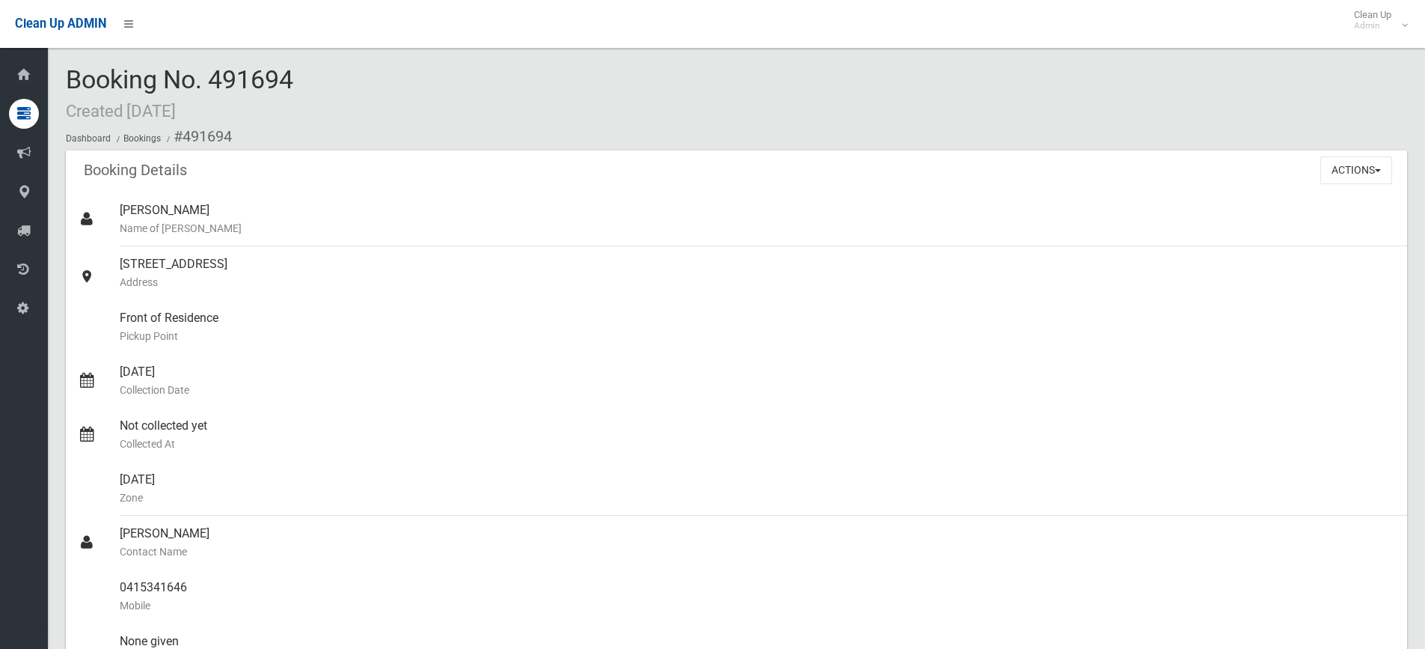
drag, startPoint x: 317, startPoint y: 89, endPoint x: 69, endPoint y: 78, distance: 247.9
click at [69, 78] on div "Booking No. 491694 Created 09/10/2025 Dashboard Bookings #491694" at bounding box center [737, 108] width 1342 height 85
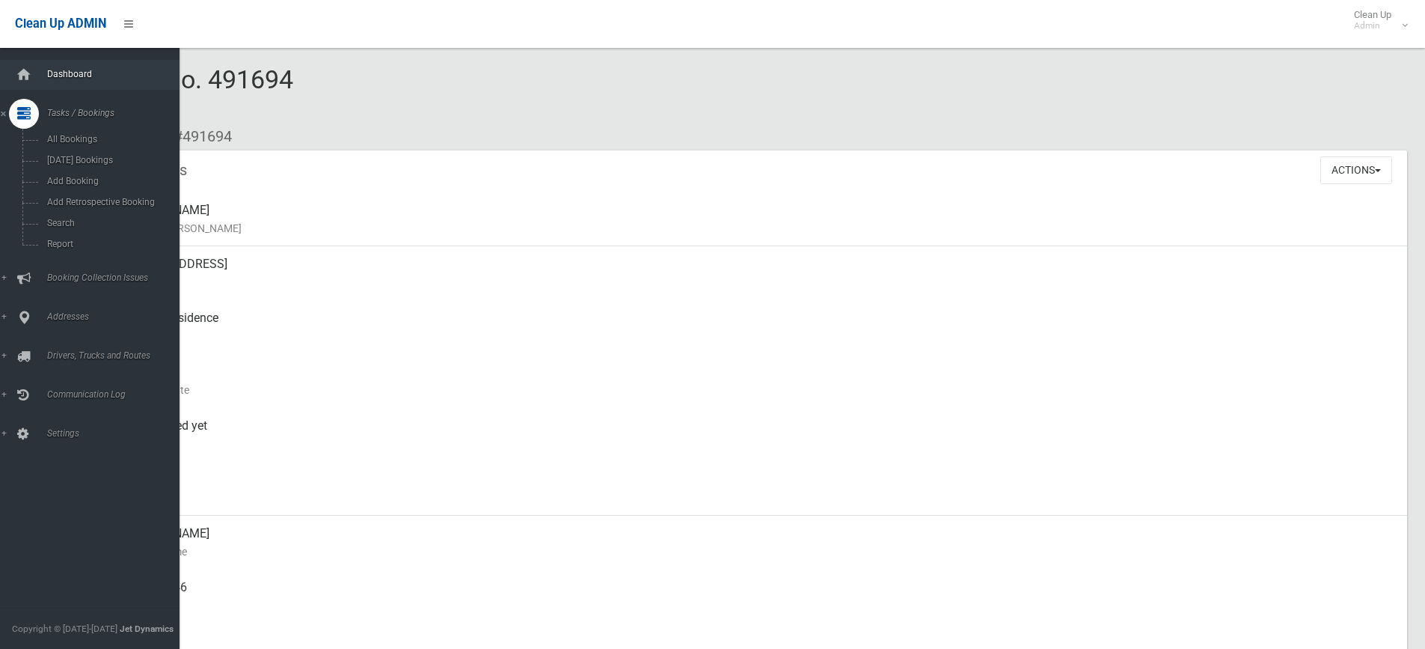
click at [67, 70] on span "Dashboard" at bounding box center [117, 74] width 148 height 10
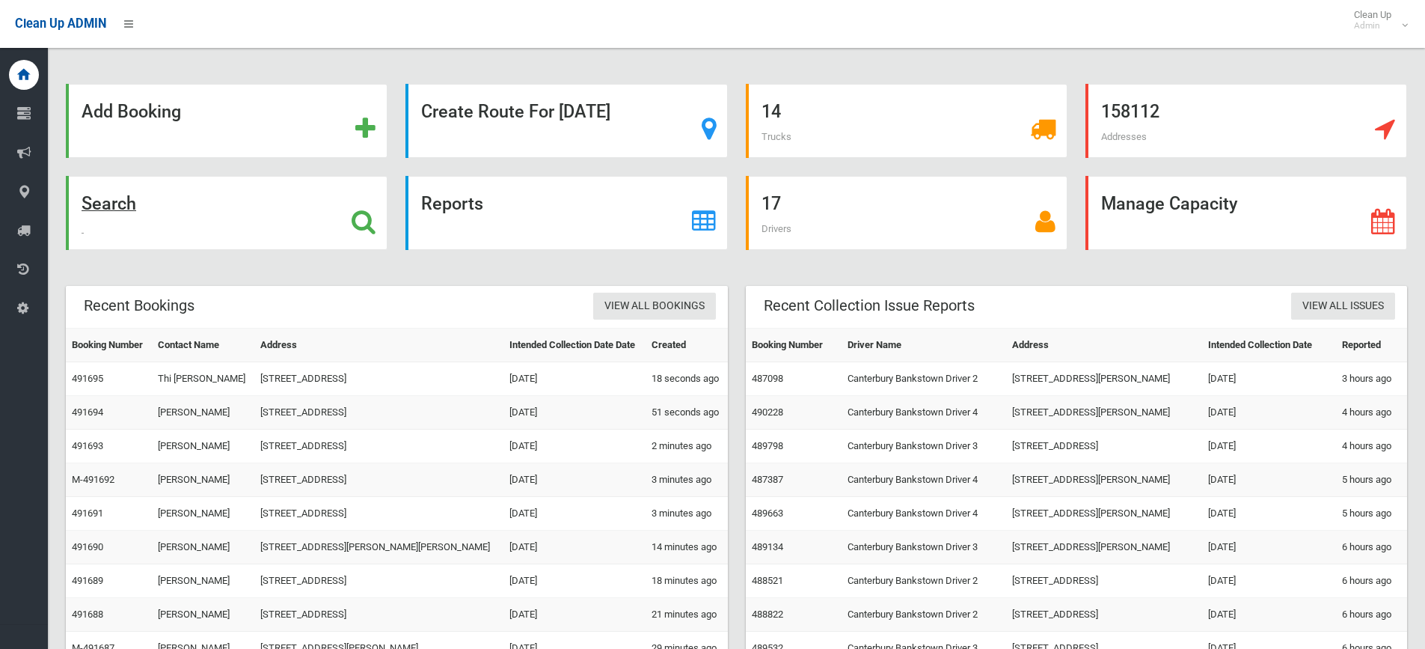
click at [122, 230] on div "Search" at bounding box center [227, 213] width 322 height 74
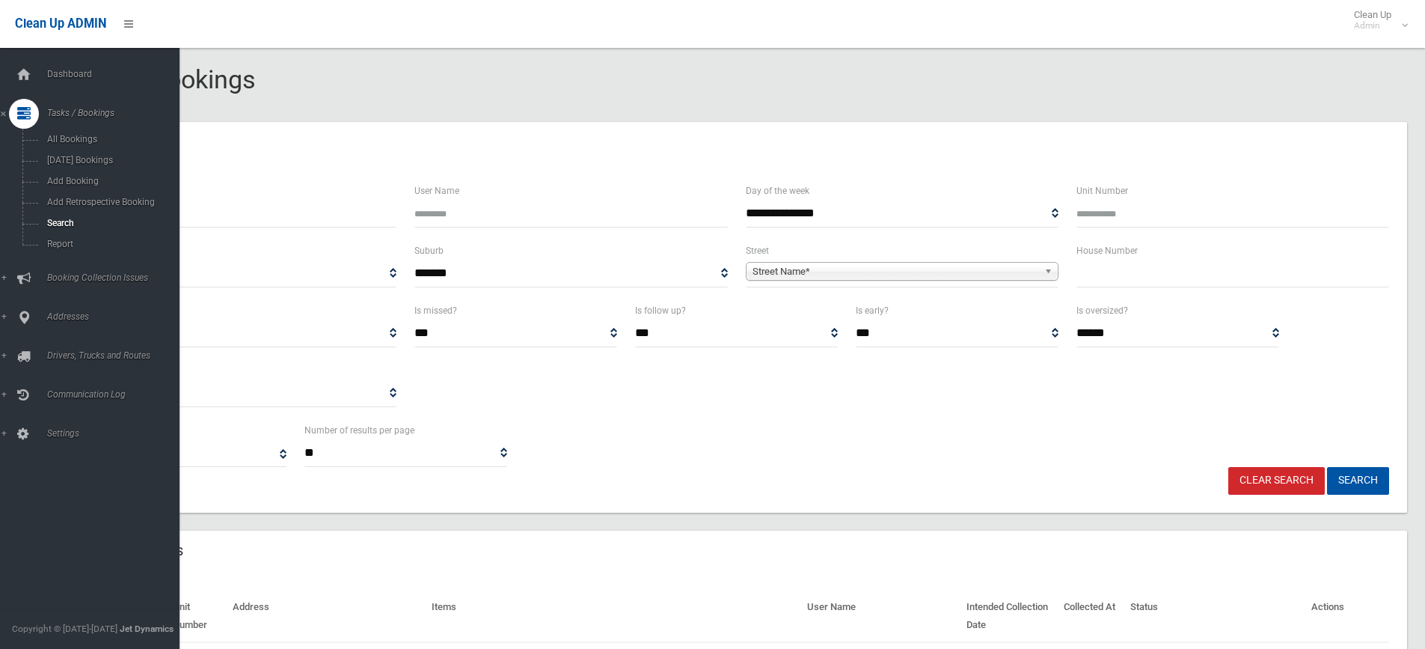
select select
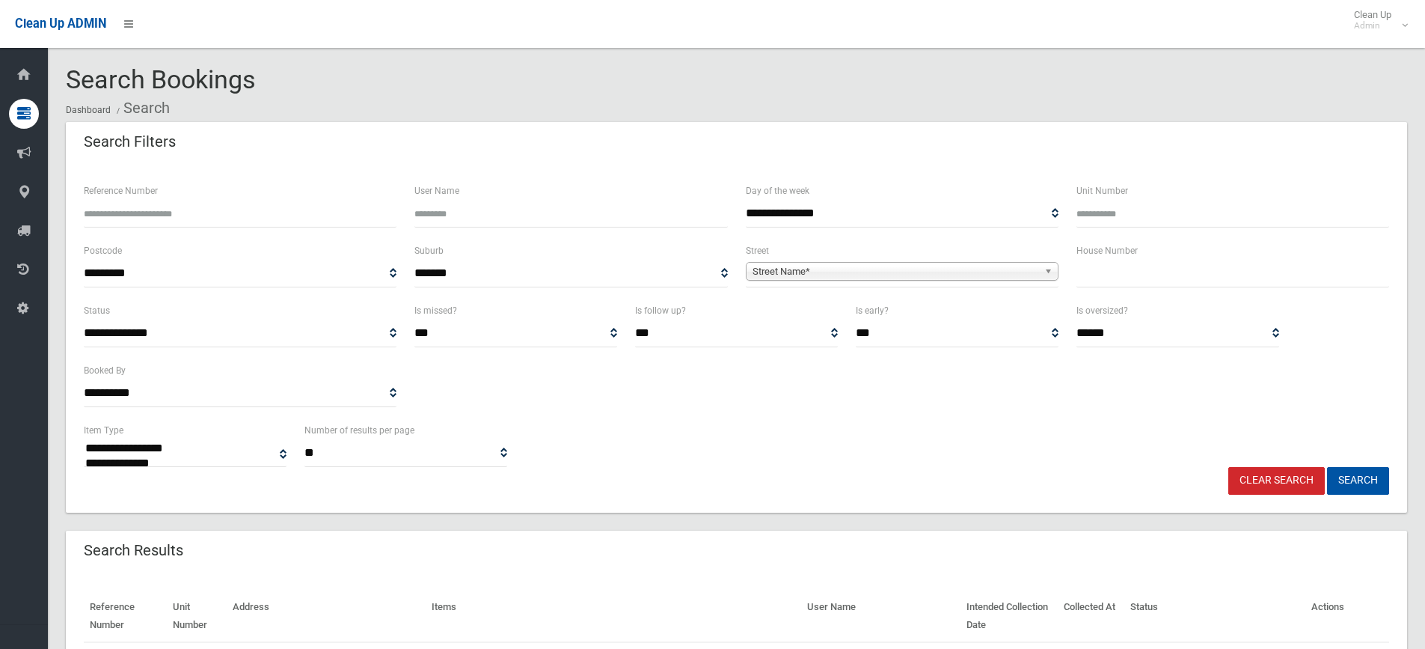
click at [1107, 275] on input "text" at bounding box center [1233, 274] width 313 height 28
type input "****"
click at [967, 281] on div "Street Name*" at bounding box center [902, 271] width 313 height 19
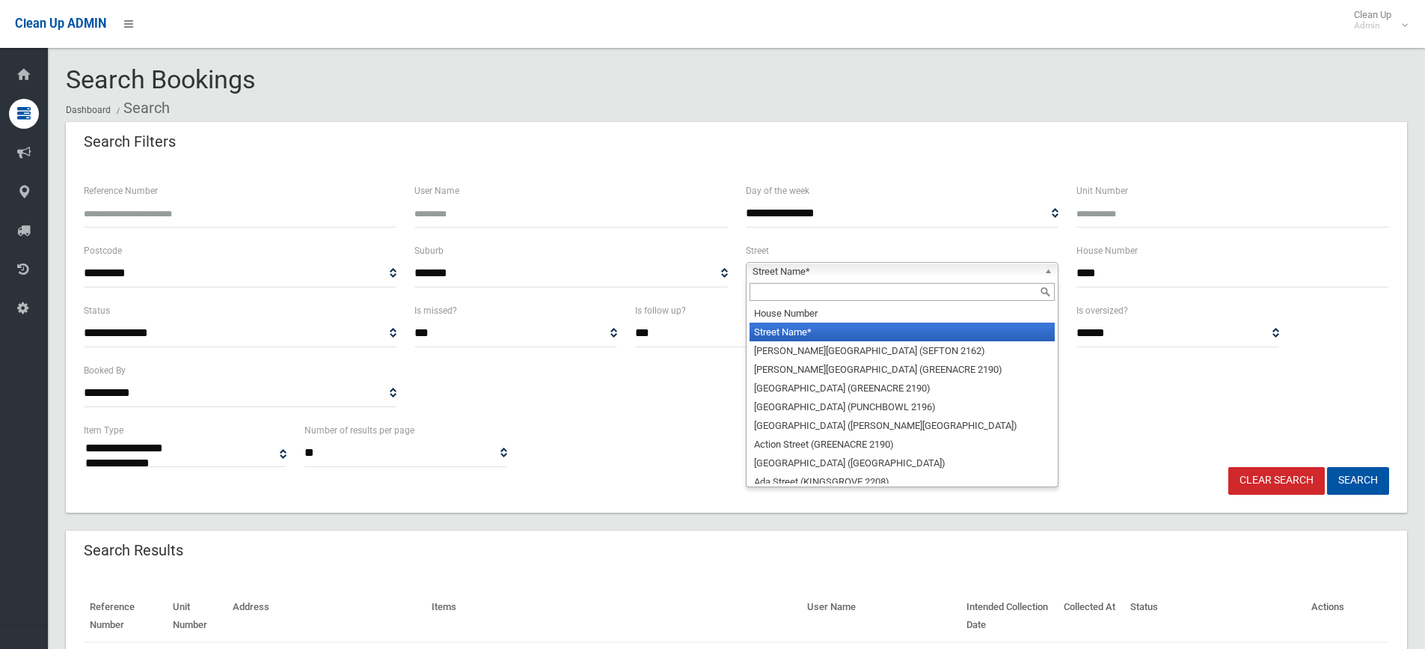
click at [959, 275] on span "Street Name*" at bounding box center [896, 272] width 286 height 18
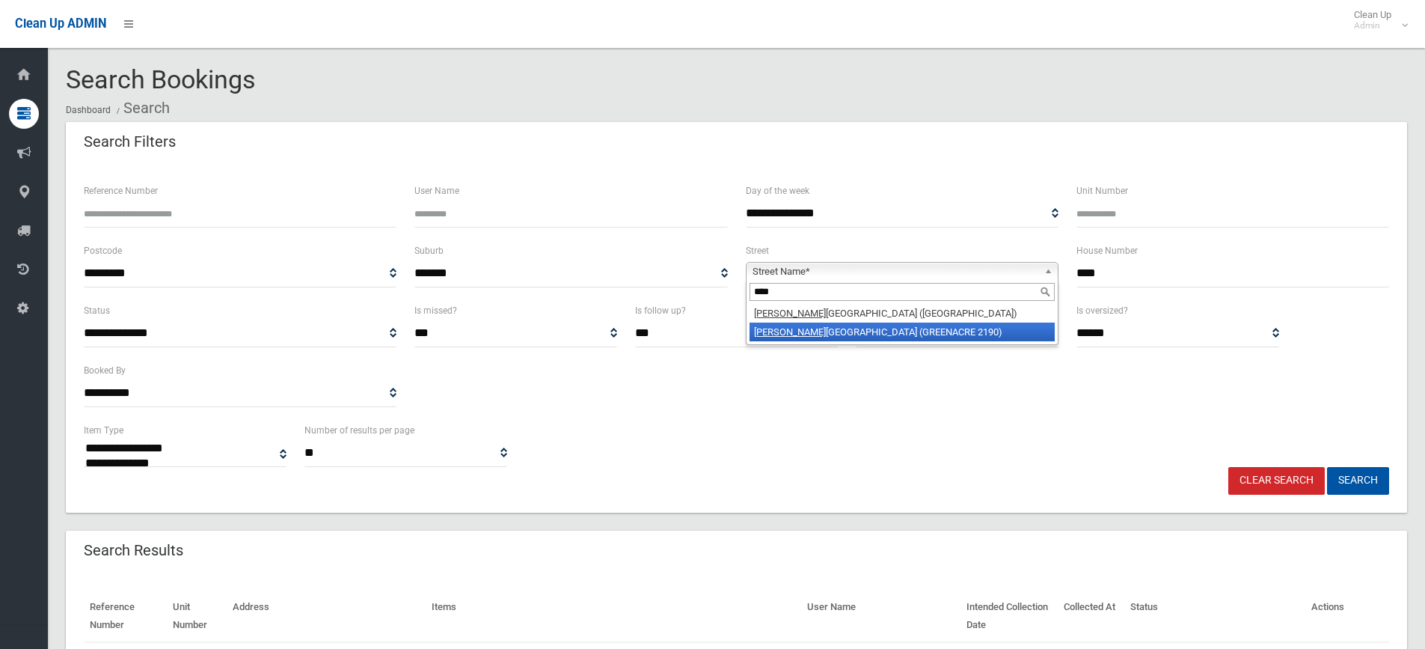
type input "****"
click at [871, 337] on li "Wang ee Road (GREENACRE 2190)" at bounding box center [902, 331] width 305 height 19
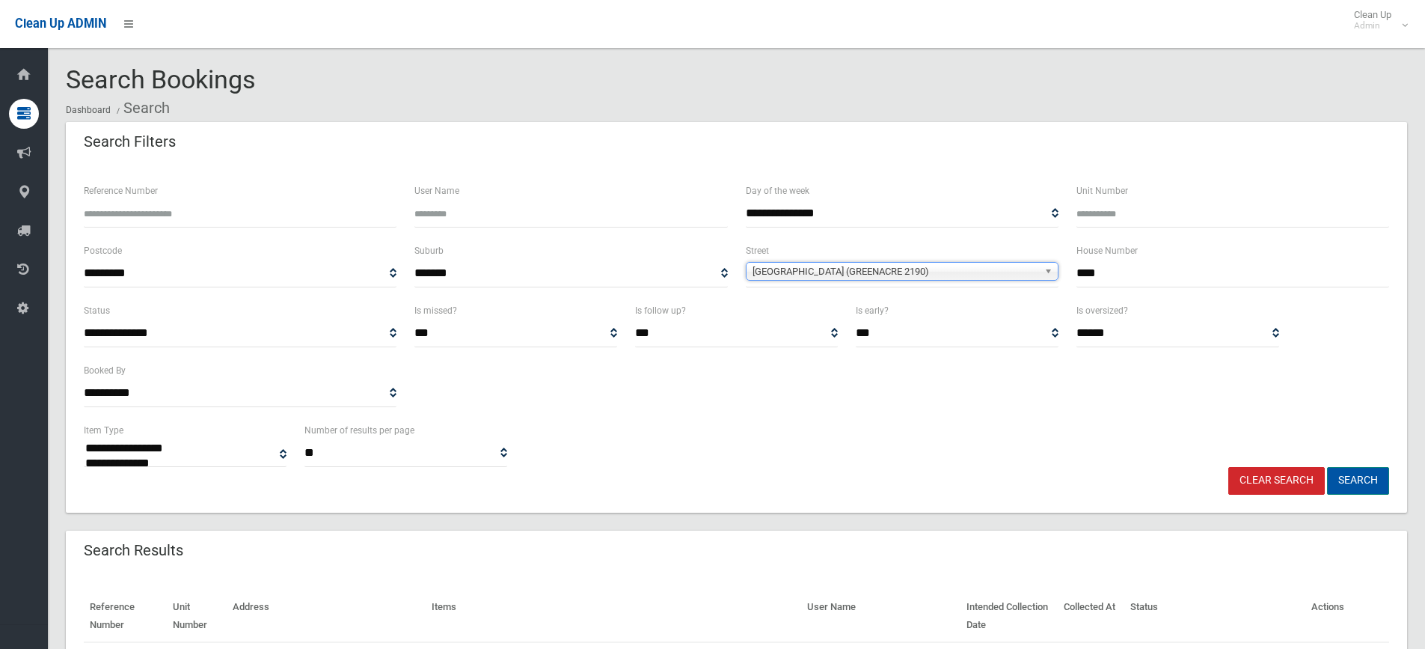
click at [1358, 474] on button "Search" at bounding box center [1358, 481] width 62 height 28
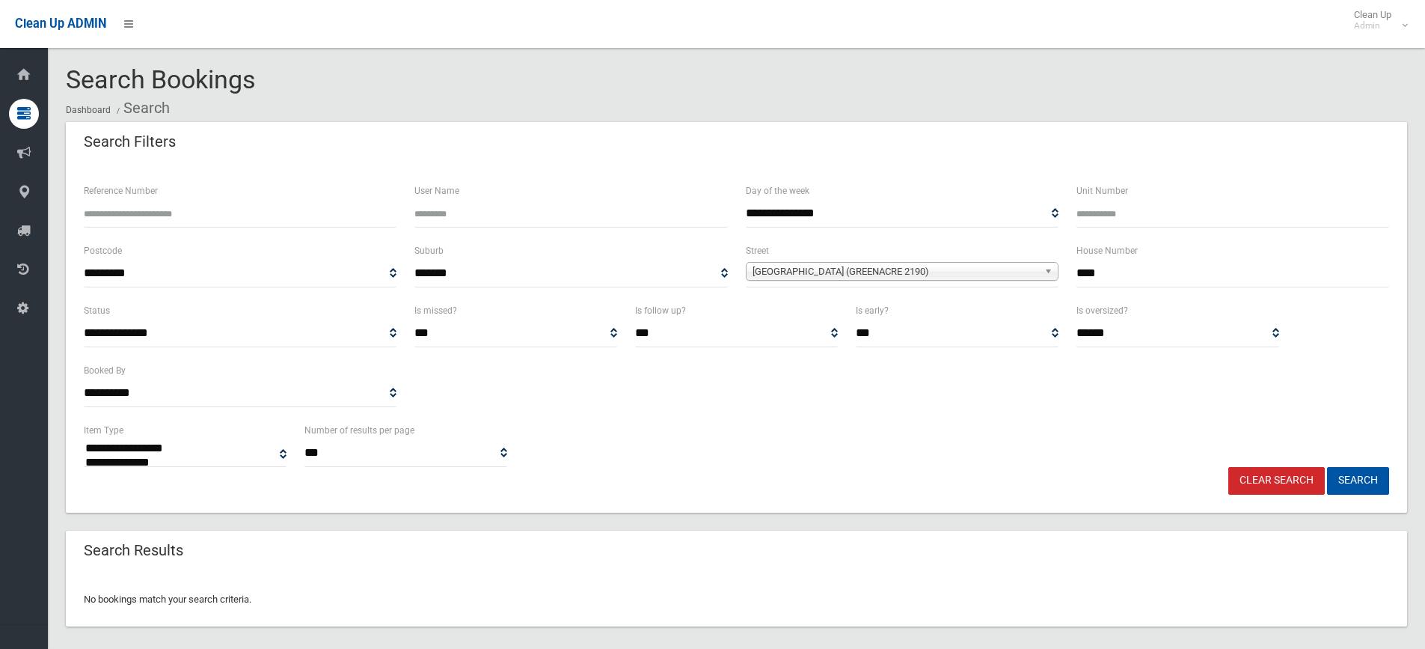
select select
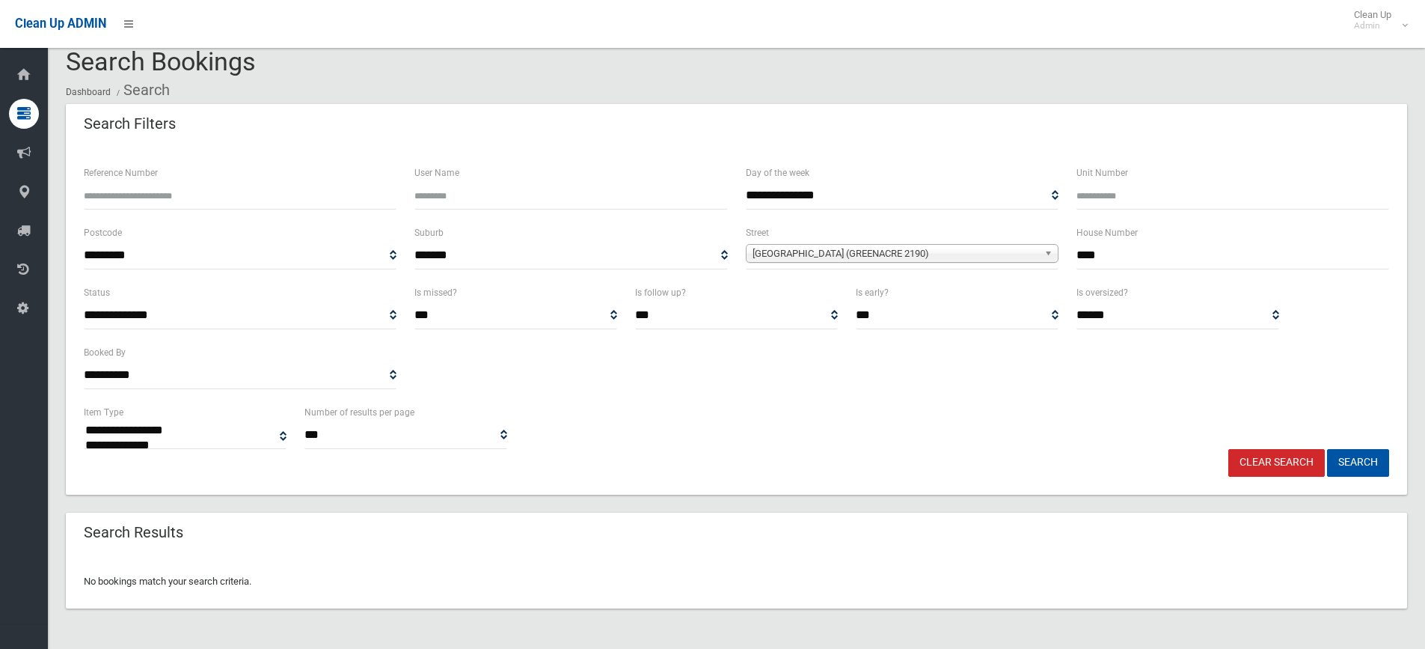
drag, startPoint x: 1080, startPoint y: 253, endPoint x: 1118, endPoint y: 252, distance: 37.4
click at [1118, 252] on input "****" at bounding box center [1233, 256] width 313 height 28
type input "****"
click at [1327, 449] on button "Search" at bounding box center [1358, 463] width 62 height 28
click at [1345, 462] on button "Search" at bounding box center [1358, 463] width 62 height 28
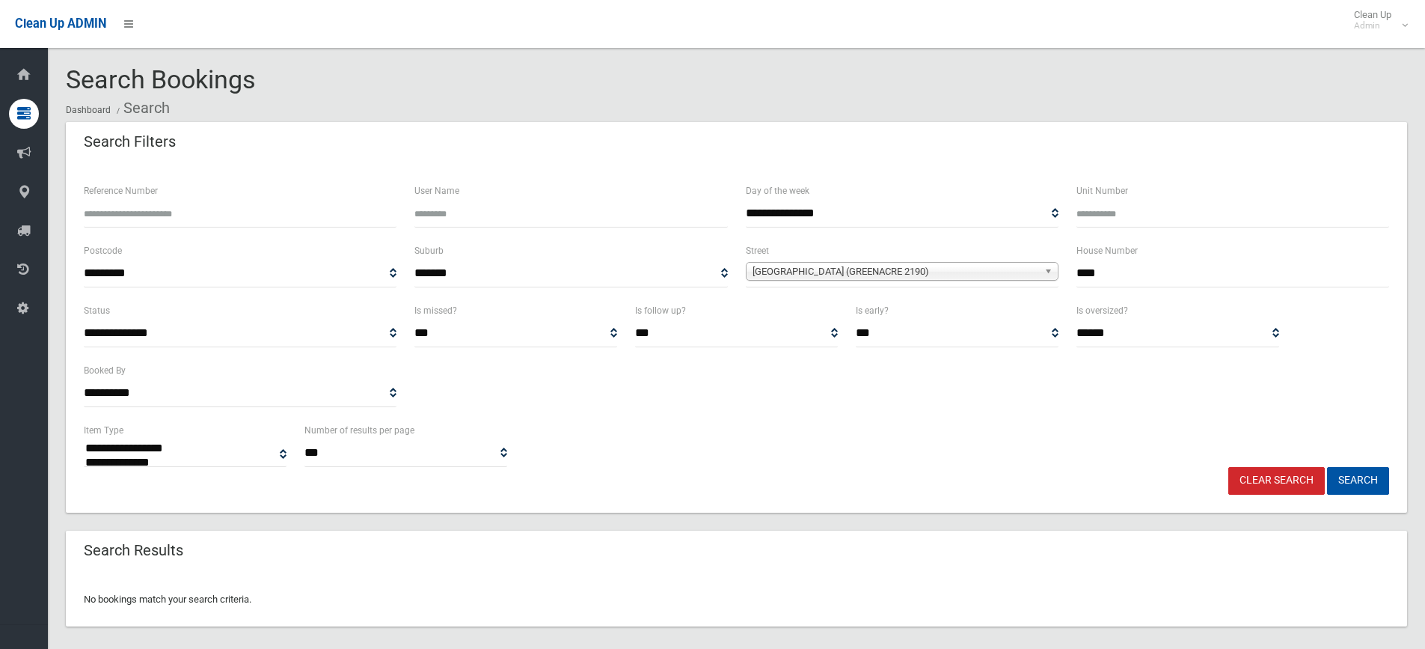
select select
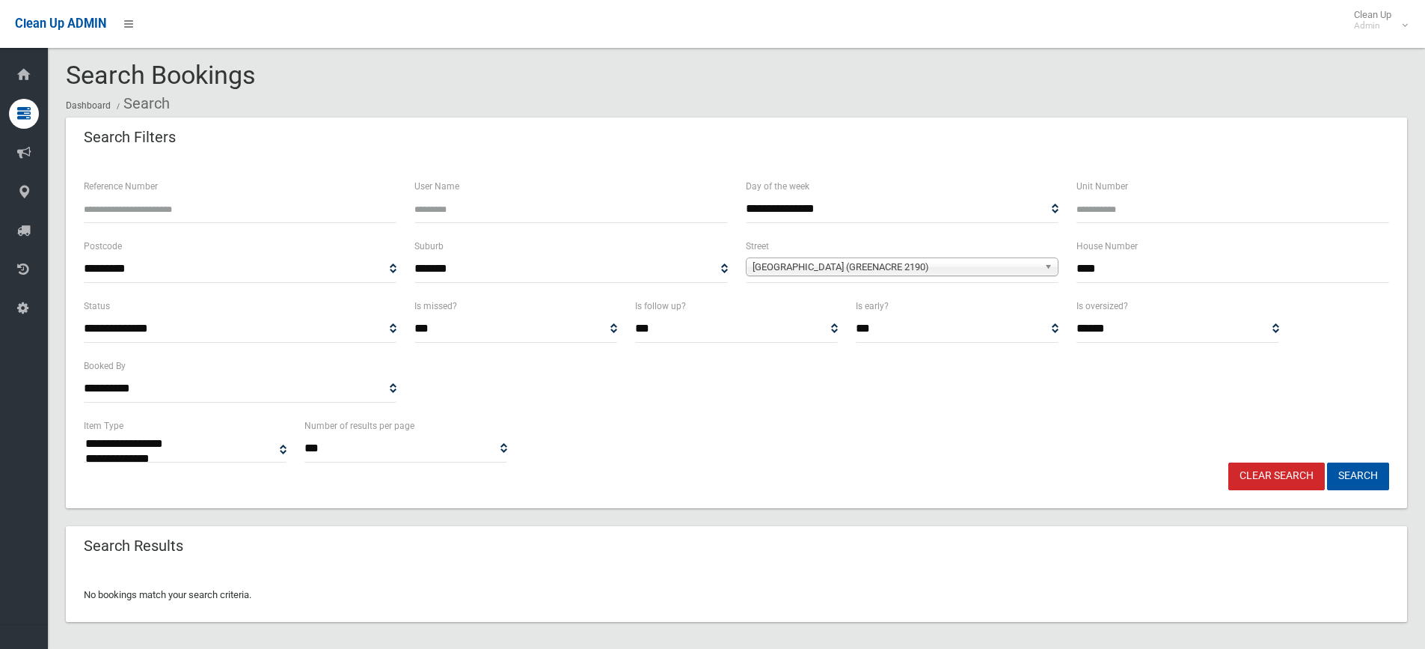
scroll to position [18, 0]
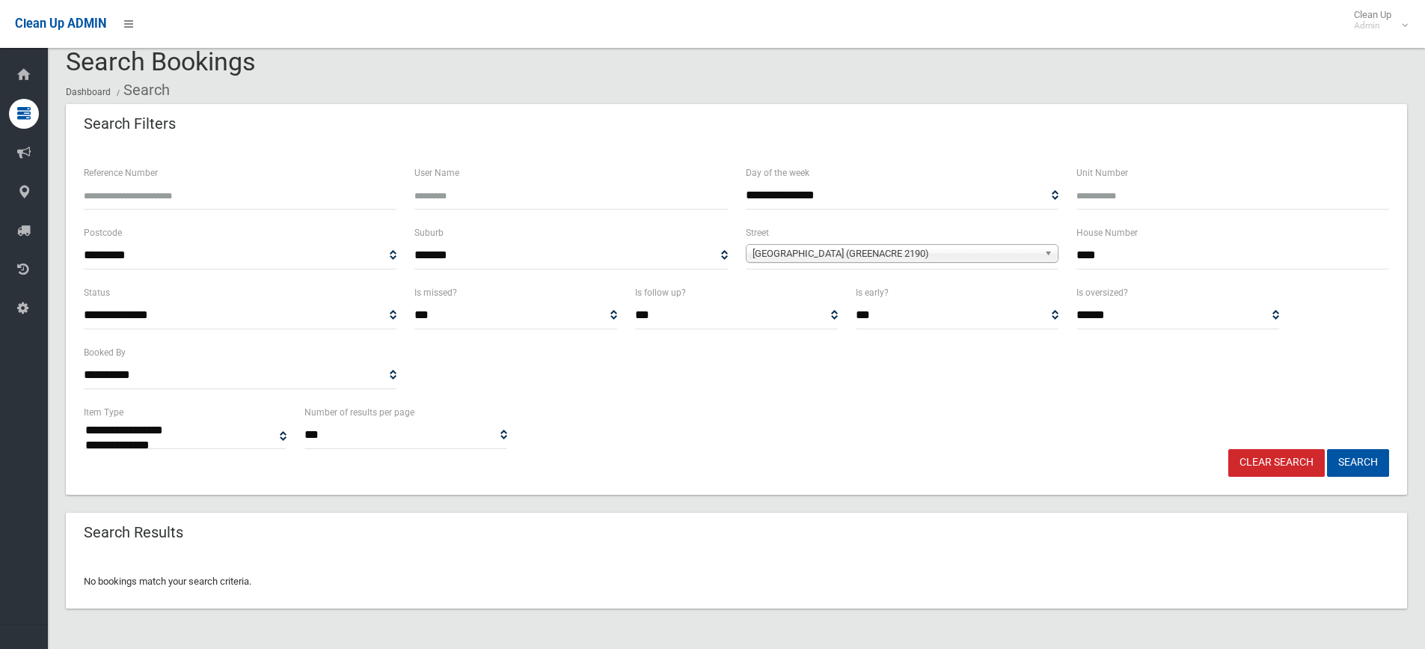
click at [1270, 453] on link "Clear Search" at bounding box center [1277, 463] width 97 height 28
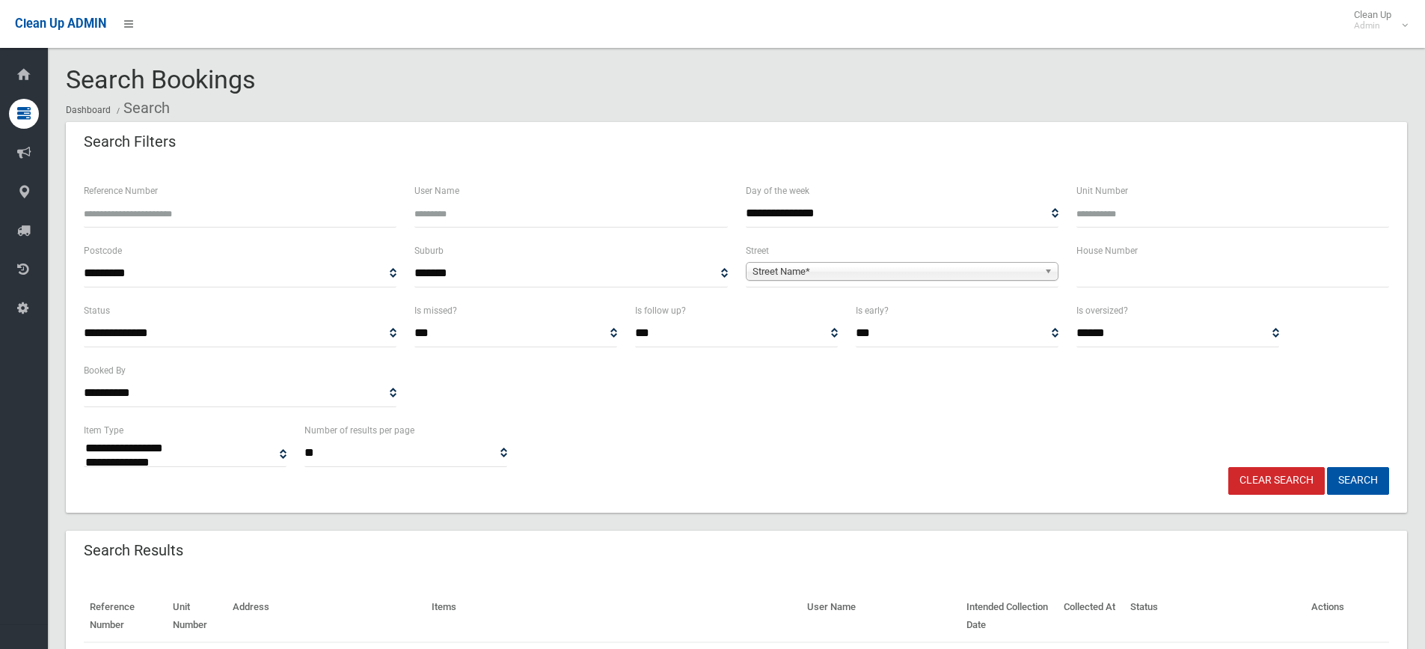
select select
click at [1097, 275] on input "text" at bounding box center [1233, 274] width 313 height 28
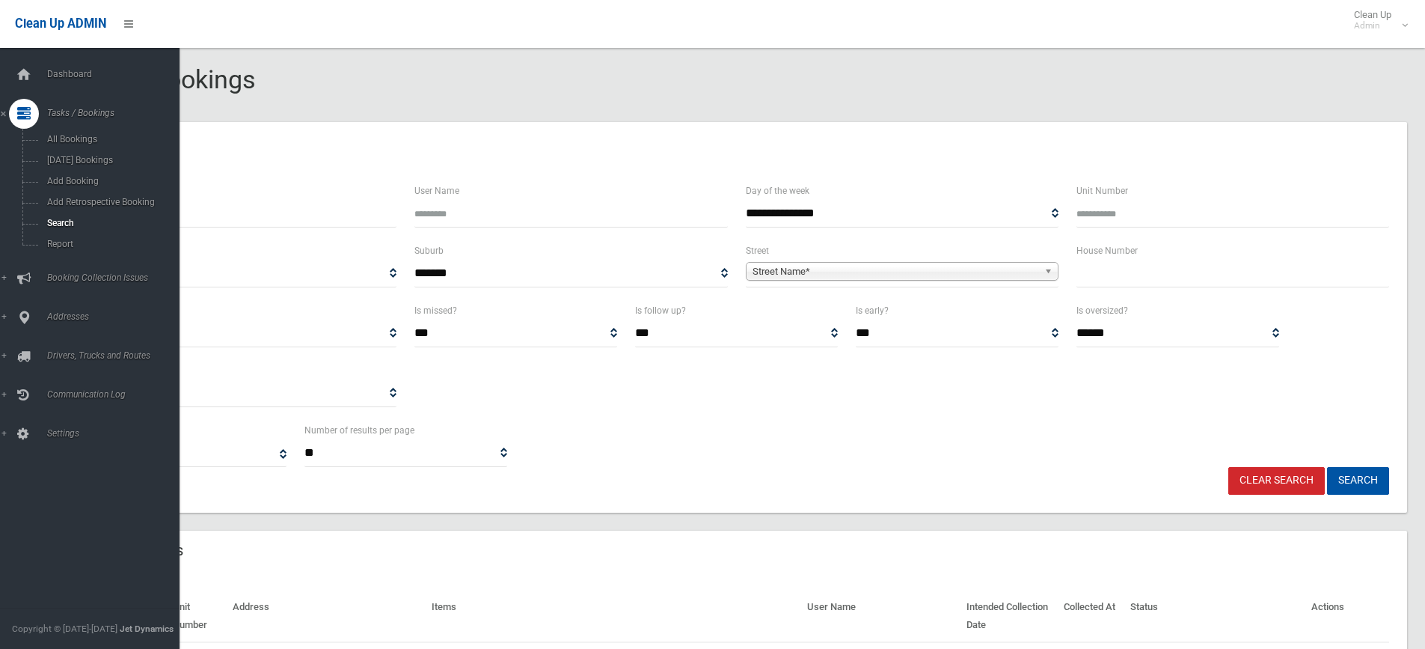
click at [98, 58] on div "Dashboard Tasks / Bookings All Bookings Today's Bookings Add Booking Add Retros…" at bounding box center [95, 348] width 191 height 601
click at [98, 64] on link "Dashboard" at bounding box center [95, 75] width 191 height 30
